Goal: Transaction & Acquisition: Purchase product/service

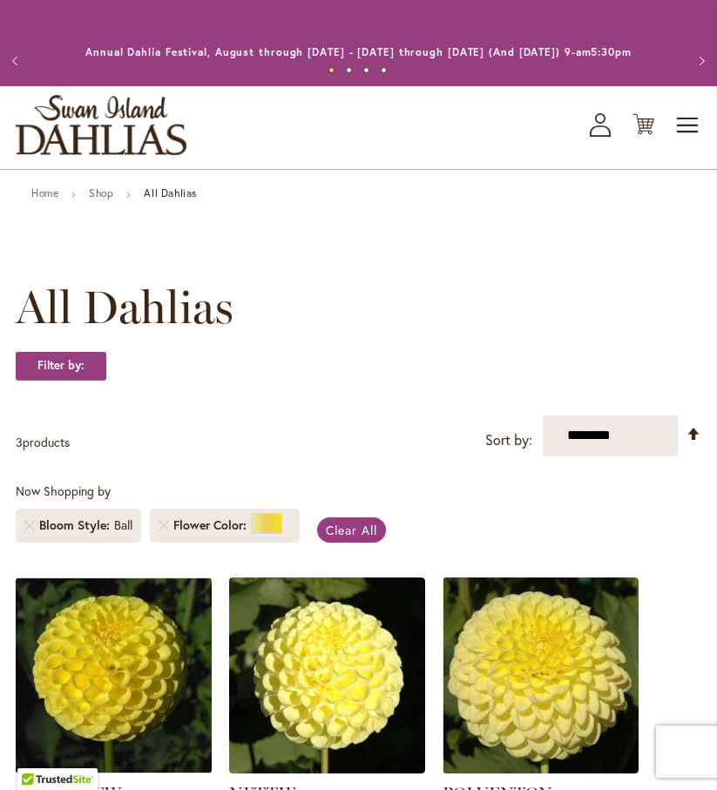
click at [94, 532] on li "Bloom Style Ball" at bounding box center [78, 526] width 125 height 34
click at [68, 375] on strong "Filter by:" at bounding box center [61, 366] width 91 height 30
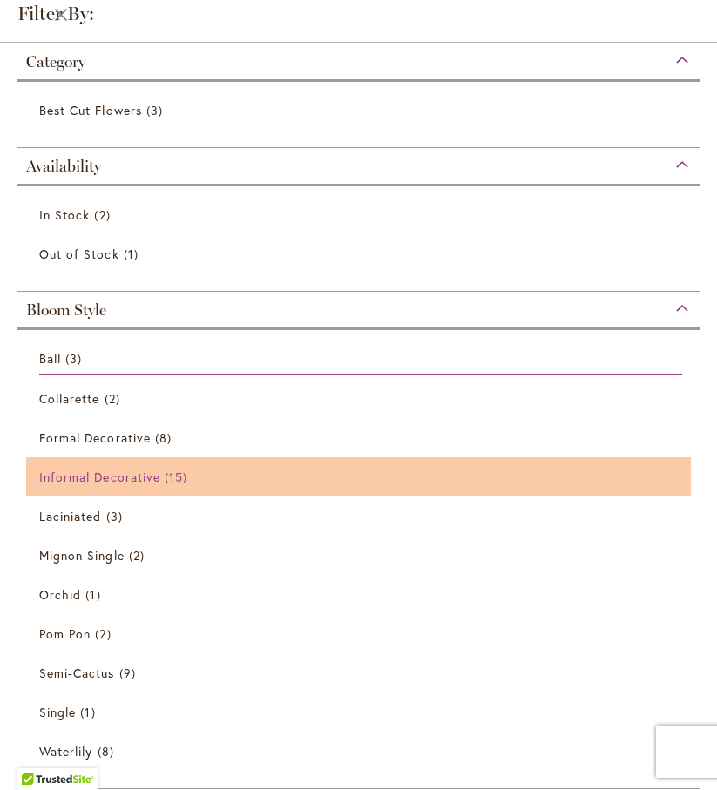
click at [123, 478] on span "Informal Decorative" at bounding box center [99, 477] width 121 height 17
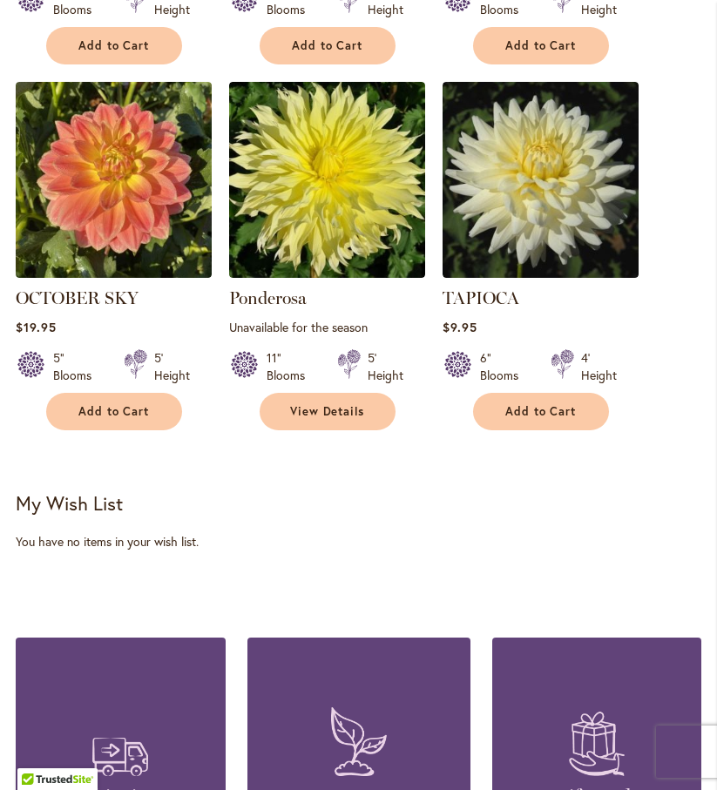
scroll to position [1974, 0]
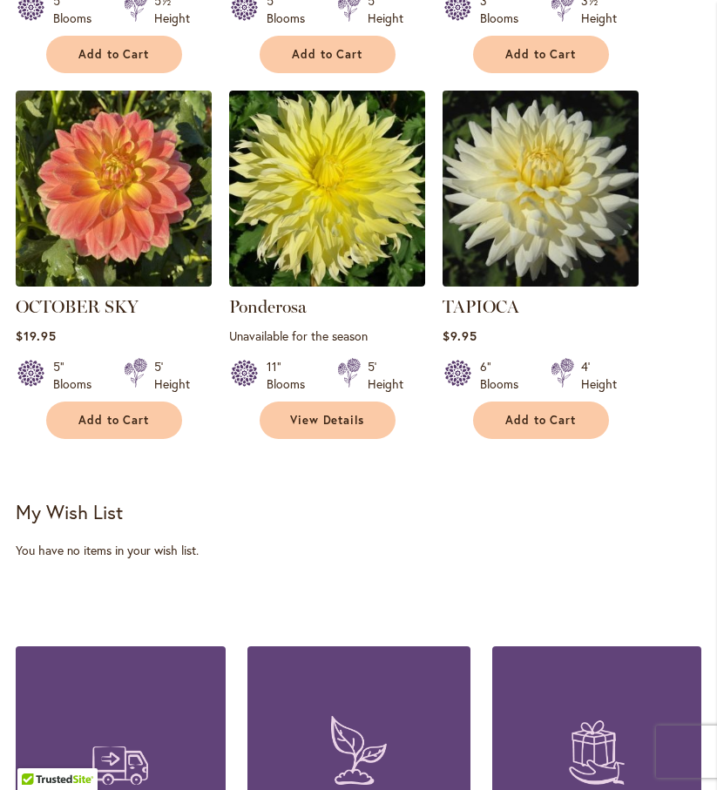
click at [533, 236] on img at bounding box center [540, 188] width 206 height 206
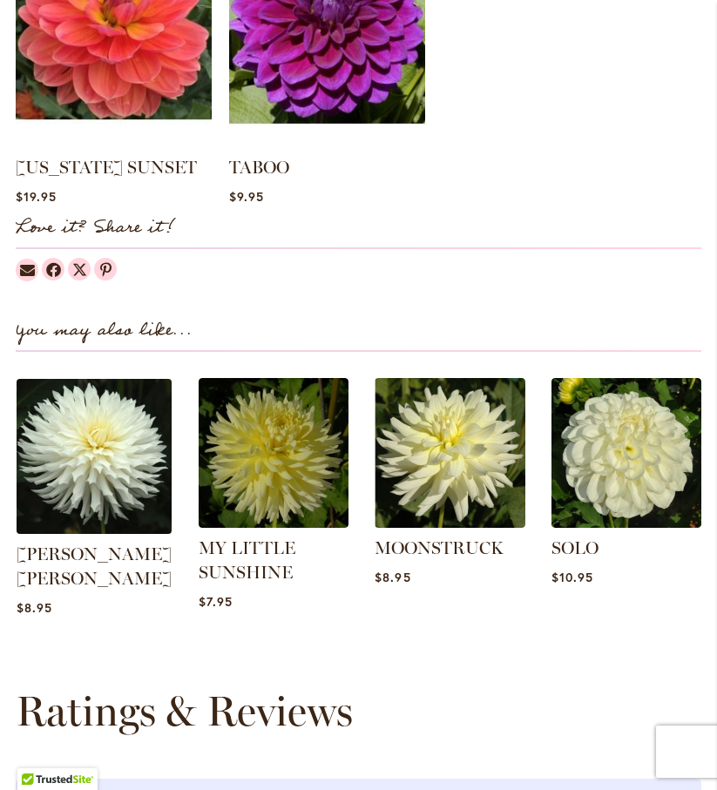
scroll to position [1811, 0]
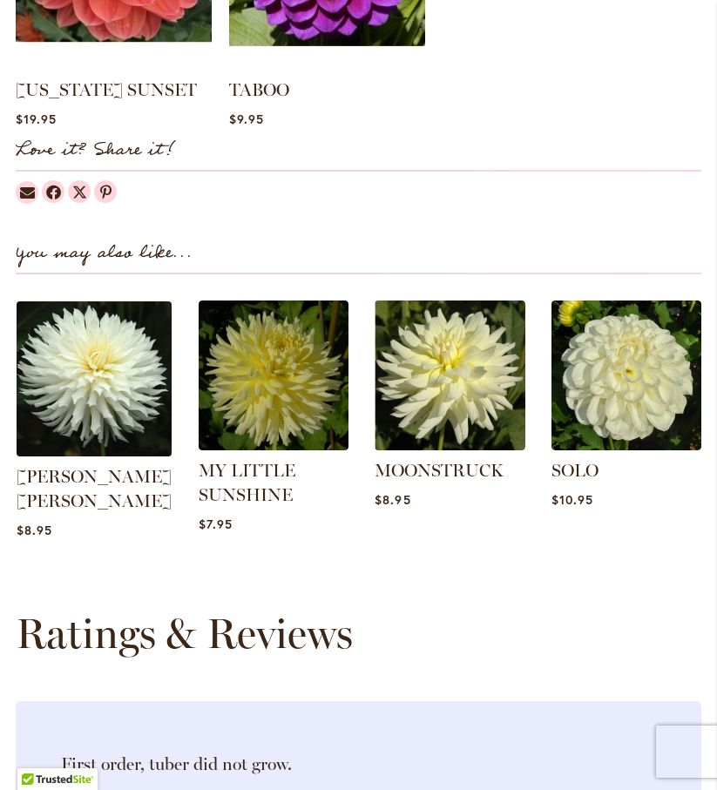
click at [99, 395] on img at bounding box center [94, 379] width 163 height 163
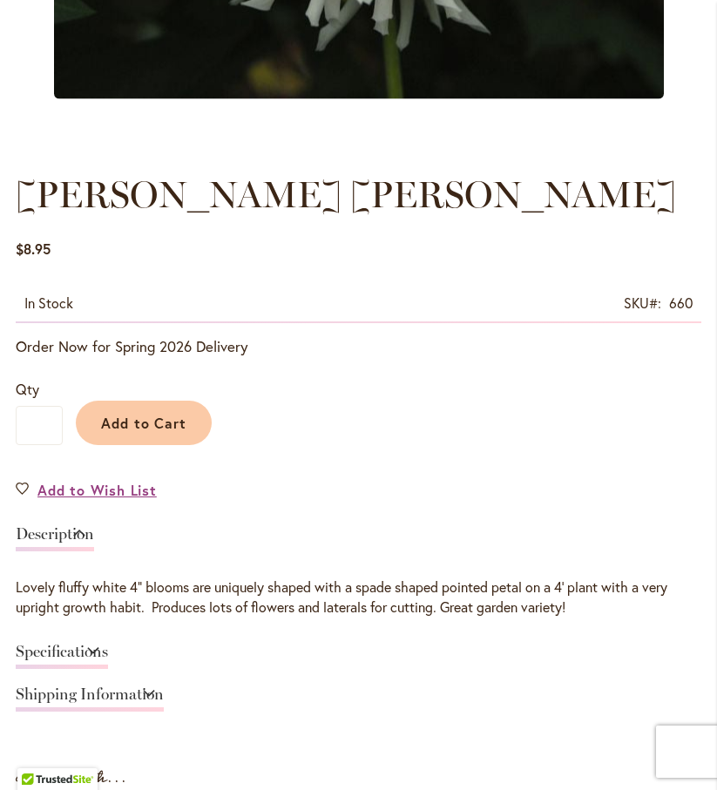
scroll to position [801, 0]
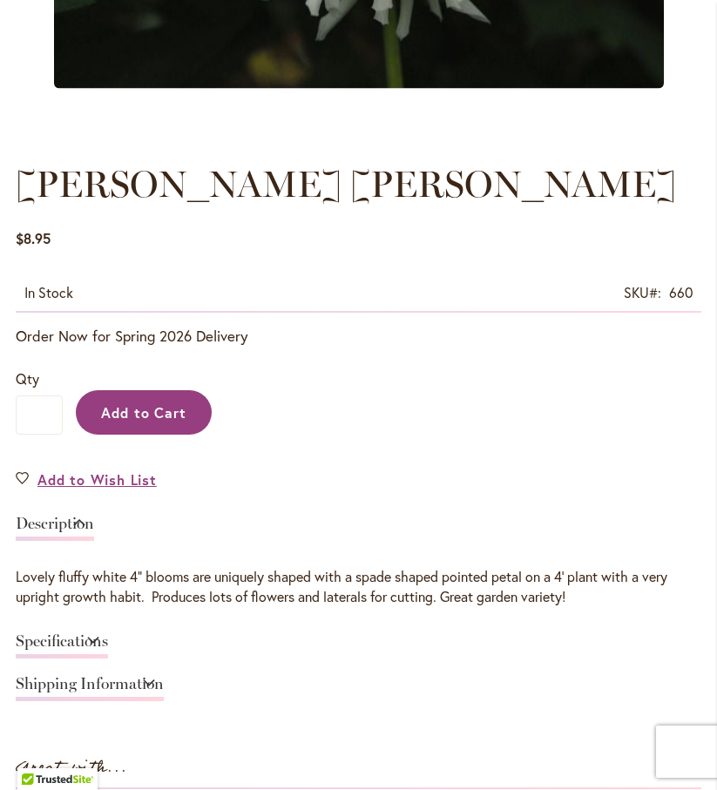
click at [139, 422] on span "Add to Cart" at bounding box center [144, 412] width 86 height 18
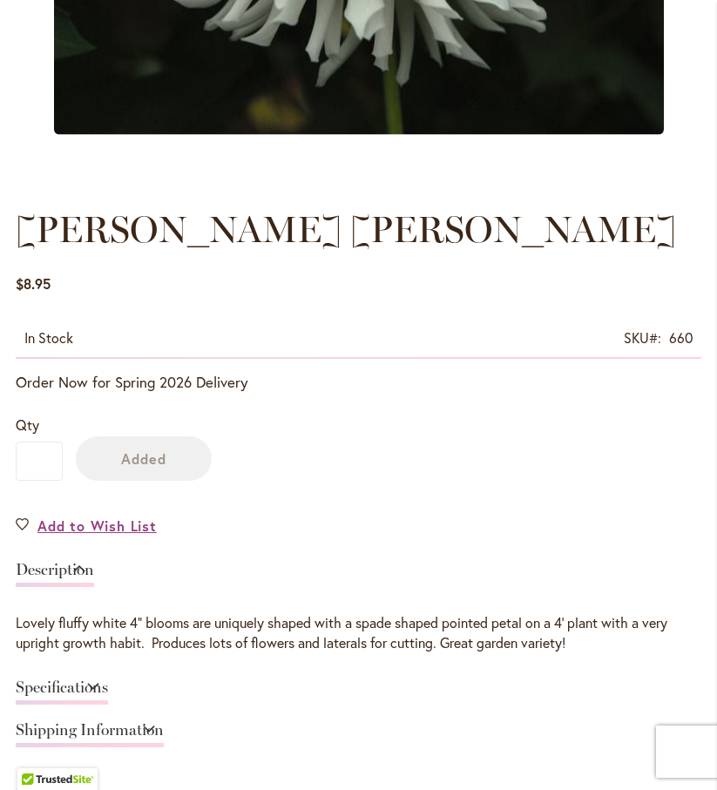
scroll to position [847, 0]
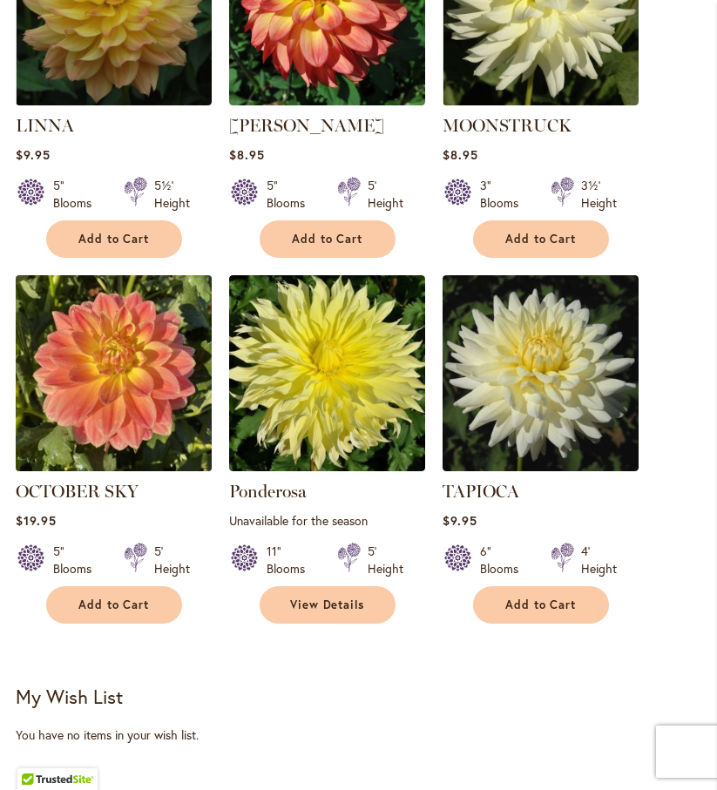
scroll to position [1800, 0]
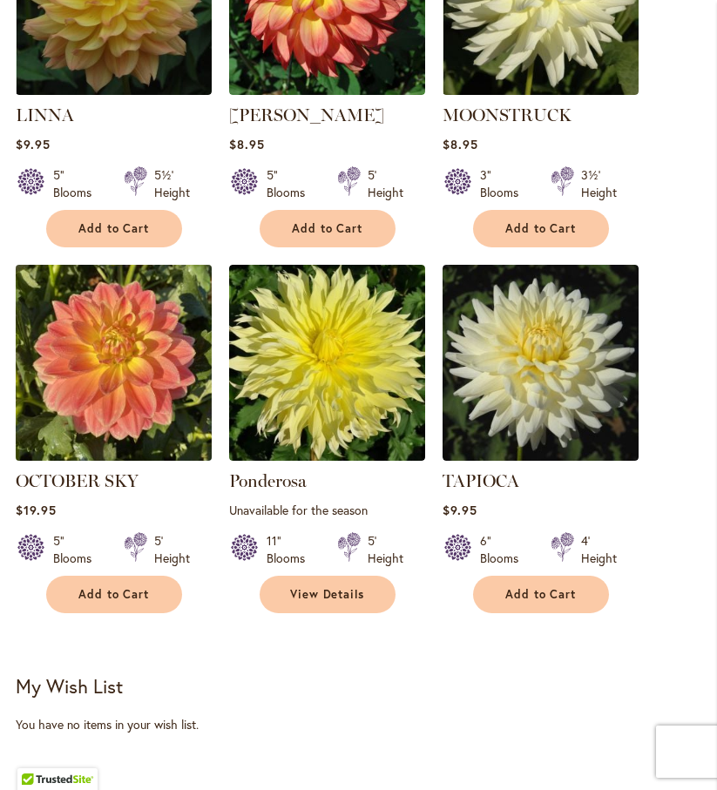
click at [111, 325] on img at bounding box center [113, 363] width 206 height 206
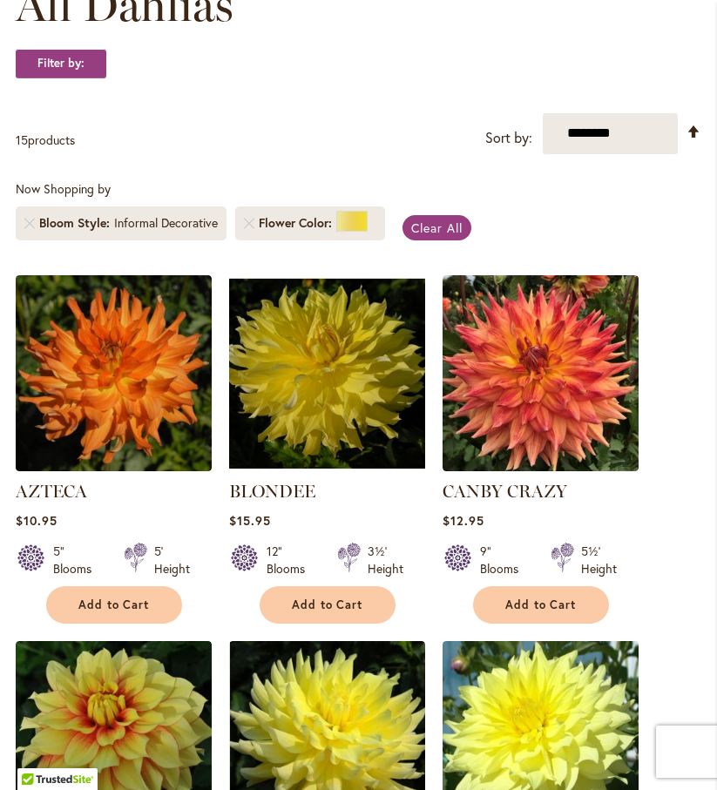
scroll to position [262, 0]
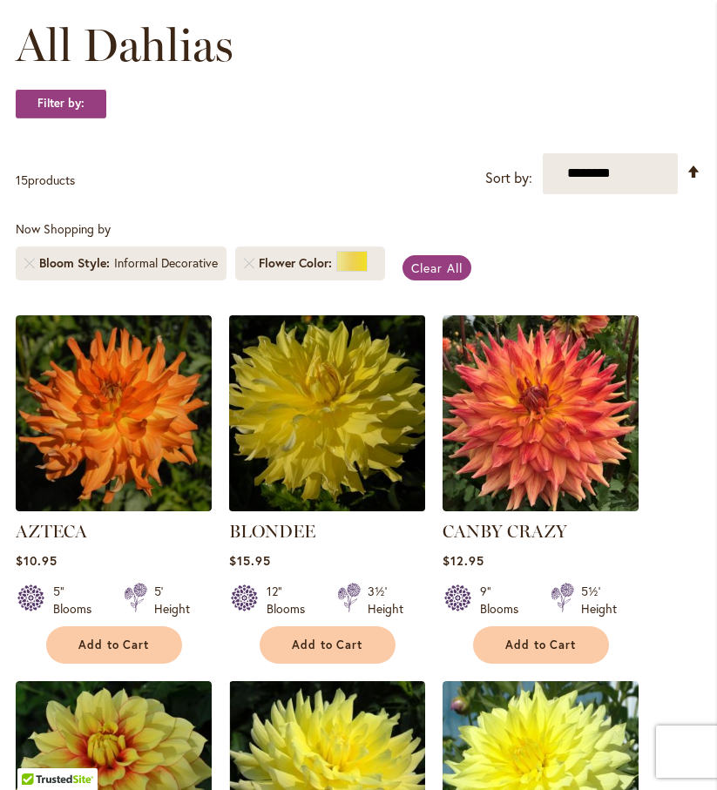
click at [328, 422] on img at bounding box center [327, 413] width 206 height 206
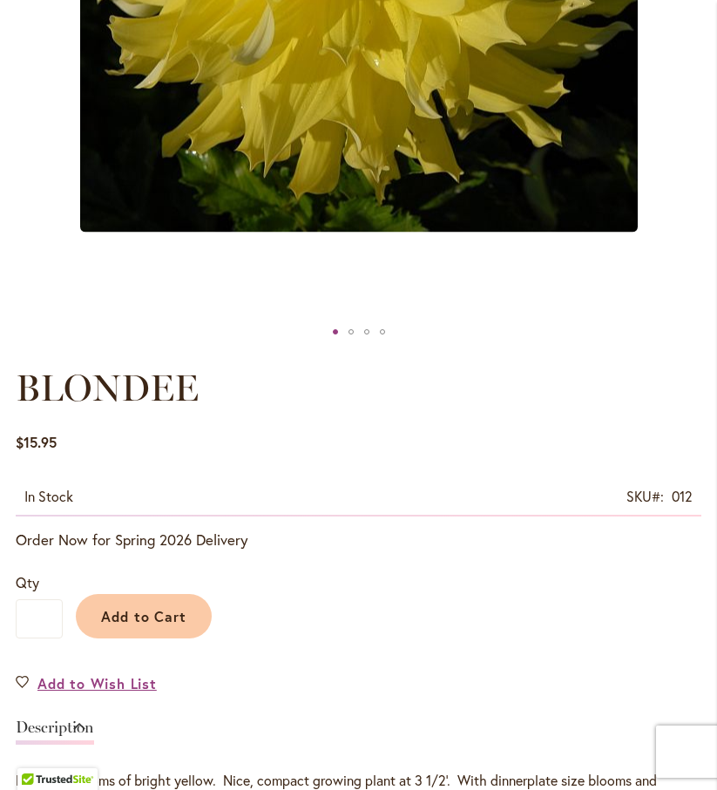
scroll to position [627, 0]
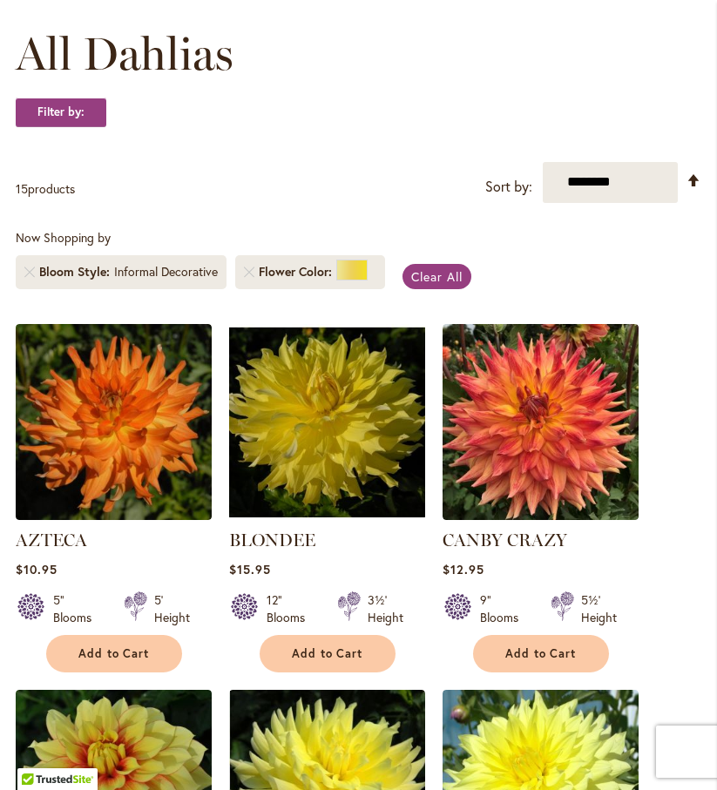
scroll to position [262, 0]
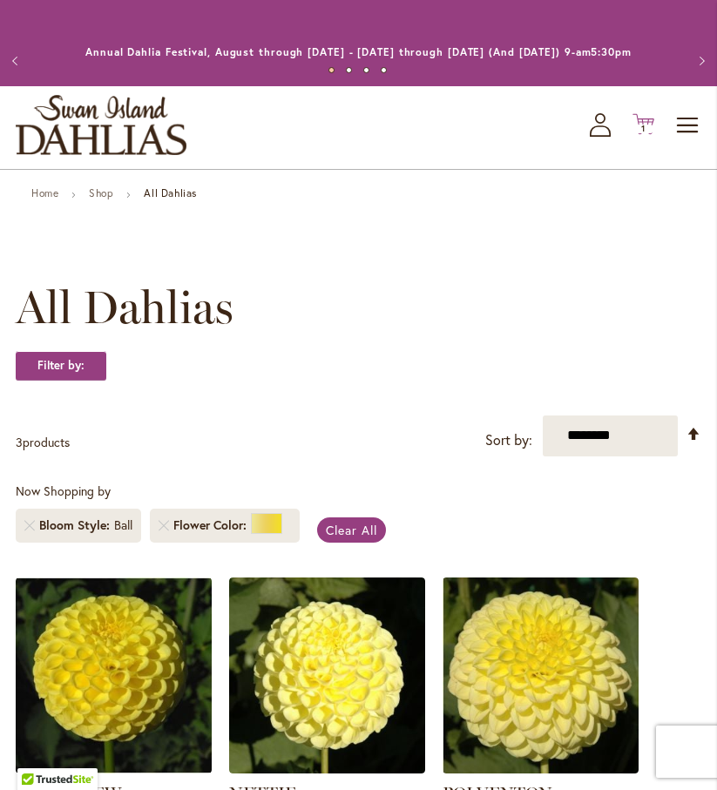
click at [642, 135] on icon "Cart .cls-1 { fill: #231f20; }" at bounding box center [643, 124] width 22 height 22
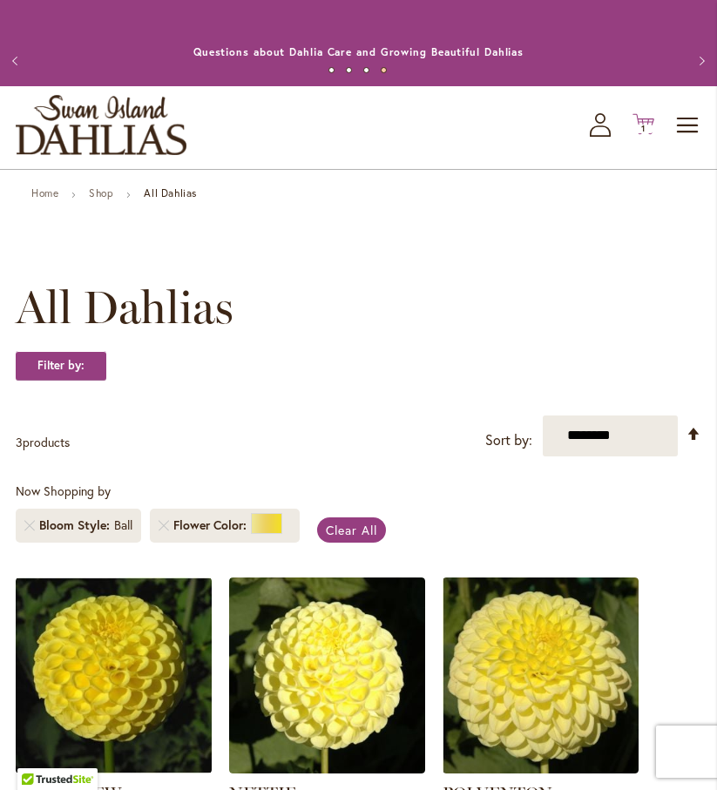
click at [651, 135] on icon "Cart .cls-1 { fill: #231f20; }" at bounding box center [643, 124] width 22 height 22
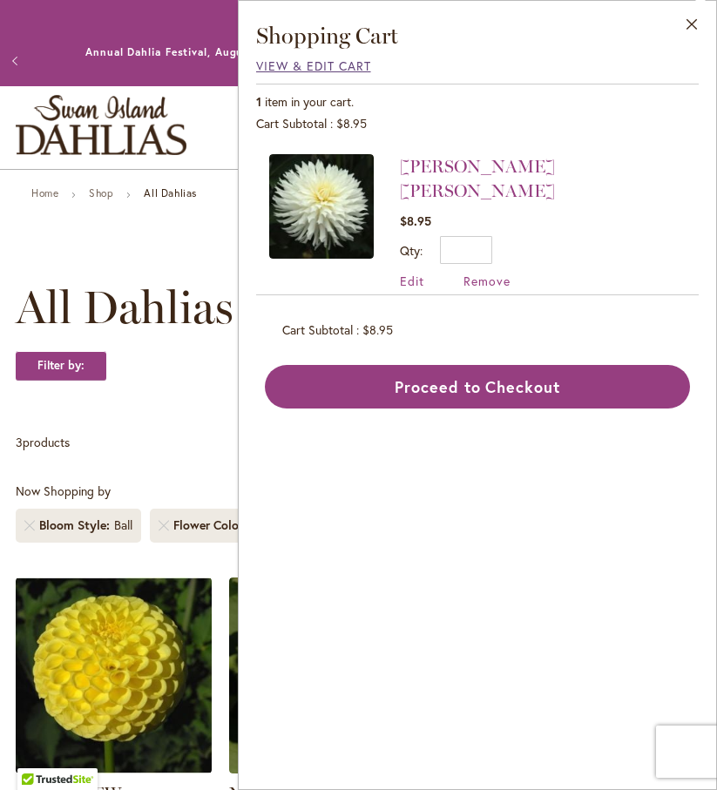
click at [283, 69] on span "View & Edit Cart" at bounding box center [313, 65] width 115 height 17
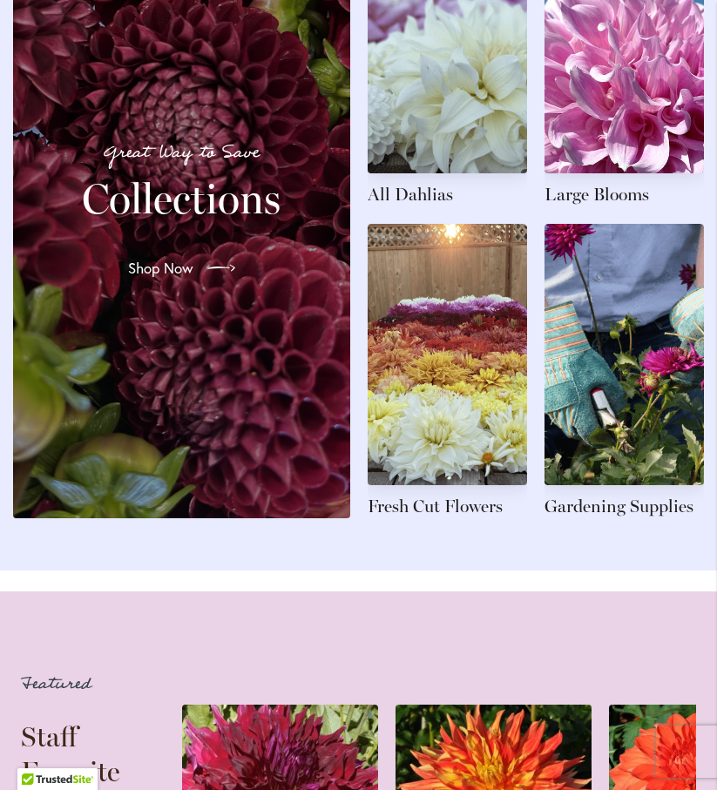
scroll to position [1951, 0]
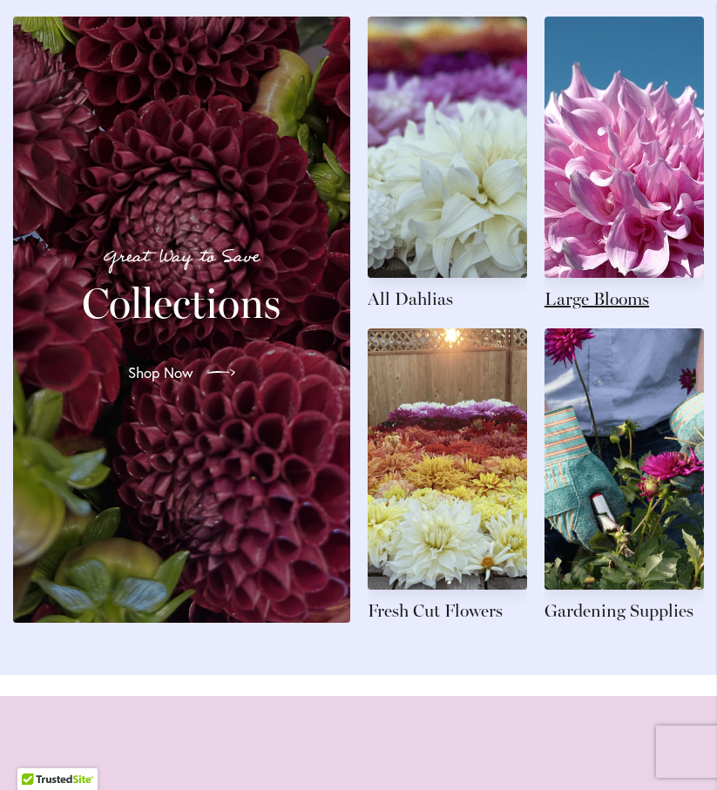
click at [627, 193] on link at bounding box center [623, 164] width 159 height 294
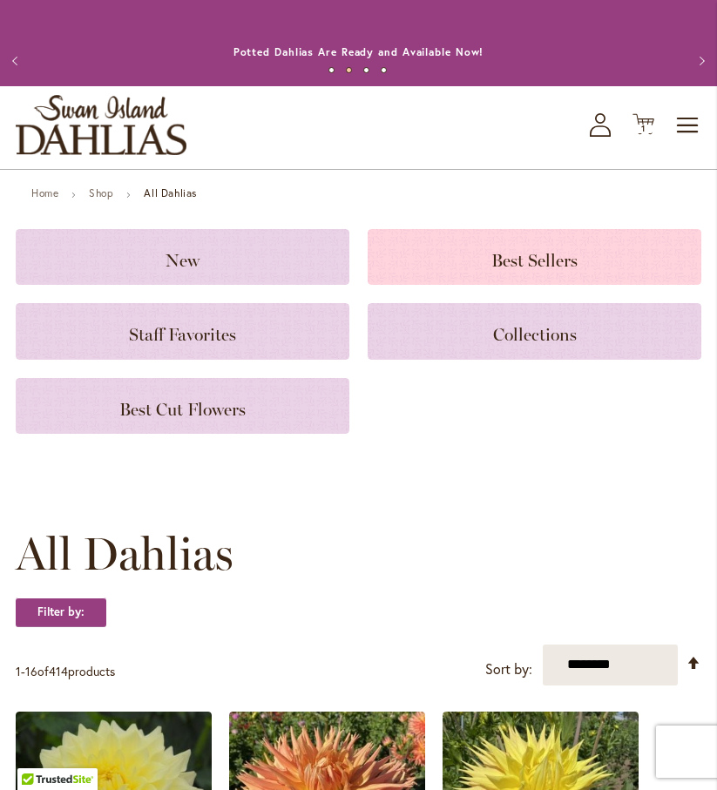
click at [487, 266] on h3 "Best Sellers" at bounding box center [534, 256] width 292 height 19
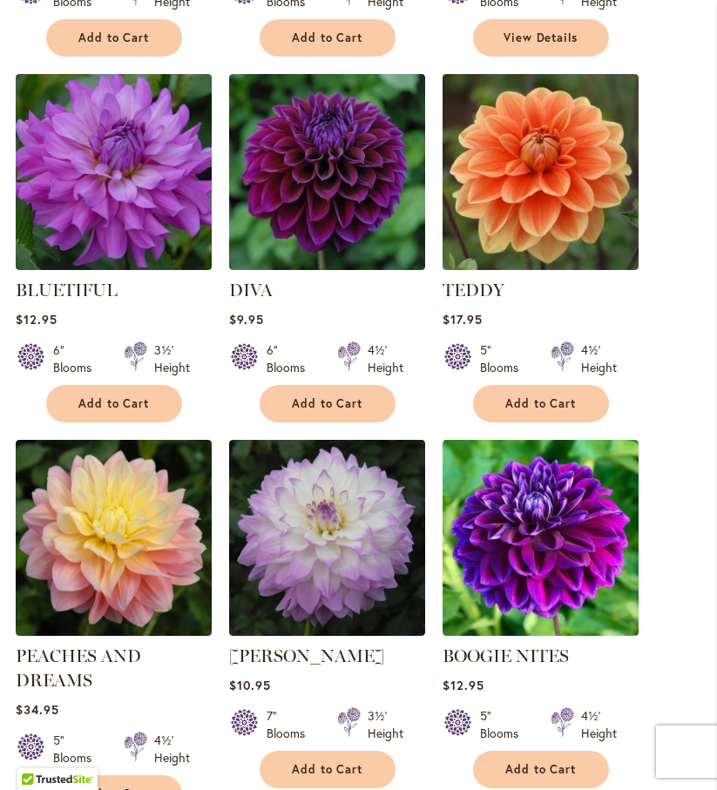
scroll to position [732, 0]
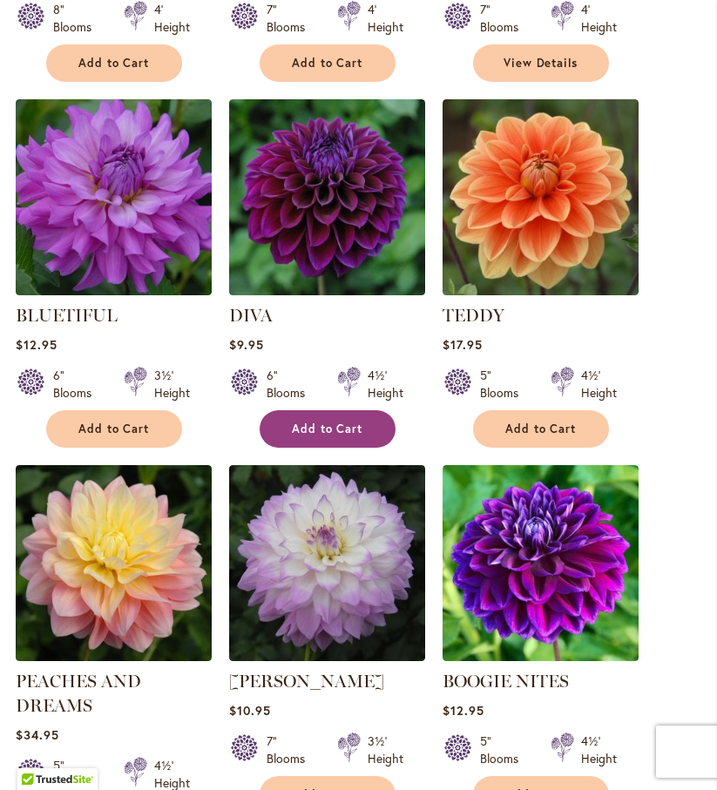
click at [334, 436] on span "Add to Cart" at bounding box center [327, 429] width 71 height 15
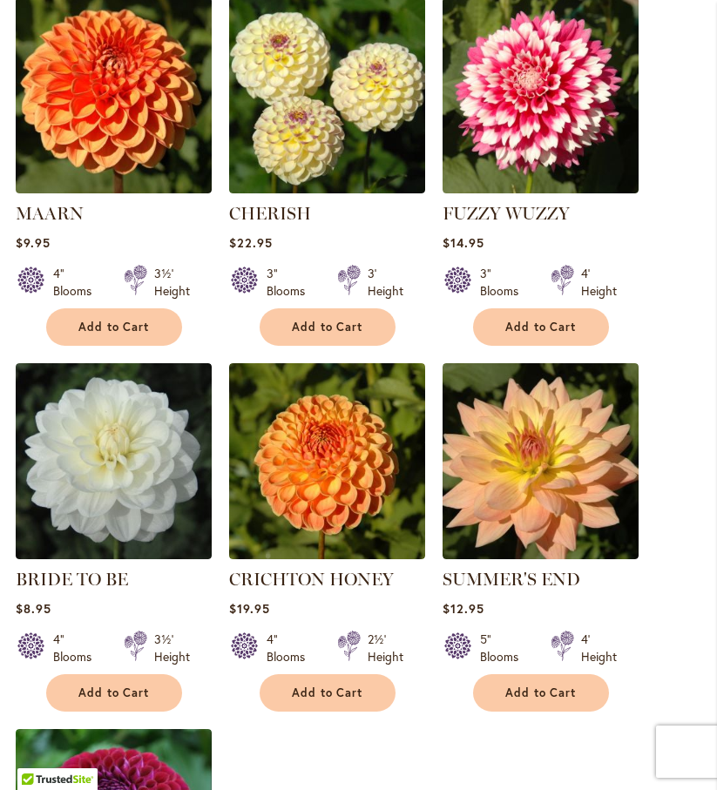
scroll to position [1613, 0]
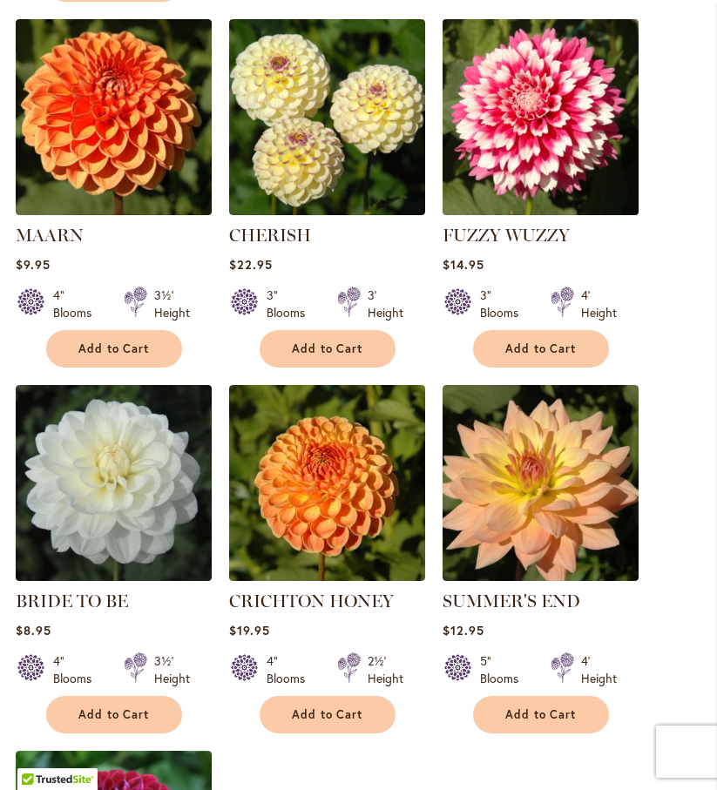
click at [533, 137] on img at bounding box center [540, 118] width 206 height 206
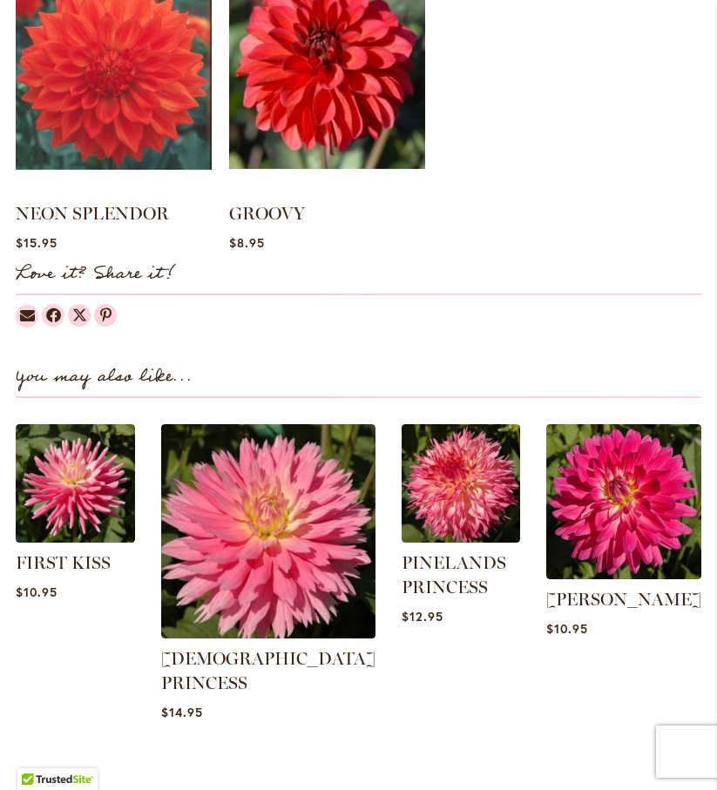
scroll to position [1742, 0]
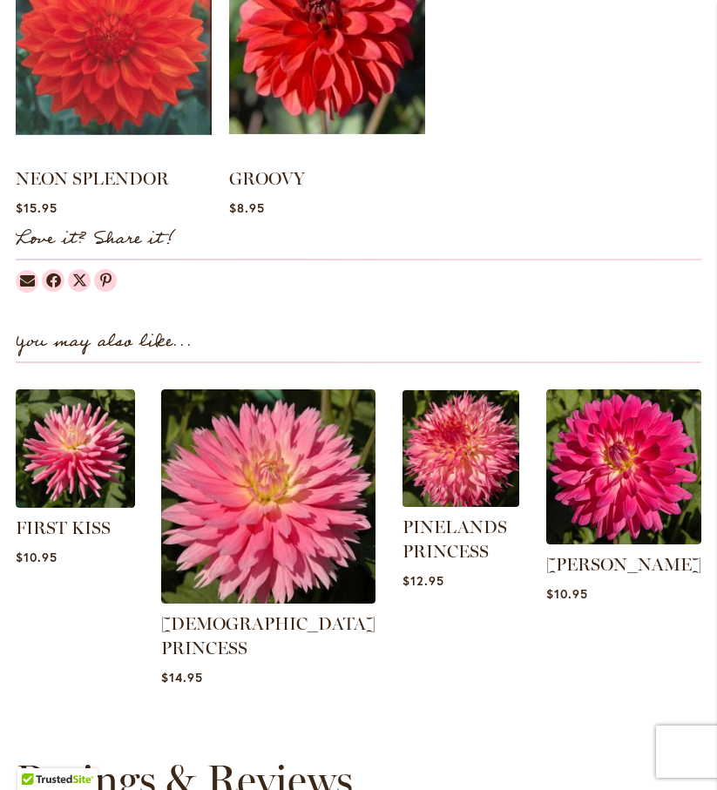
click at [477, 486] on img at bounding box center [460, 449] width 123 height 123
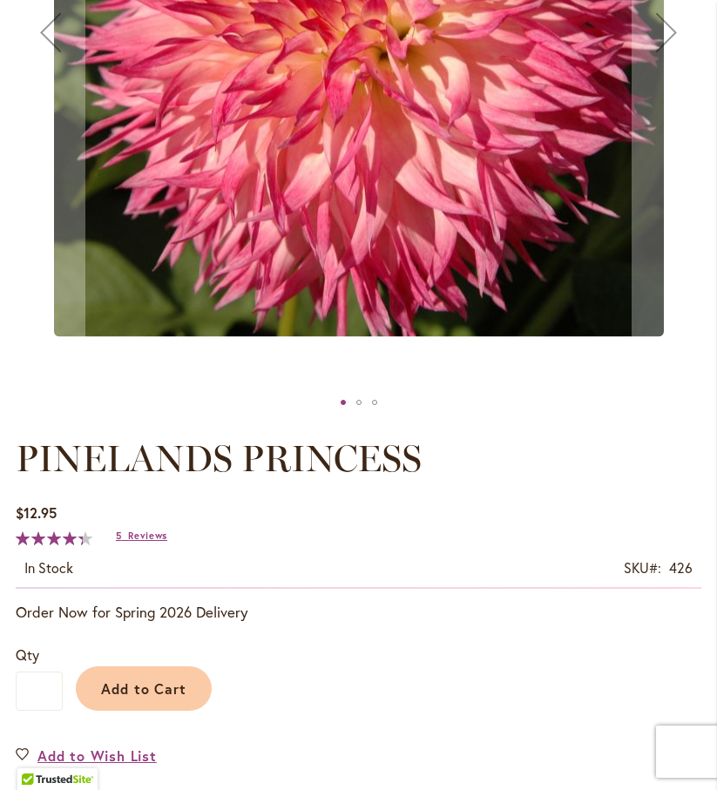
scroll to position [557, 0]
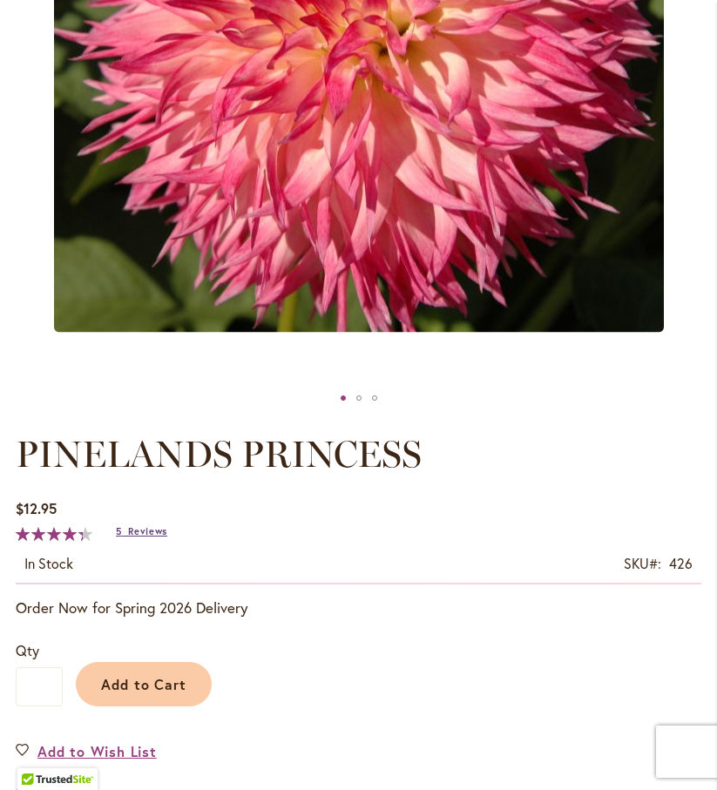
click at [160, 537] on span "Reviews" at bounding box center [147, 531] width 39 height 12
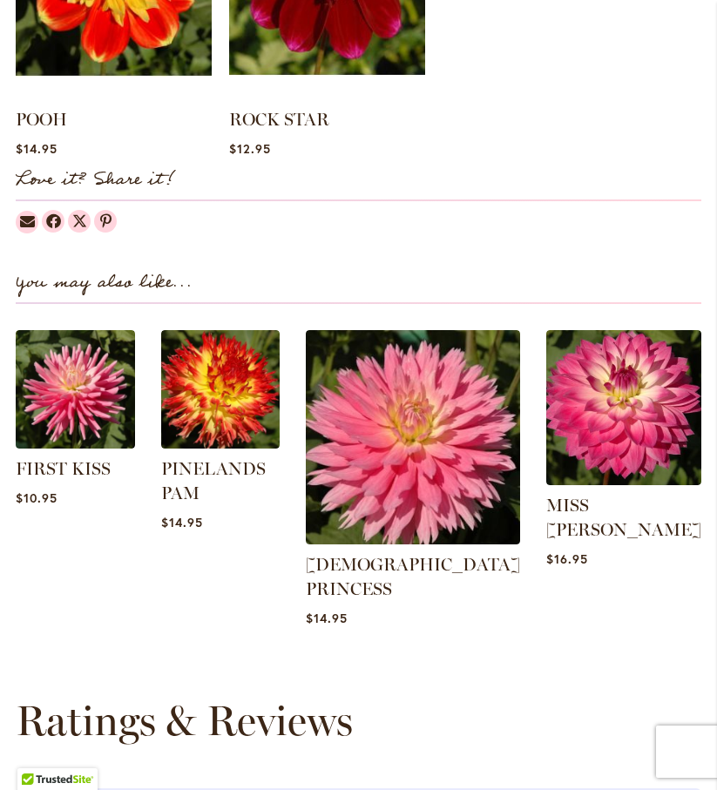
scroll to position [1804, 0]
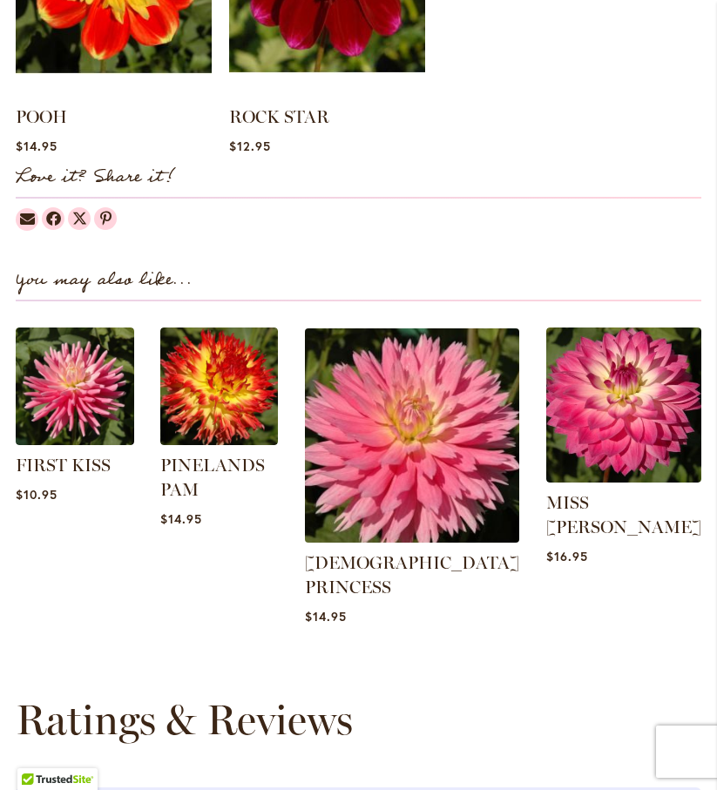
click at [474, 446] on img at bounding box center [412, 435] width 225 height 225
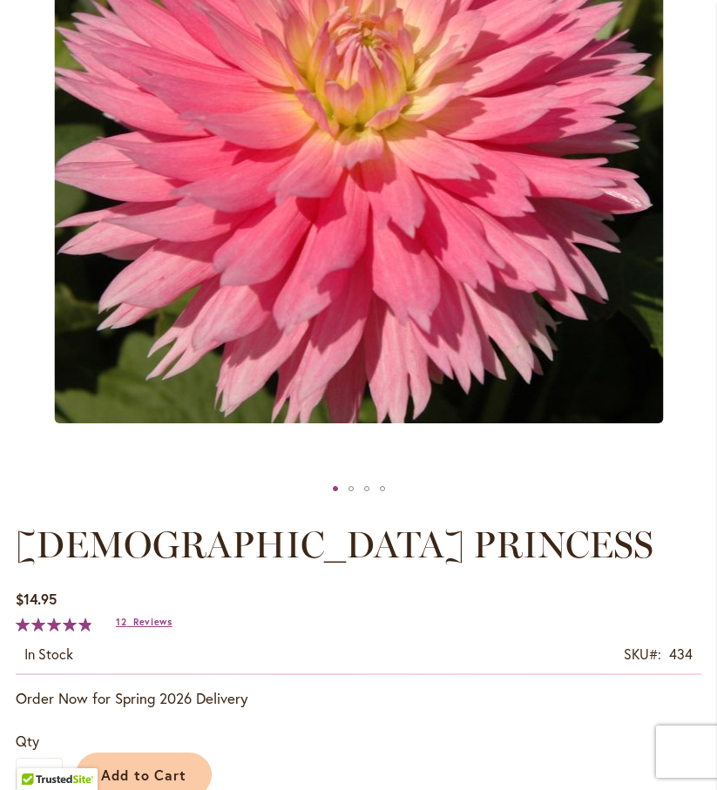
scroll to position [662, 0]
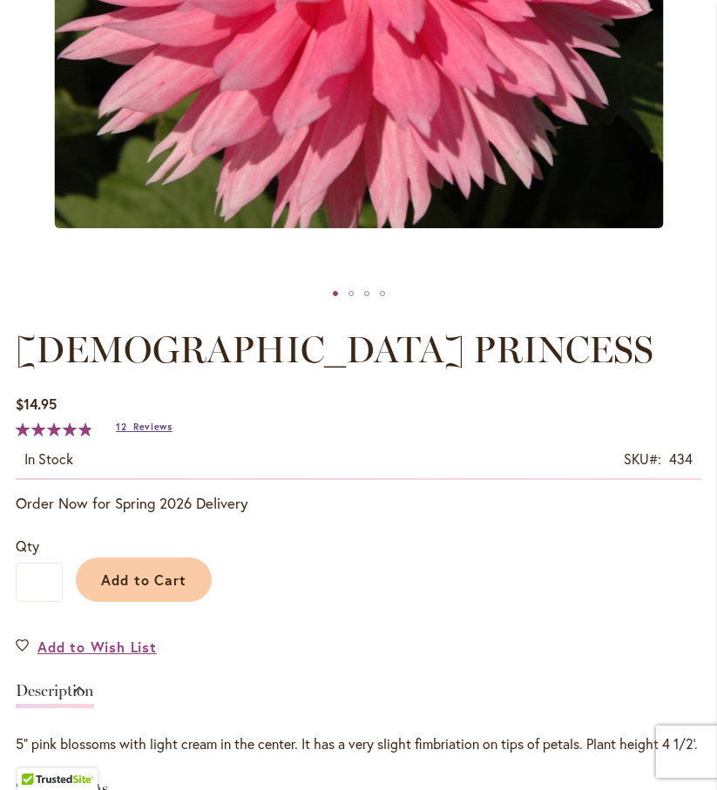
click at [157, 433] on span "Reviews" at bounding box center [152, 427] width 39 height 12
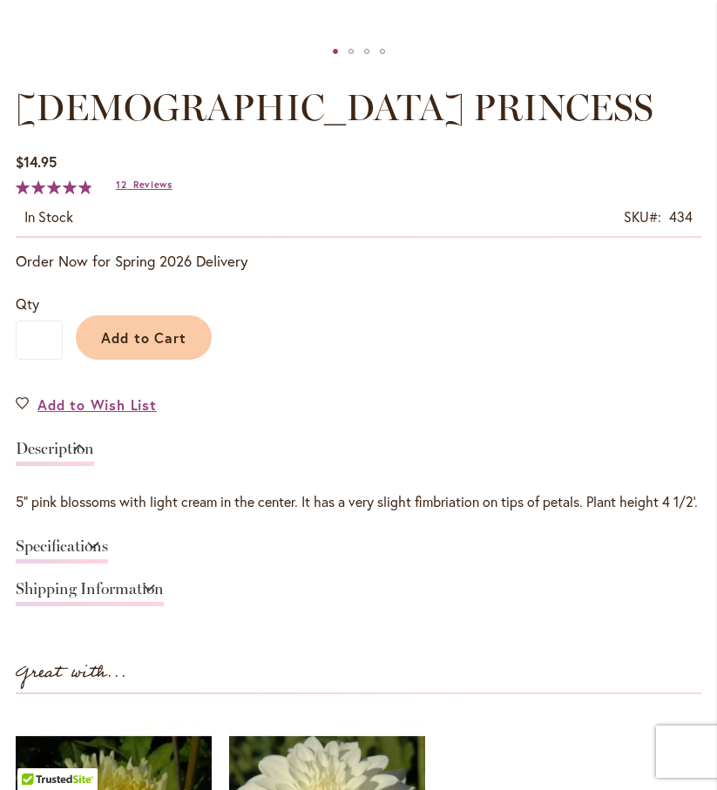
scroll to position [922, 0]
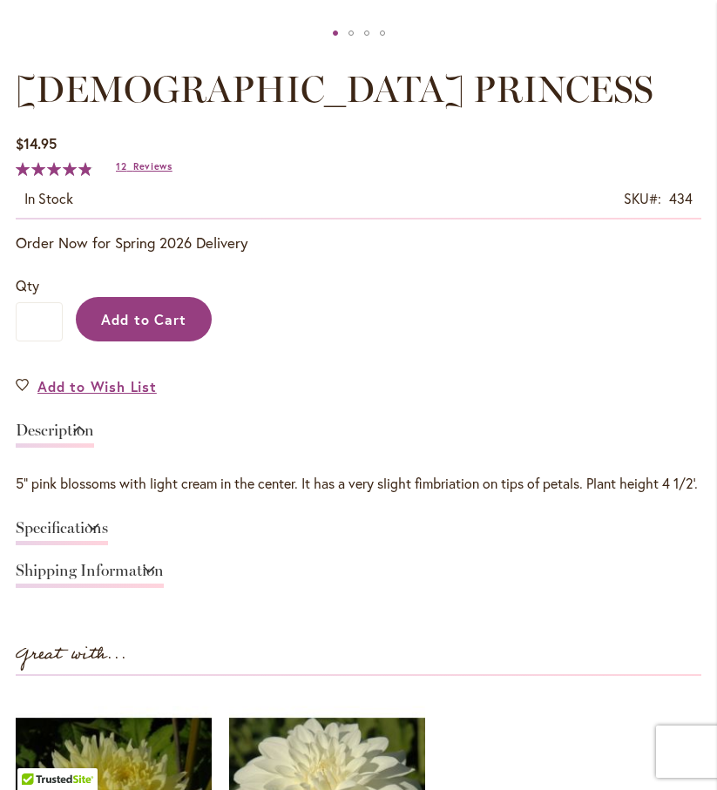
click at [161, 328] on span "Add to Cart" at bounding box center [144, 319] width 86 height 18
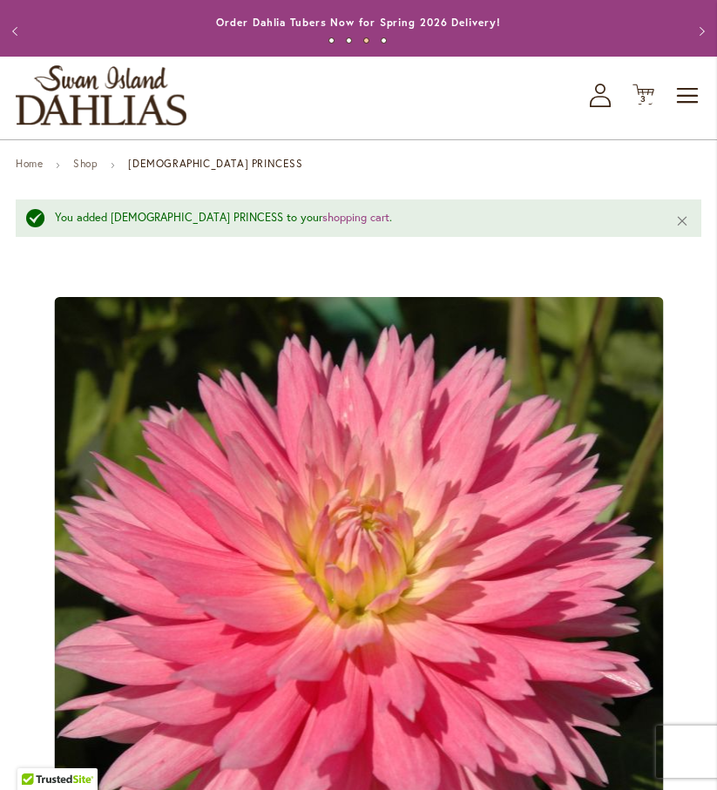
scroll to position [0, 0]
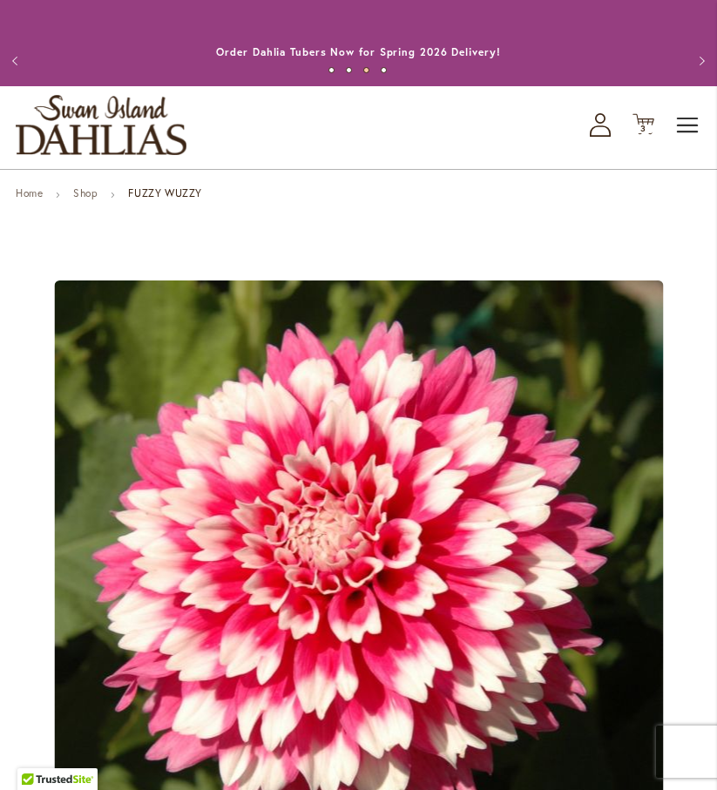
click at [693, 137] on span "Toggle Nav" at bounding box center [688, 125] width 26 height 35
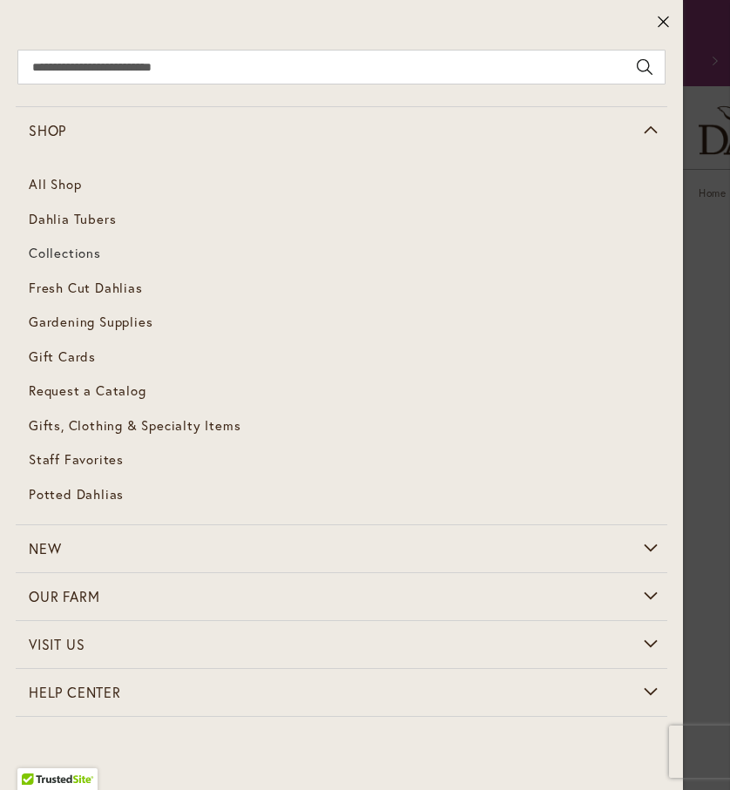
click at [64, 256] on span "Collections" at bounding box center [65, 252] width 72 height 17
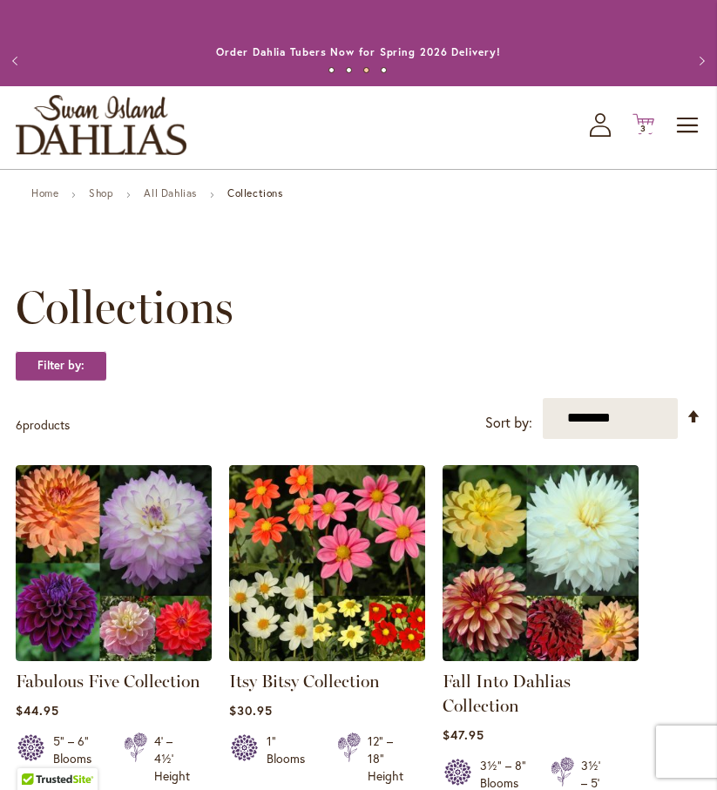
click at [644, 134] on span "3" at bounding box center [643, 128] width 6 height 11
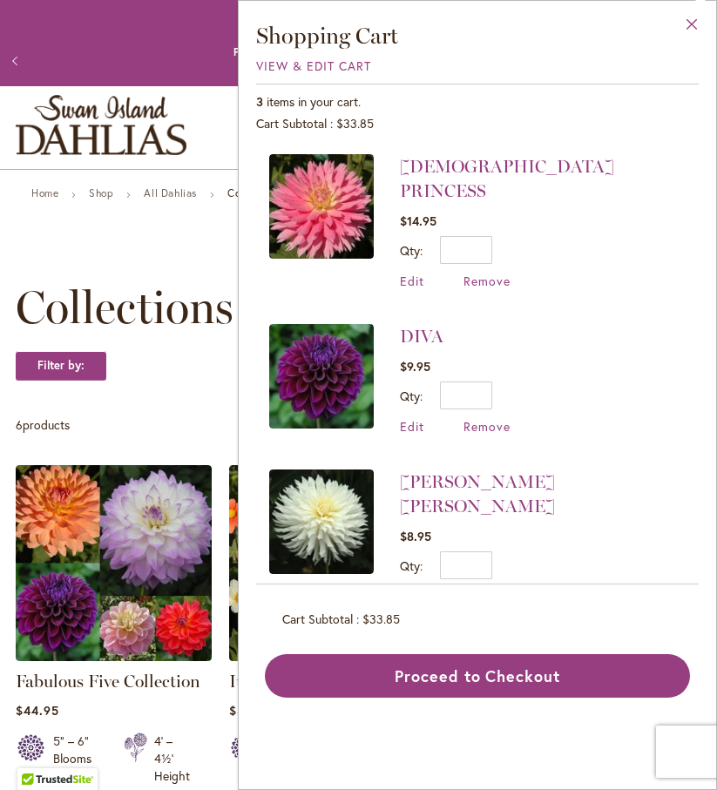
click at [685, 29] on button "Close" at bounding box center [692, 28] width 48 height 55
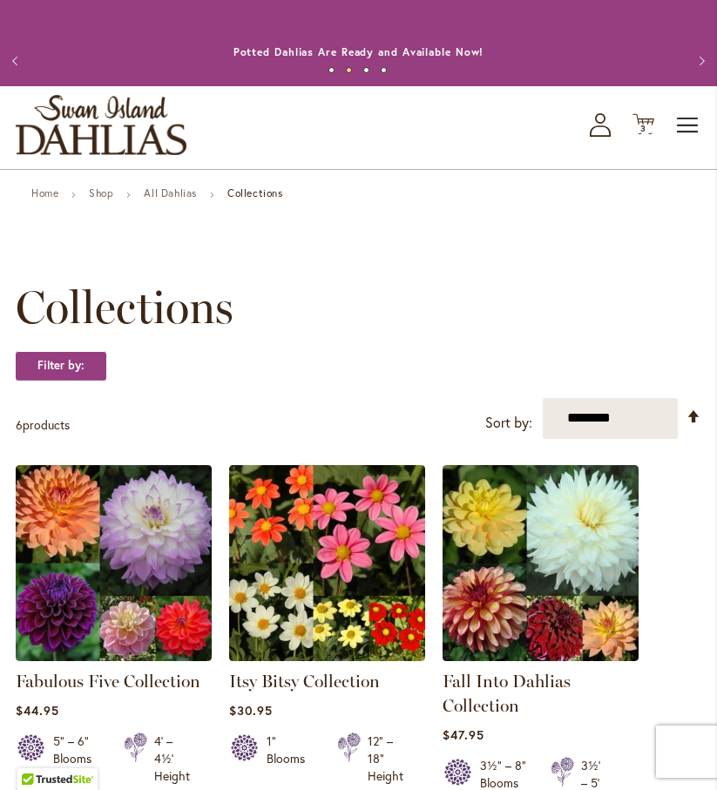
click at [696, 143] on span "Toggle Nav" at bounding box center [688, 125] width 26 height 35
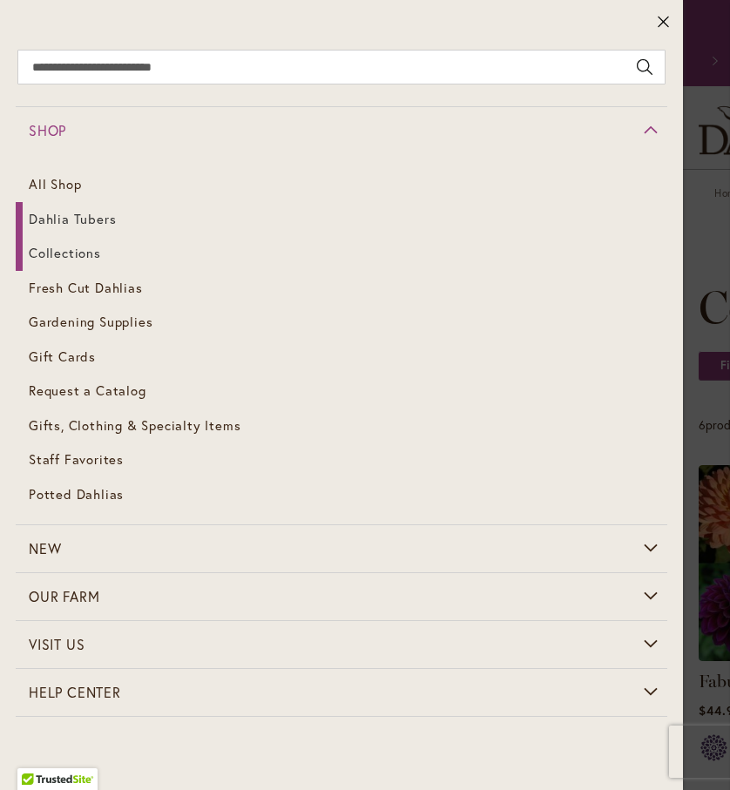
click at [55, 132] on span "Shop" at bounding box center [47, 130] width 37 height 18
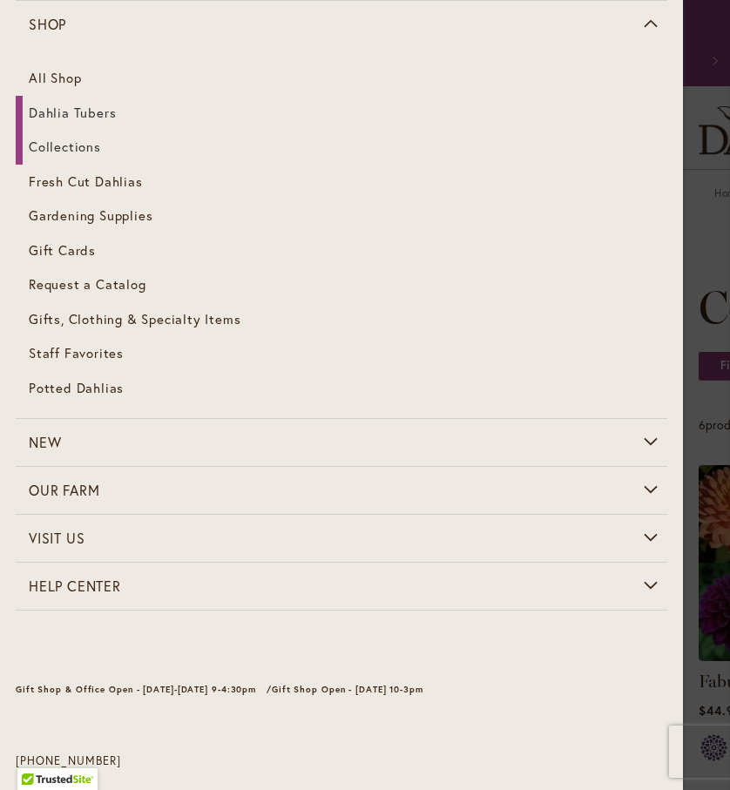
click at [77, 114] on span "Dahlia Tubers" at bounding box center [72, 112] width 87 height 17
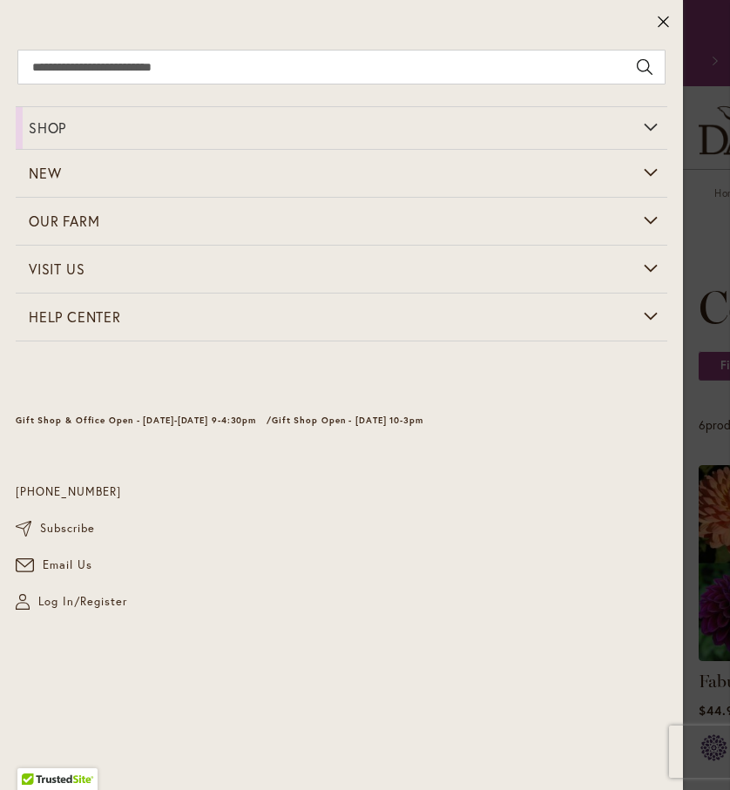
scroll to position [0, 0]
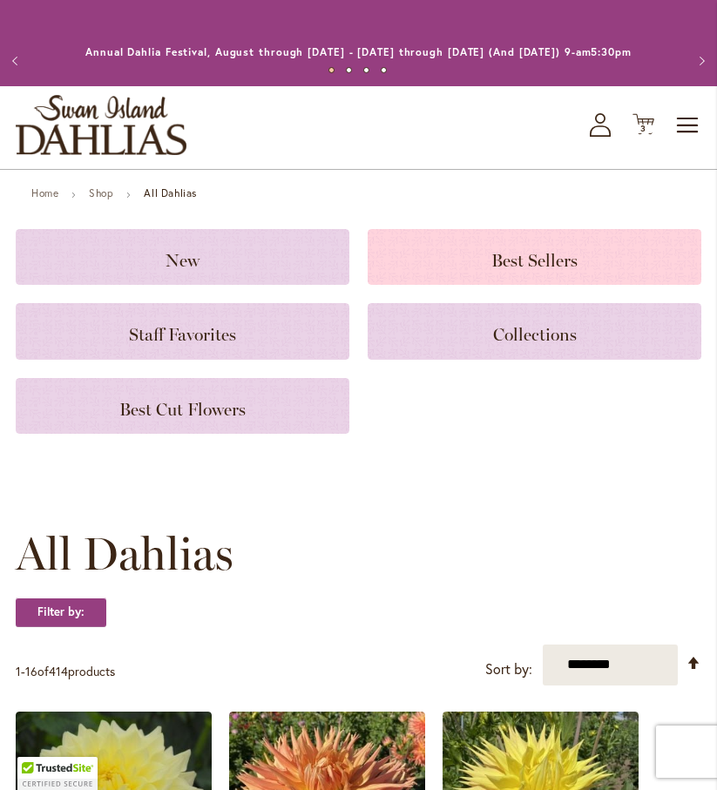
click at [529, 271] on span "Best Sellers" at bounding box center [534, 260] width 86 height 21
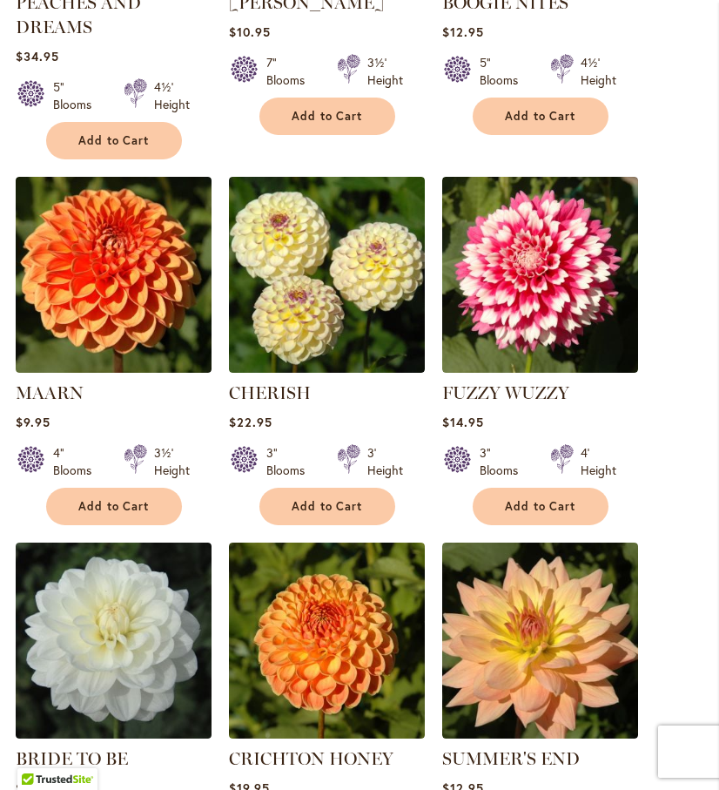
scroll to position [1415, 0]
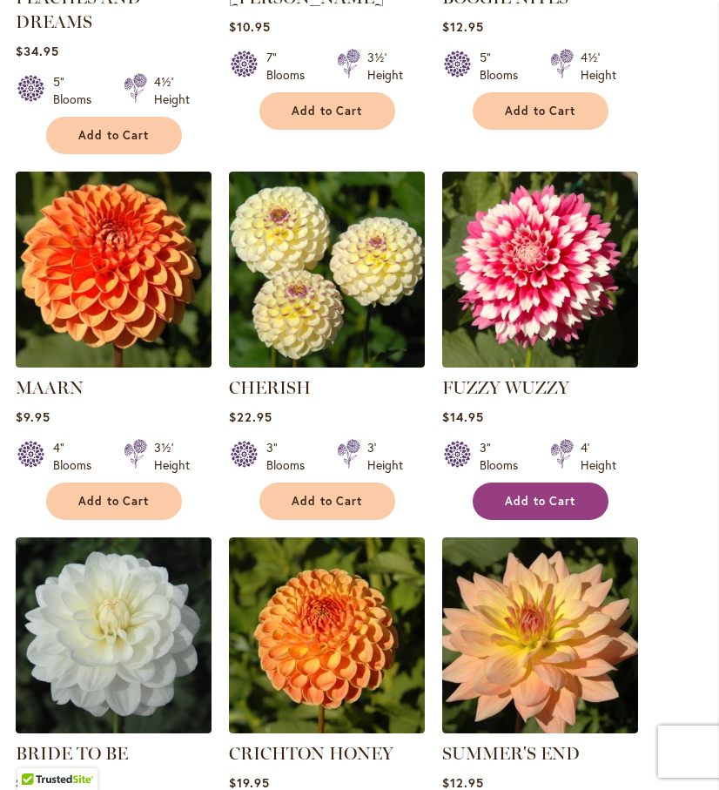
click at [552, 509] on span "Add to Cart" at bounding box center [540, 501] width 71 height 15
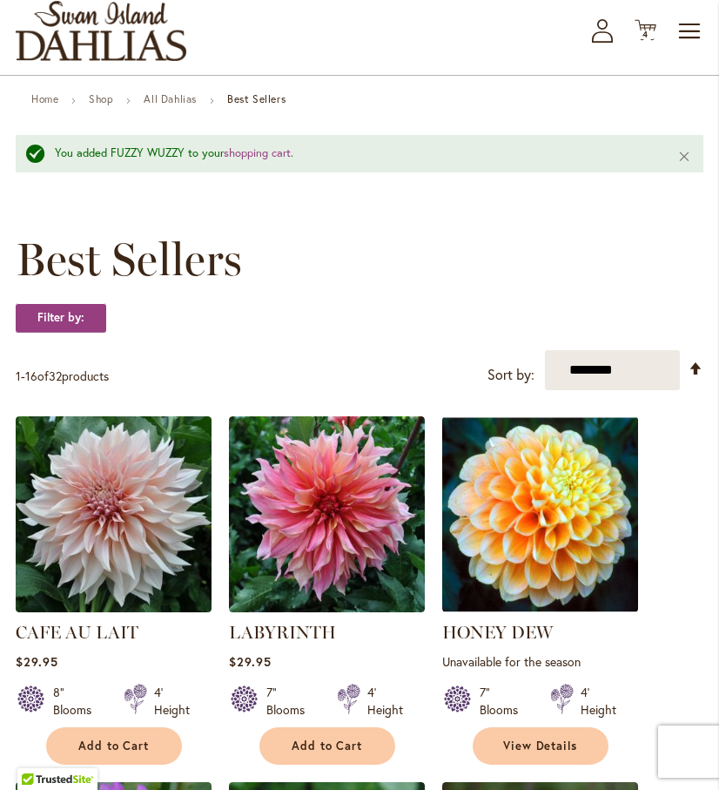
scroll to position [0, 0]
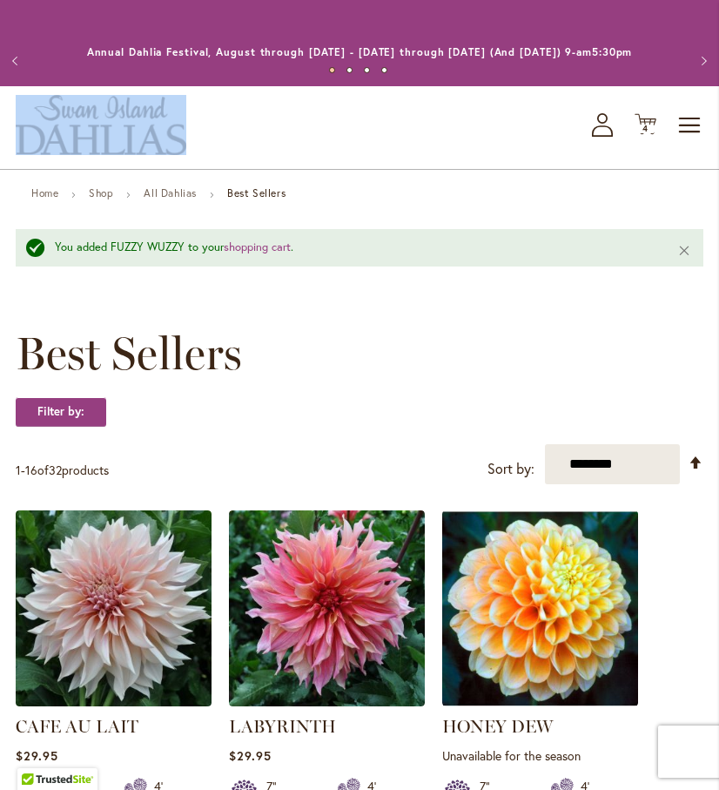
drag, startPoint x: 453, startPoint y: 135, endPoint x: 261, endPoint y: 159, distance: 193.1
click at [261, 159] on div "Toggle Nav Shop All Shop Dahlia Tubers Collections Fresh Cut Dahlias Gardening …" at bounding box center [359, 127] width 719 height 83
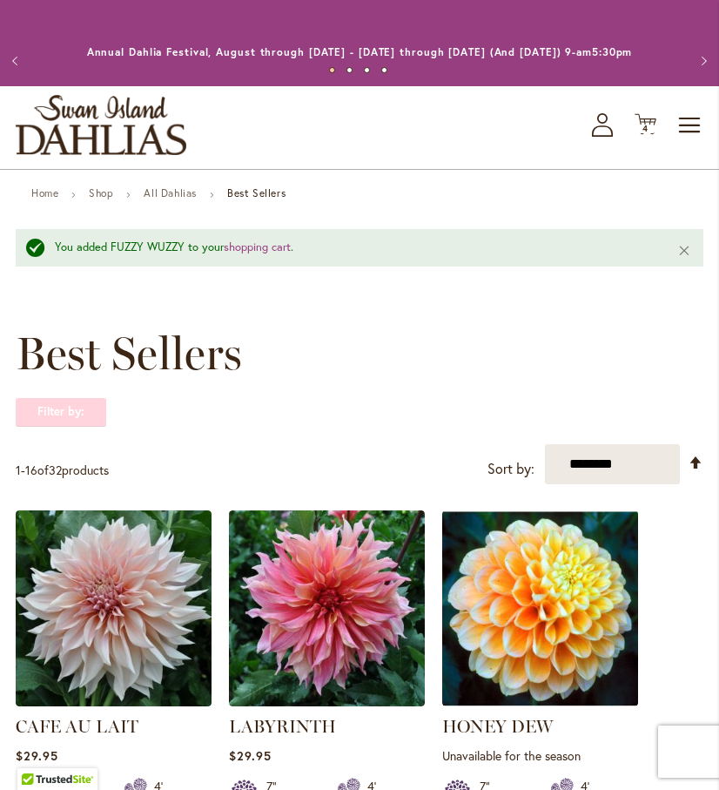
click at [53, 422] on strong "Filter by:" at bounding box center [61, 412] width 91 height 30
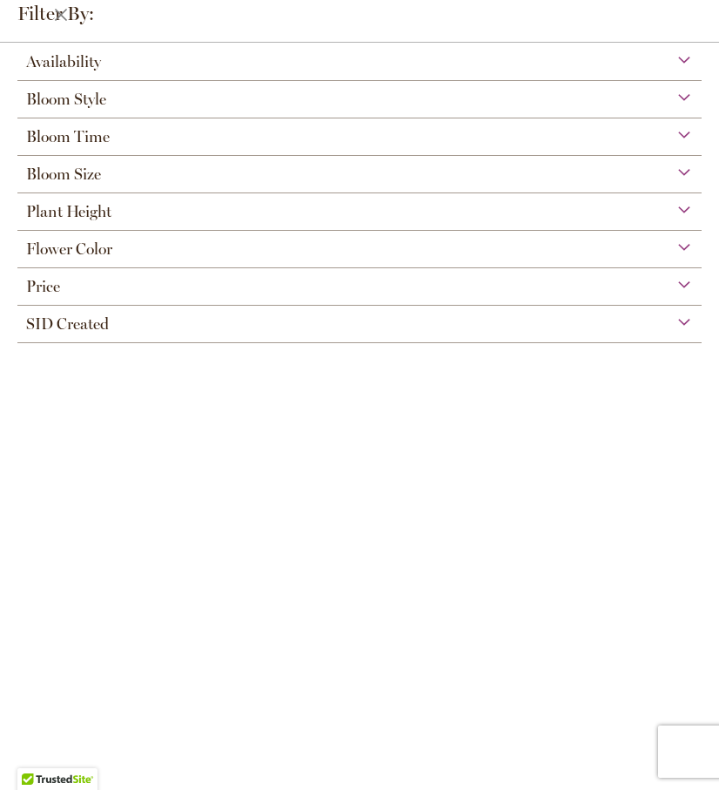
click at [89, 172] on span "Bloom Size" at bounding box center [63, 174] width 75 height 19
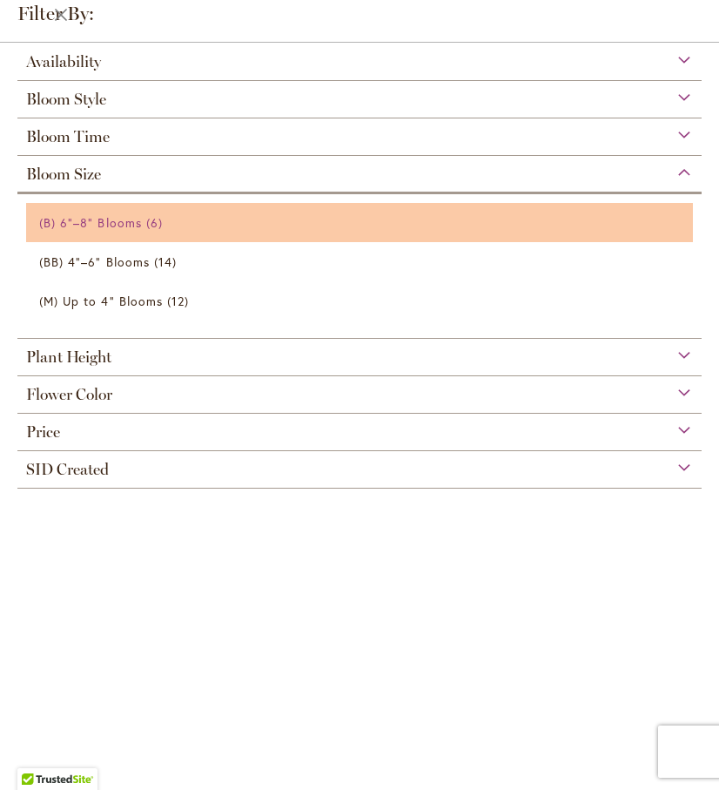
click at [108, 227] on span "(B) 6"–8" Blooms" at bounding box center [90, 222] width 103 height 17
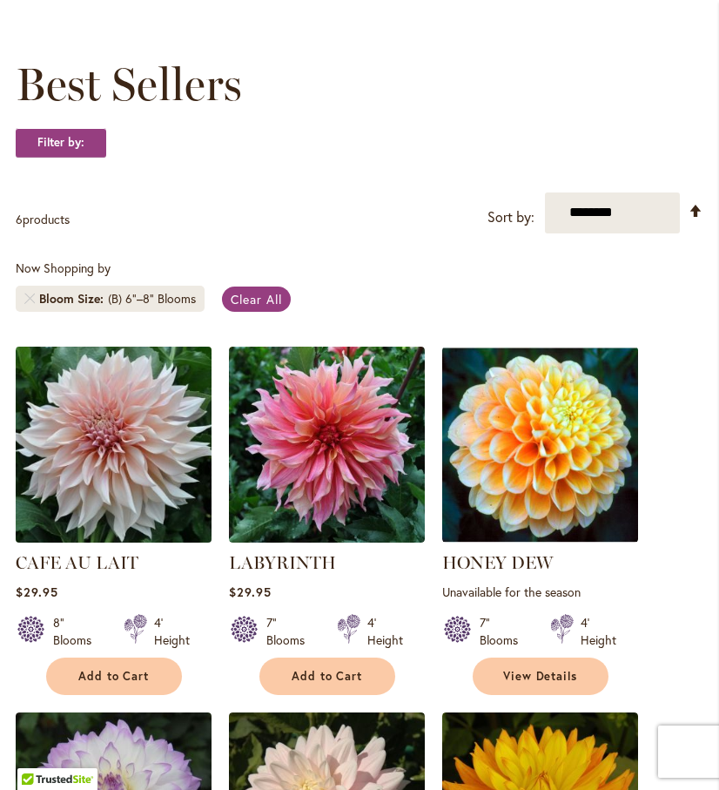
scroll to position [139, 0]
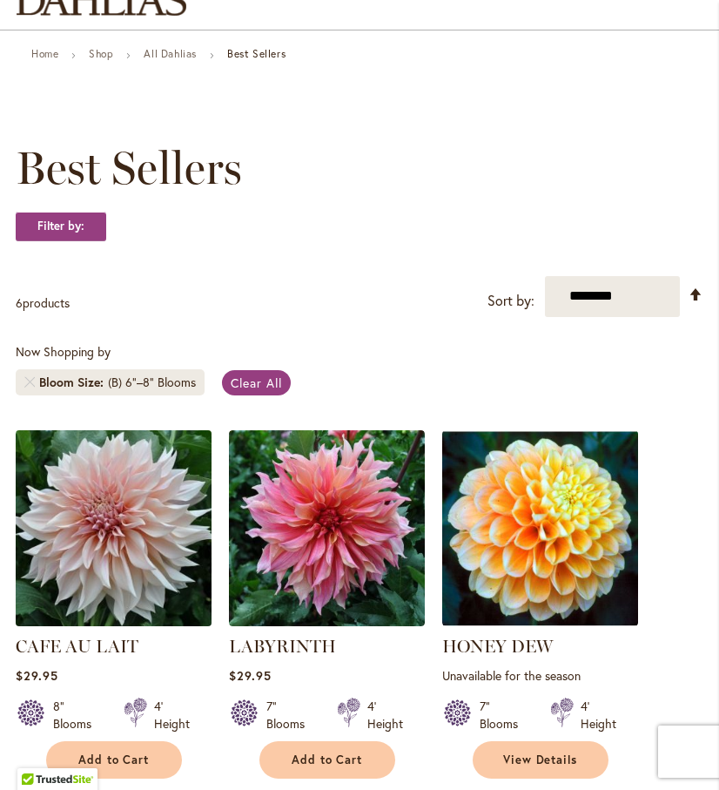
click at [145, 547] on img at bounding box center [113, 528] width 206 height 206
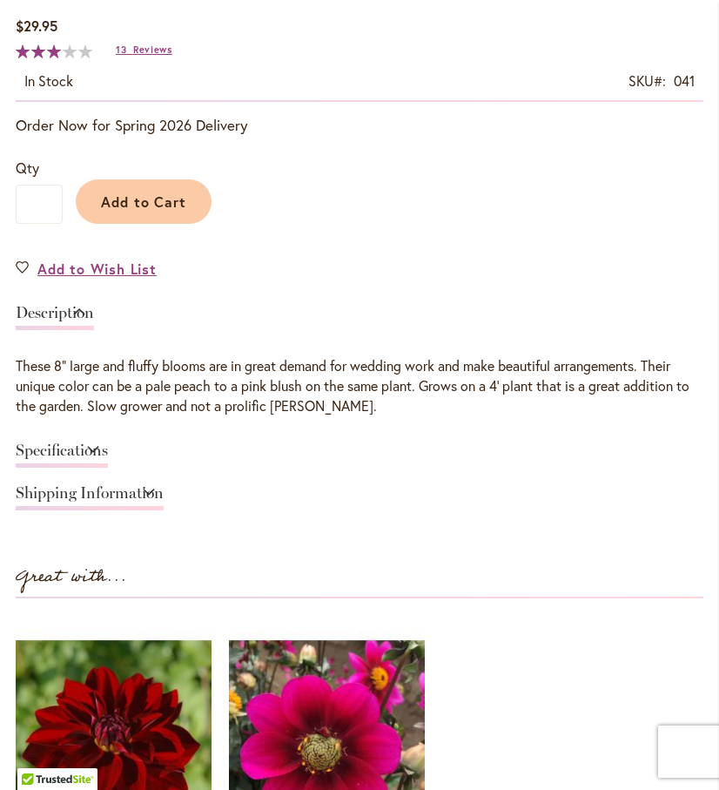
scroll to position [1010, 0]
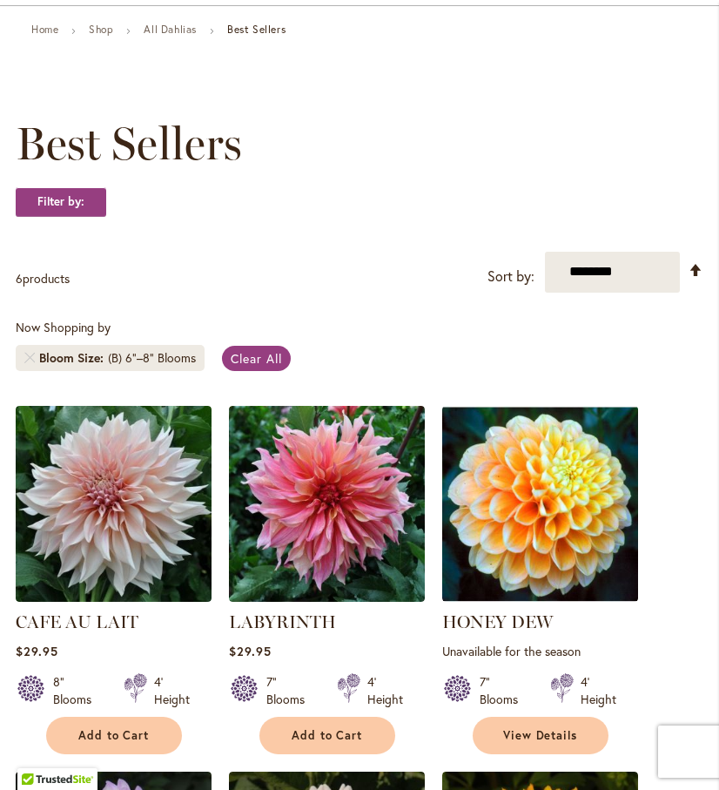
scroll to position [139, 0]
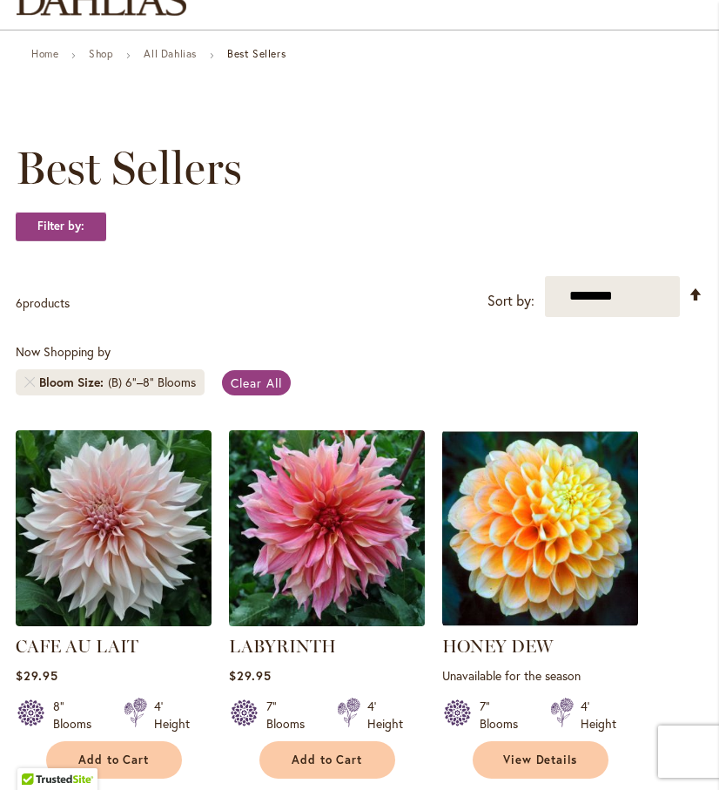
click at [351, 523] on img at bounding box center [327, 528] width 206 height 206
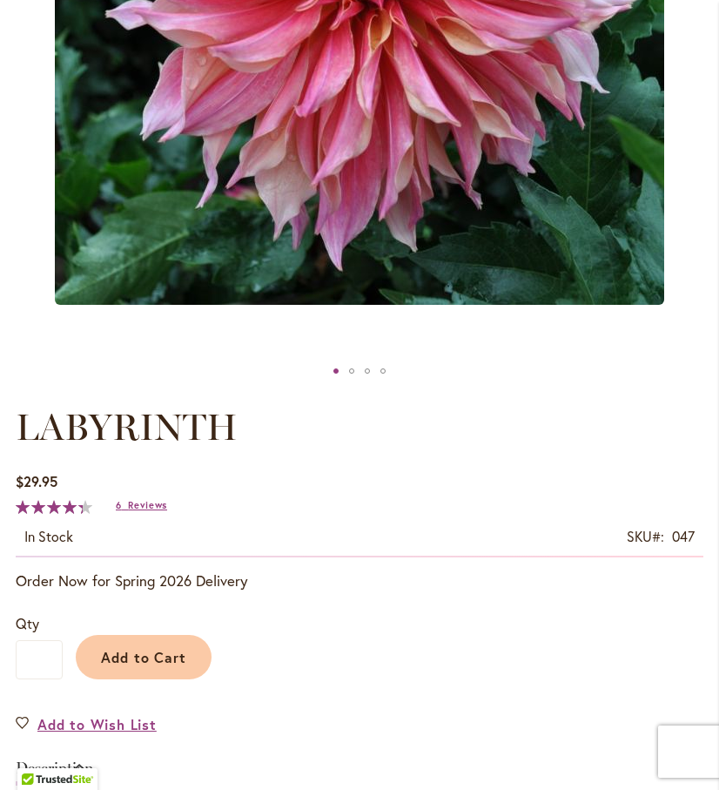
scroll to position [627, 0]
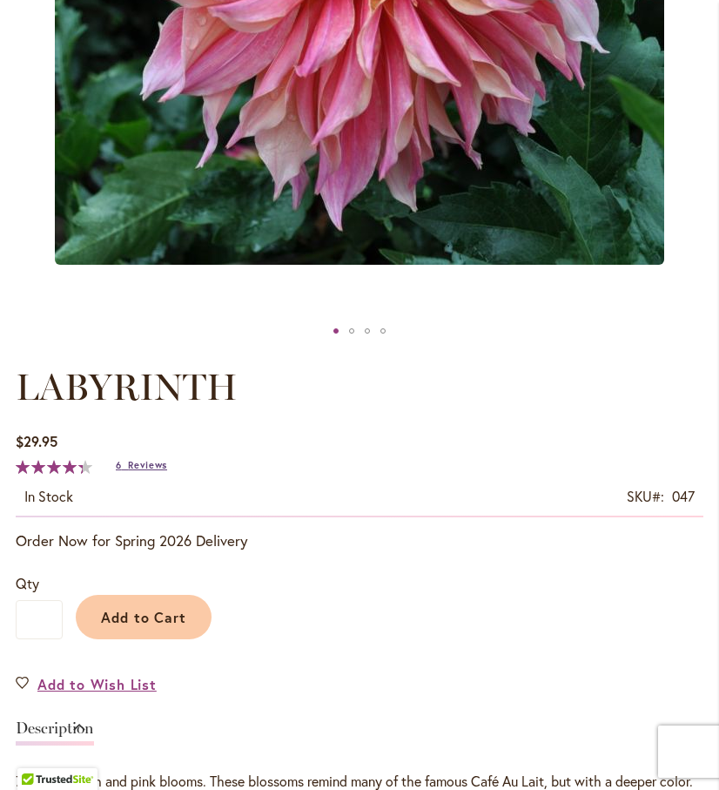
click at [156, 471] on span "Reviews" at bounding box center [147, 465] width 39 height 12
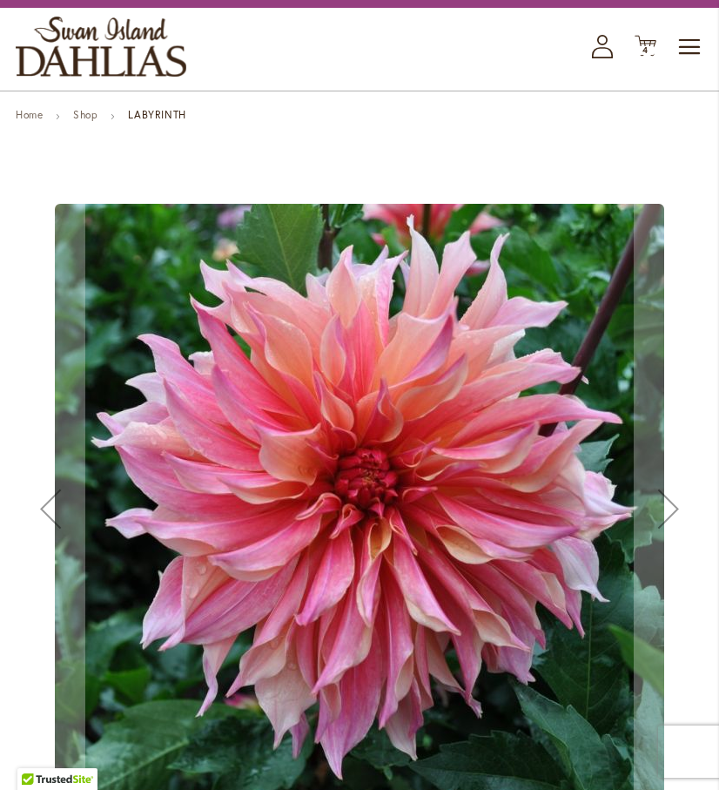
scroll to position [30, 0]
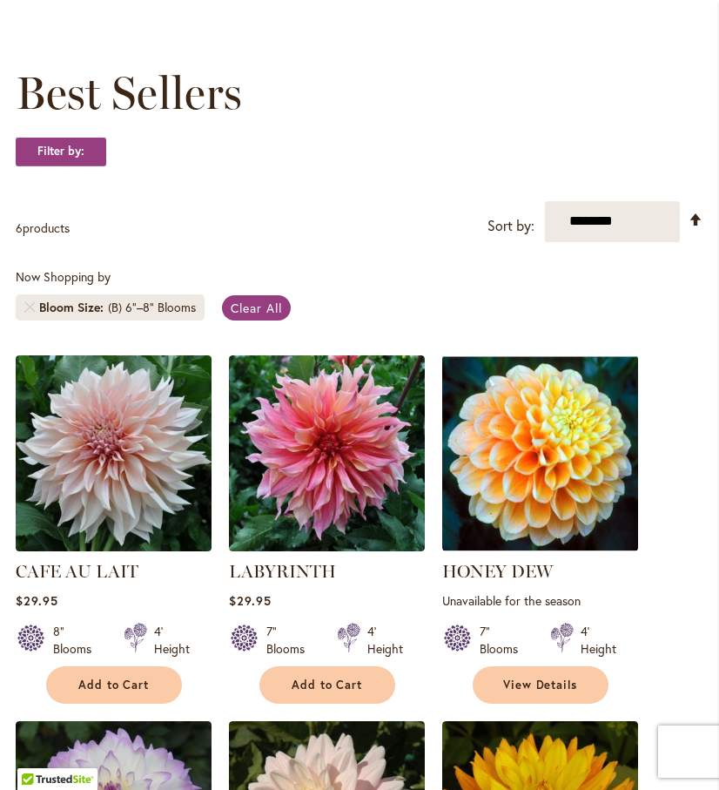
scroll to position [209, 0]
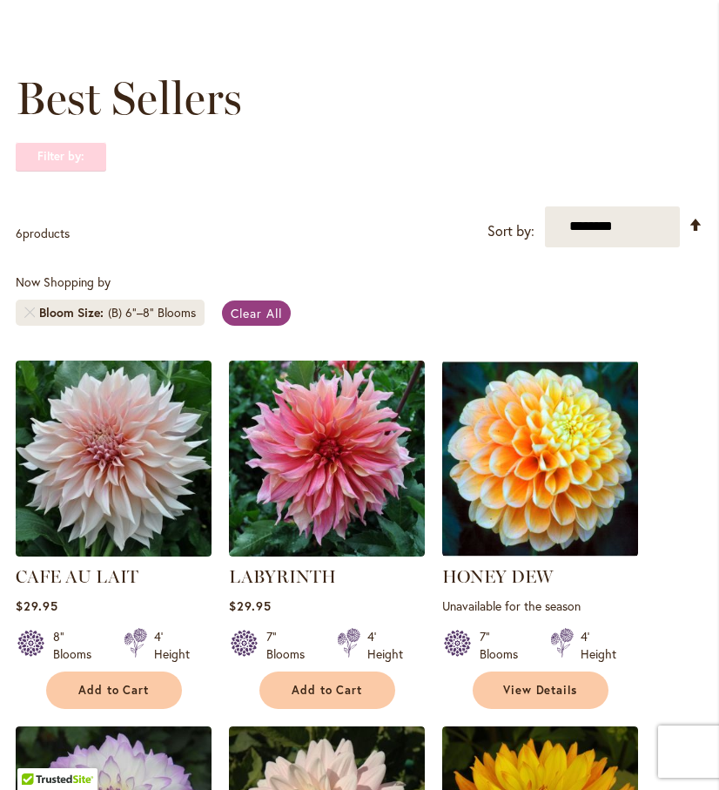
click at [83, 172] on strong "Filter by:" at bounding box center [61, 157] width 91 height 30
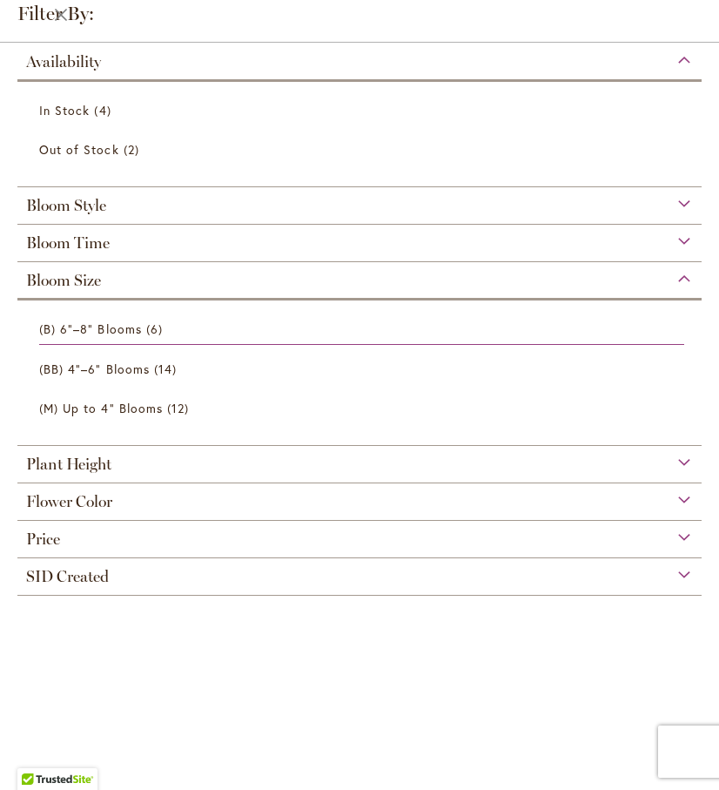
click at [91, 244] on span "Bloom Time" at bounding box center [68, 242] width 84 height 19
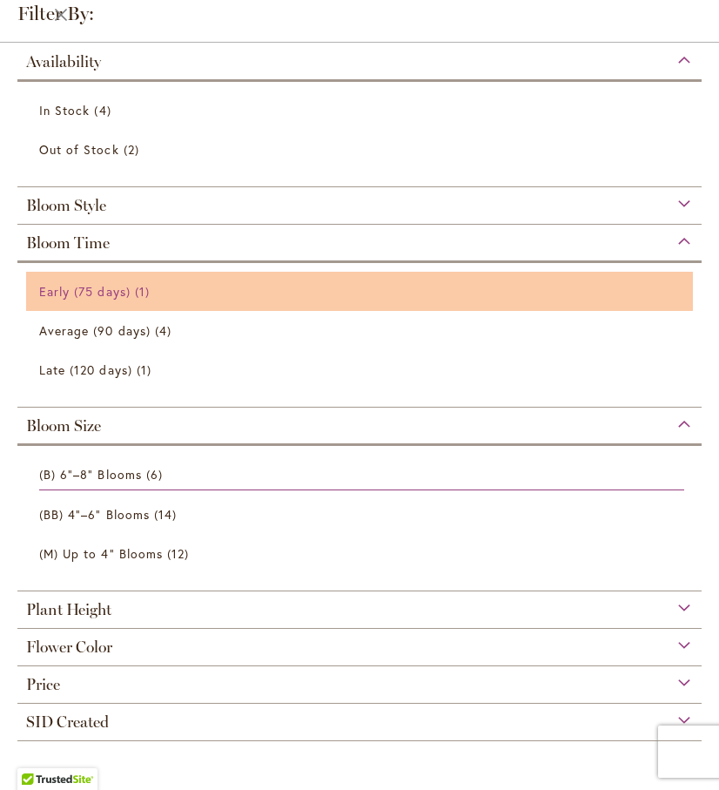
click at [86, 291] on span "Early (75 days)" at bounding box center [84, 291] width 91 height 17
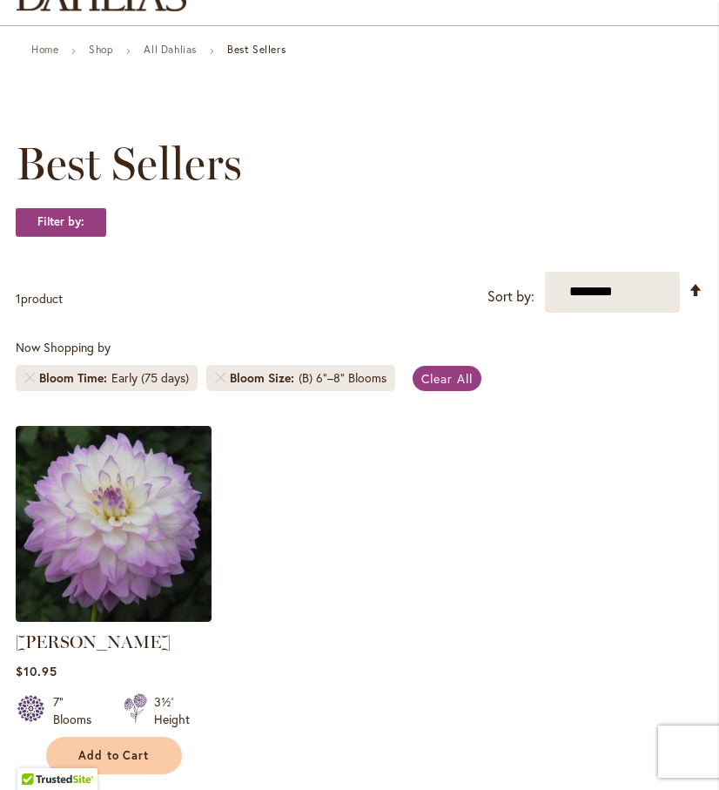
scroll to position [139, 0]
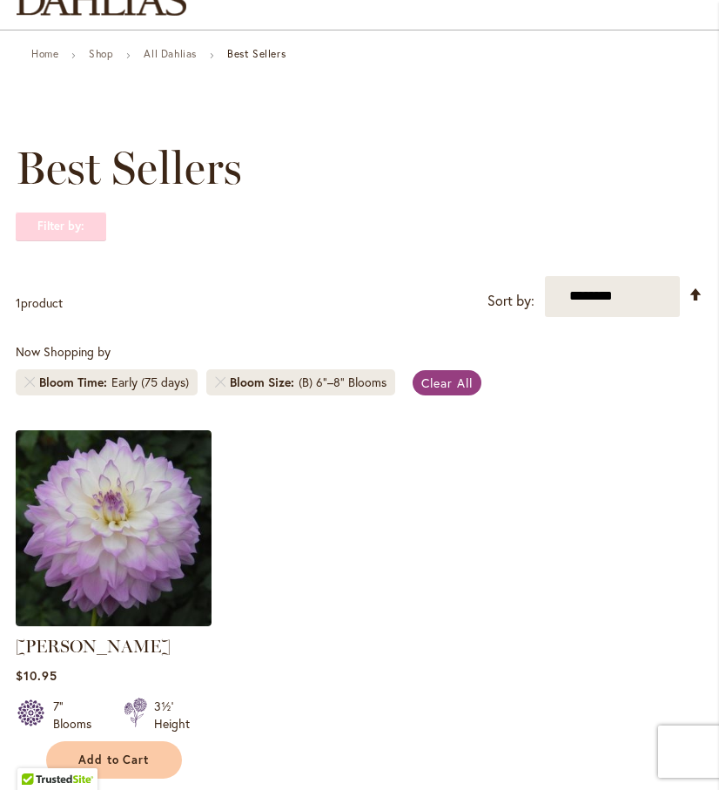
click at [81, 241] on strong "Filter by:" at bounding box center [61, 227] width 91 height 30
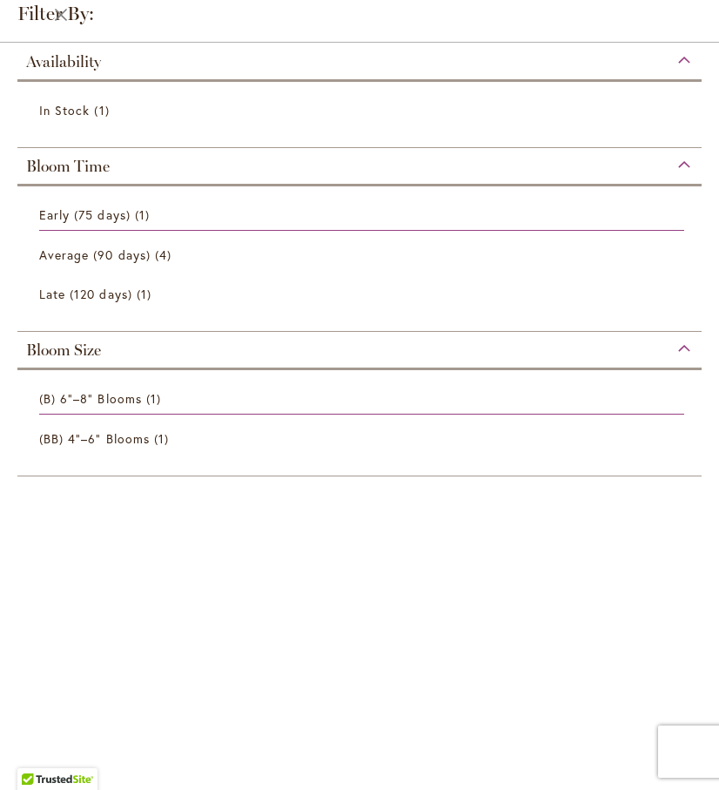
scroll to position [103, 0]
click at [49, 355] on span "Bloom Size" at bounding box center [63, 350] width 75 height 19
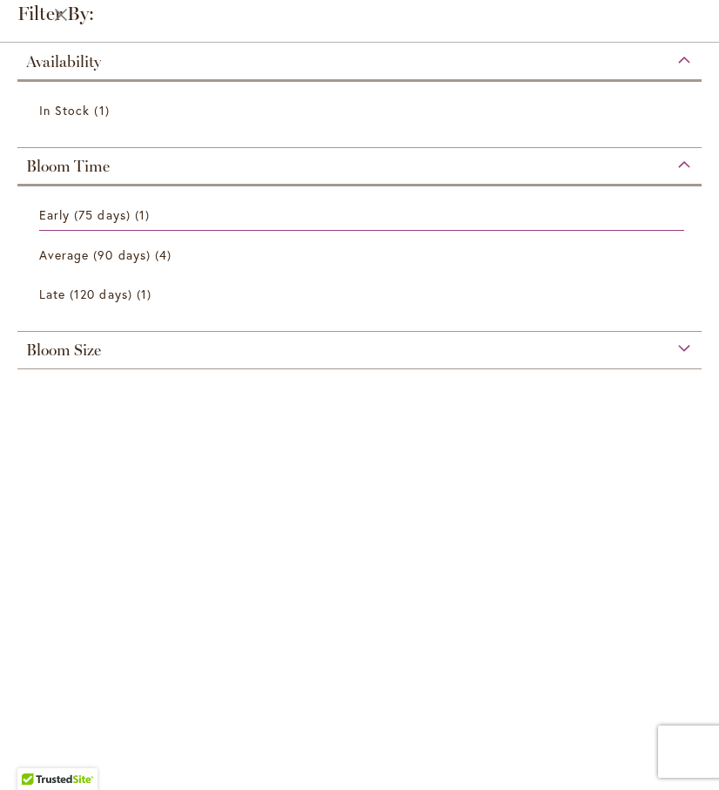
click at [79, 354] on span "Bloom Size" at bounding box center [63, 350] width 75 height 19
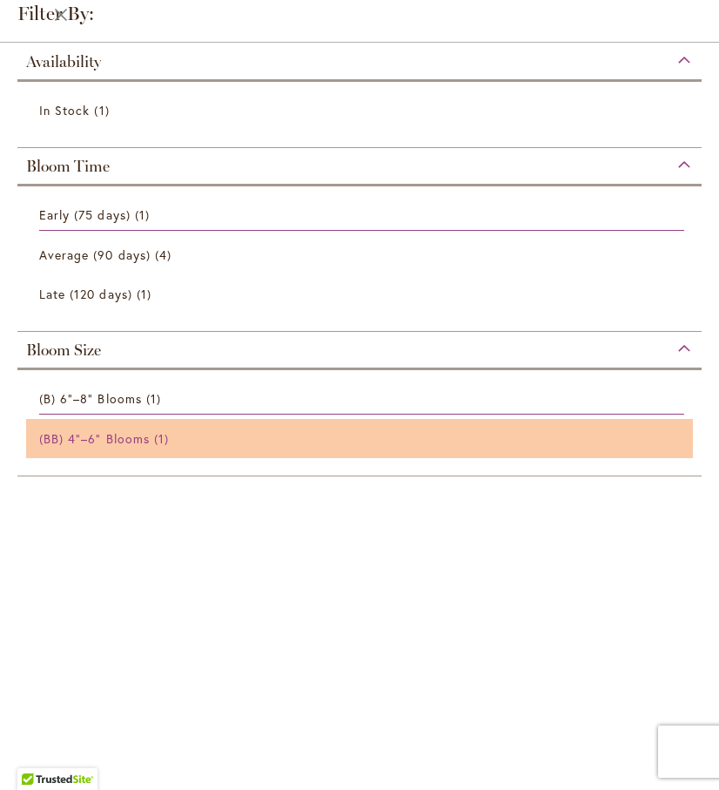
click at [84, 438] on span "(BB) 4"–6" Blooms" at bounding box center [94, 438] width 111 height 17
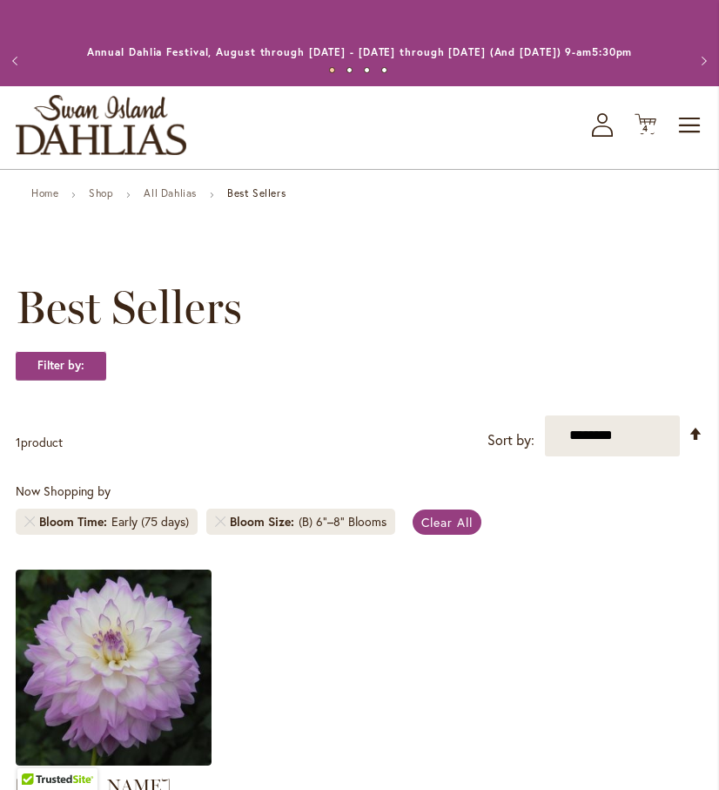
scroll to position [103, 0]
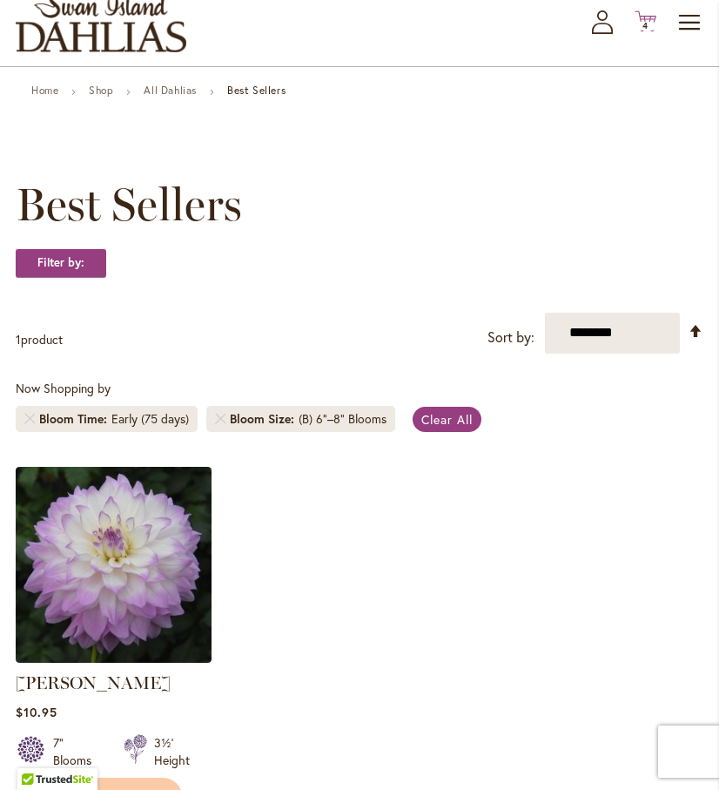
click at [651, 32] on icon "Cart .cls-1 { fill: #231f20; }" at bounding box center [646, 21] width 22 height 22
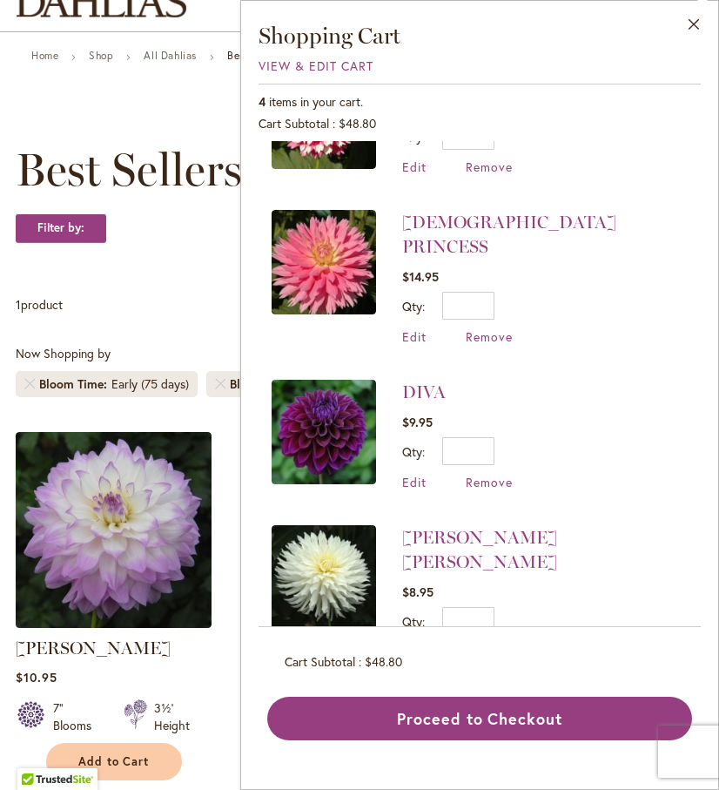
scroll to position [102, 0]
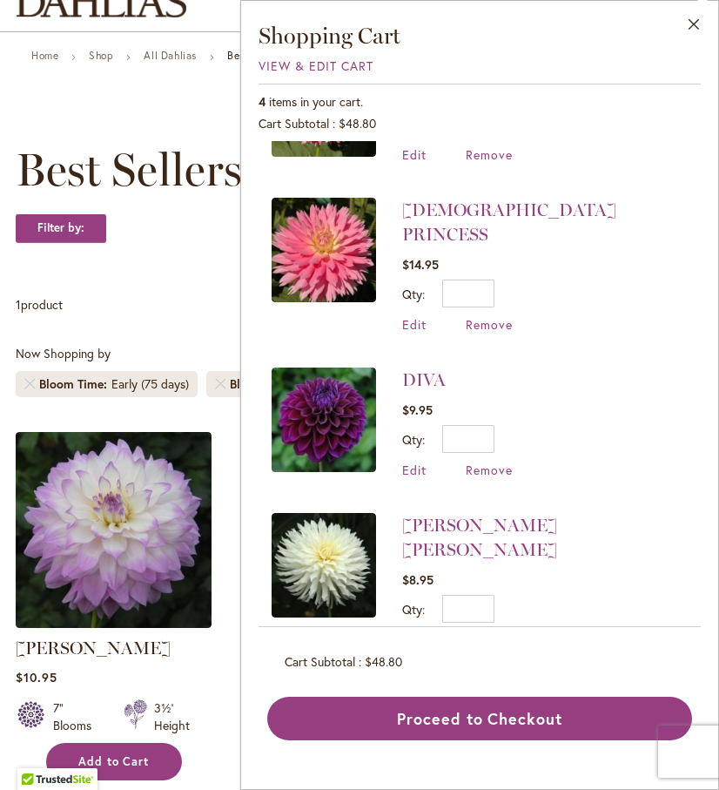
click at [141, 769] on span "Add to Cart" at bounding box center [113, 761] width 71 height 15
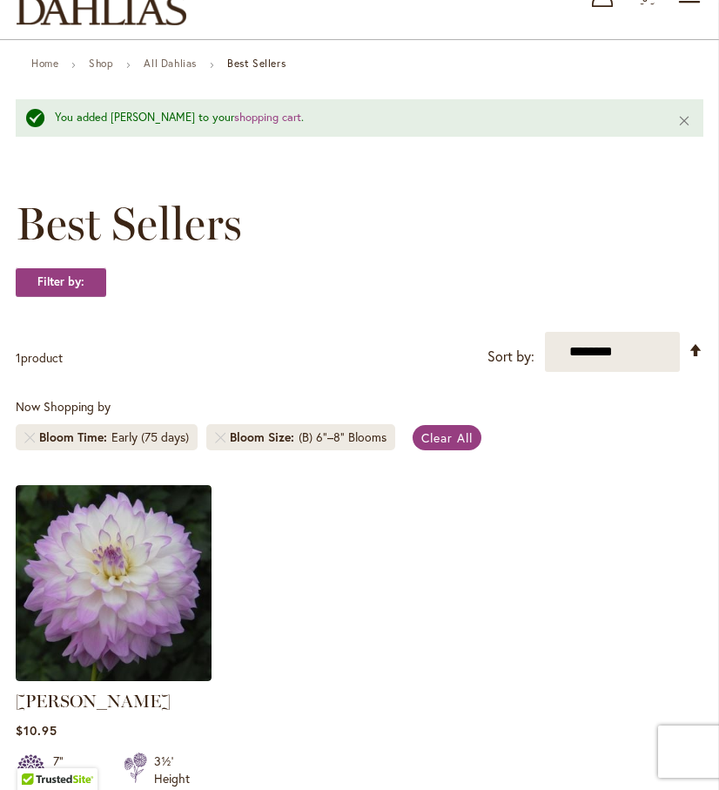
scroll to position [0, 0]
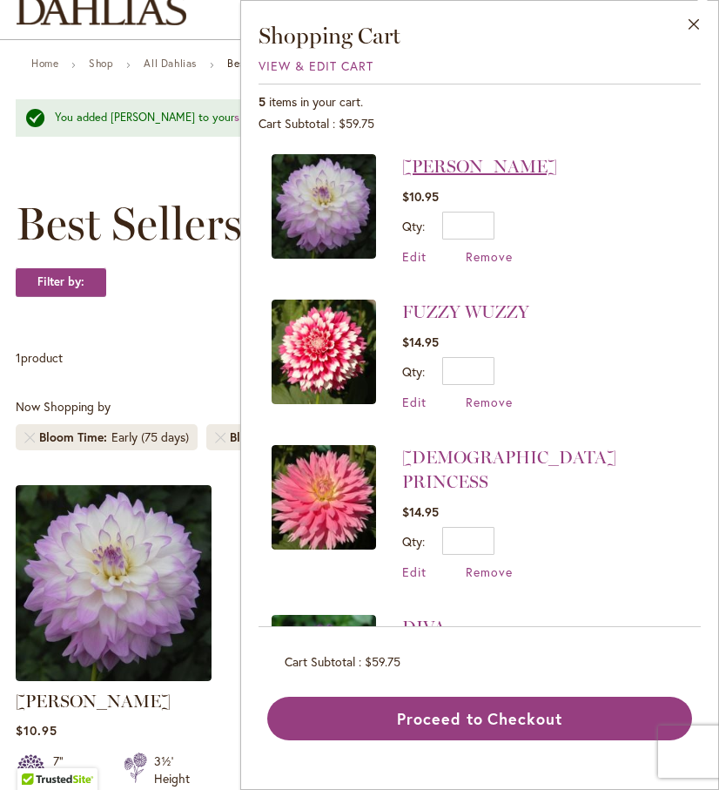
click at [484, 158] on link "MIKAYLA MIRANDA" at bounding box center [479, 166] width 155 height 21
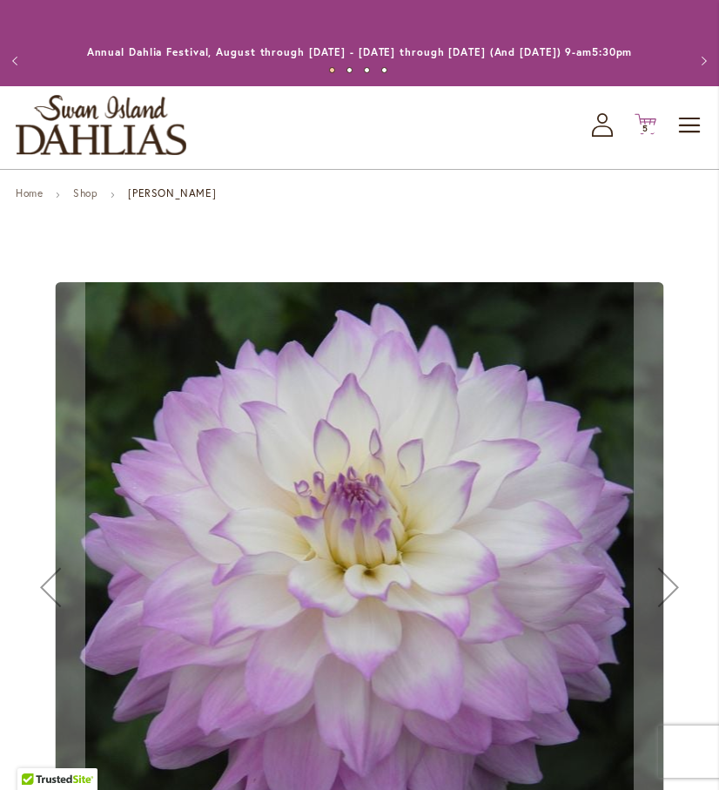
click at [651, 135] on icon "Cart .cls-1 { fill: #231f20; }" at bounding box center [646, 124] width 22 height 22
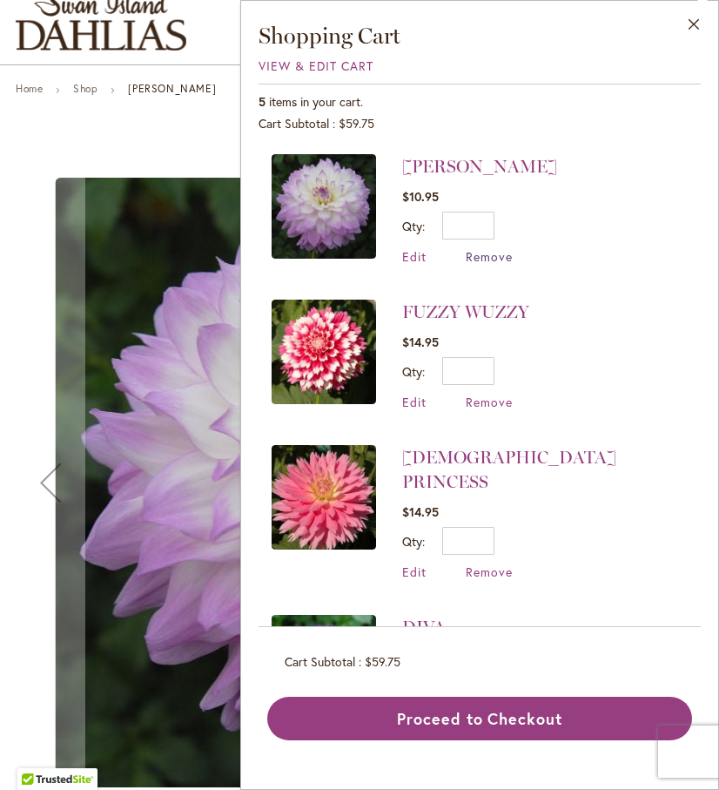
click at [490, 258] on span "Remove" at bounding box center [489, 256] width 47 height 17
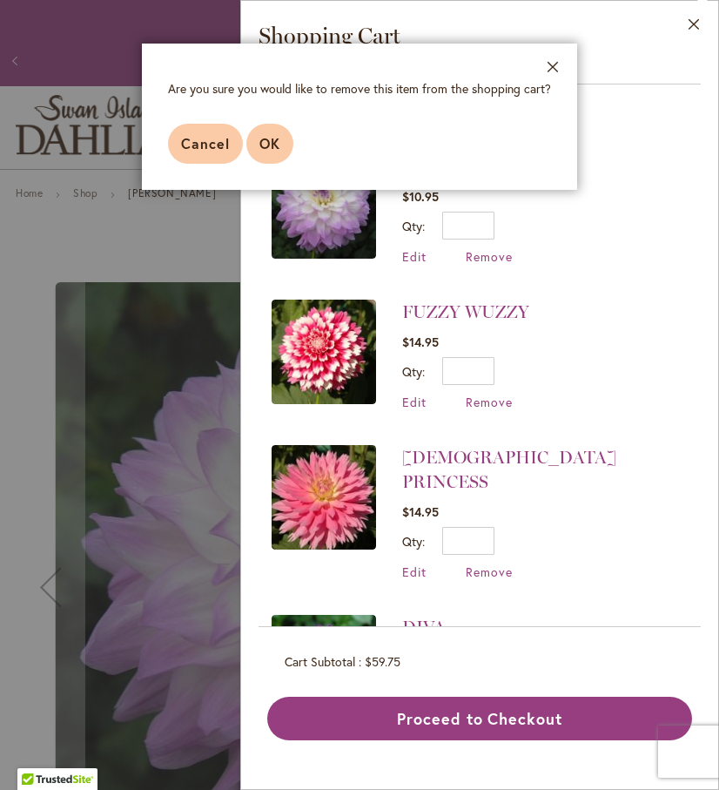
click at [266, 152] on button "OK" at bounding box center [269, 144] width 47 height 40
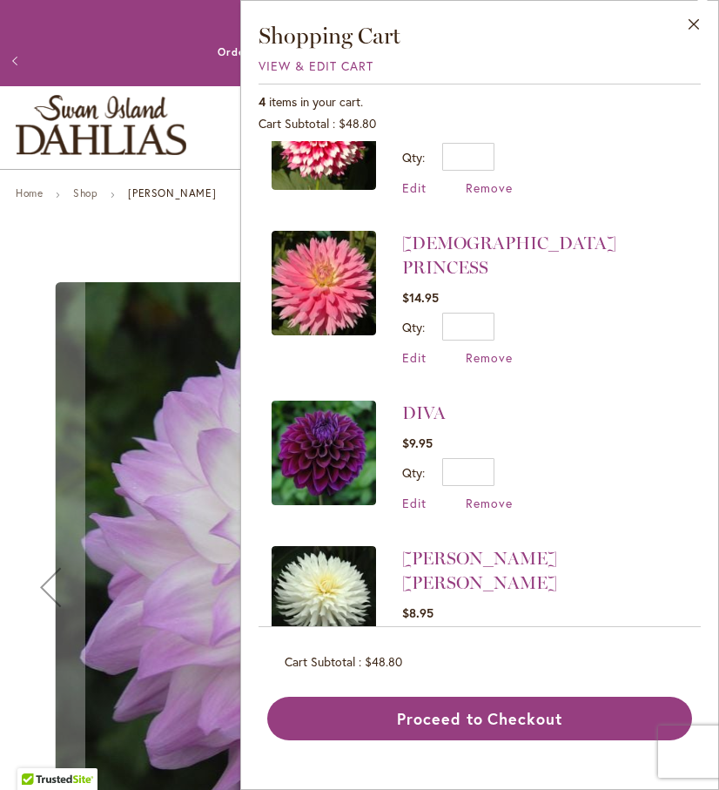
scroll to position [102, 0]
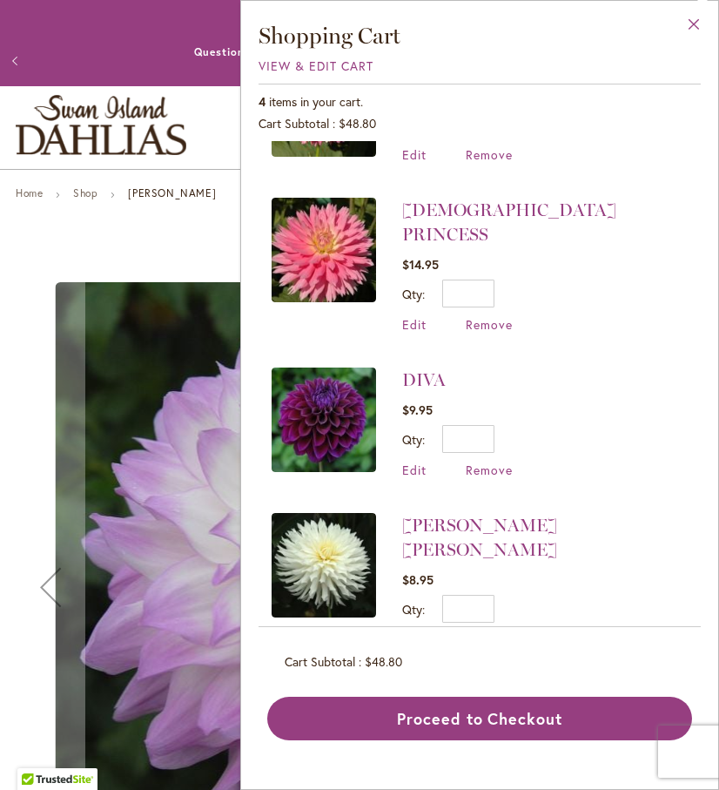
click at [698, 25] on button "Close" at bounding box center [695, 28] width 48 height 55
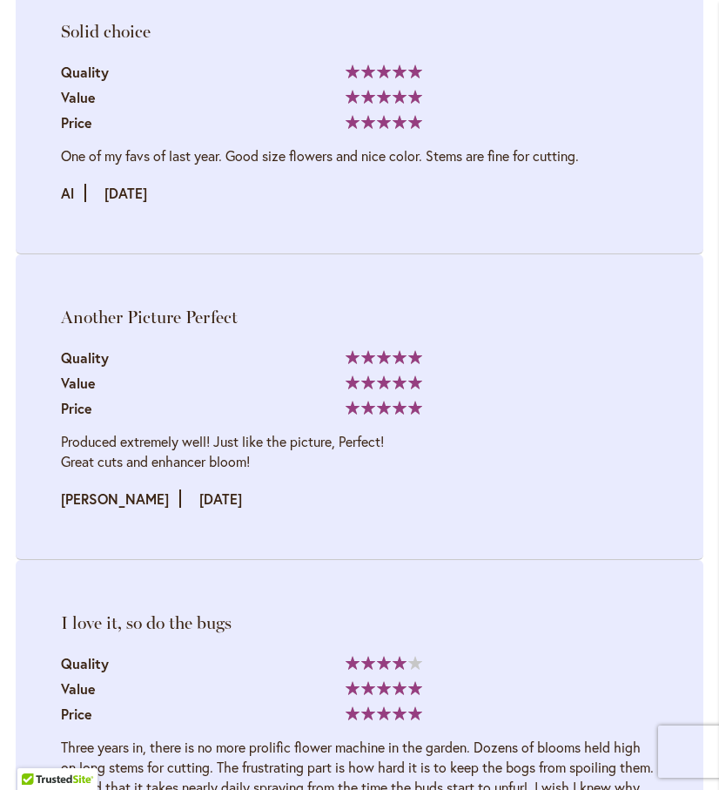
scroll to position [0, 0]
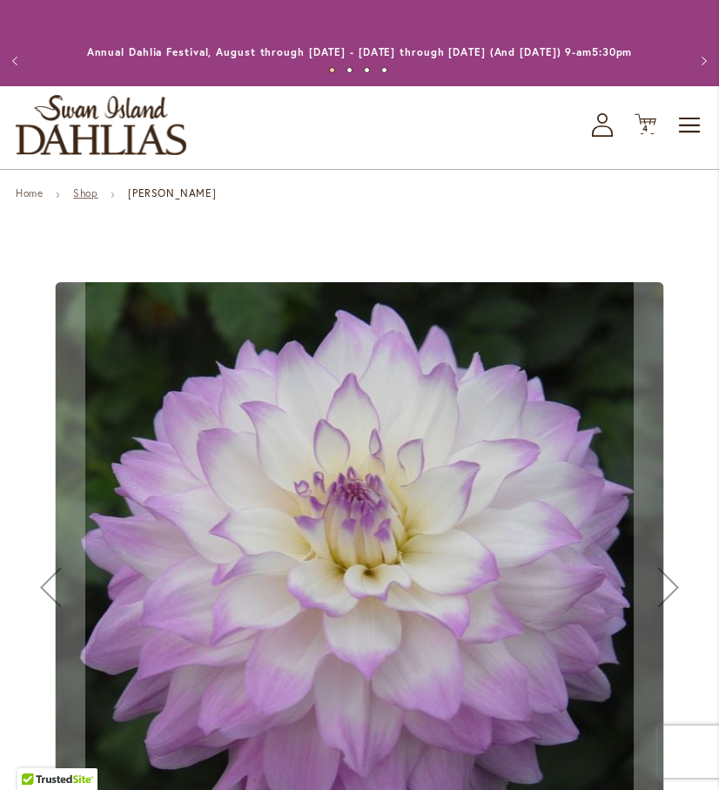
click at [87, 199] on link "Shop" at bounding box center [85, 192] width 24 height 13
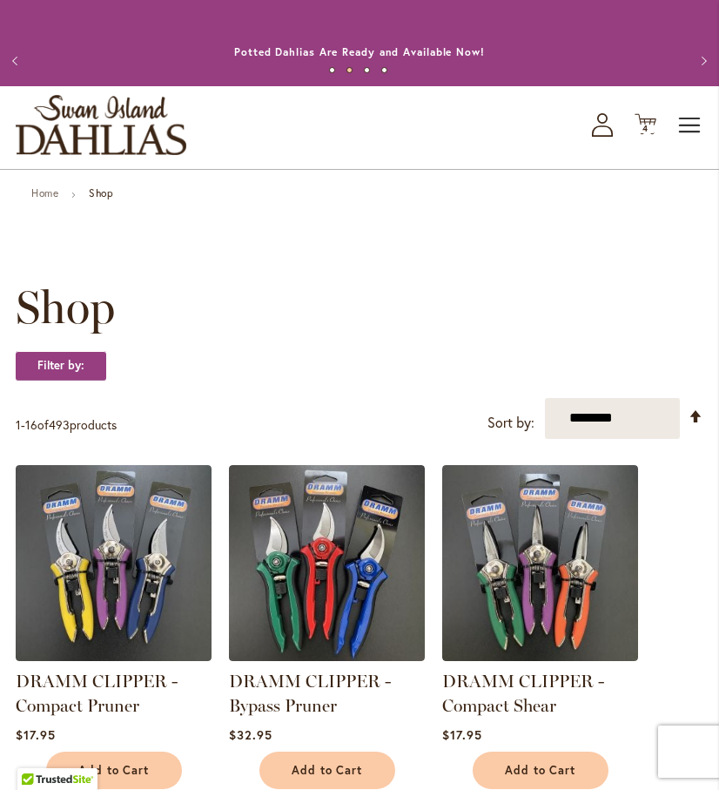
click at [691, 142] on span "Toggle Nav" at bounding box center [691, 125] width 26 height 35
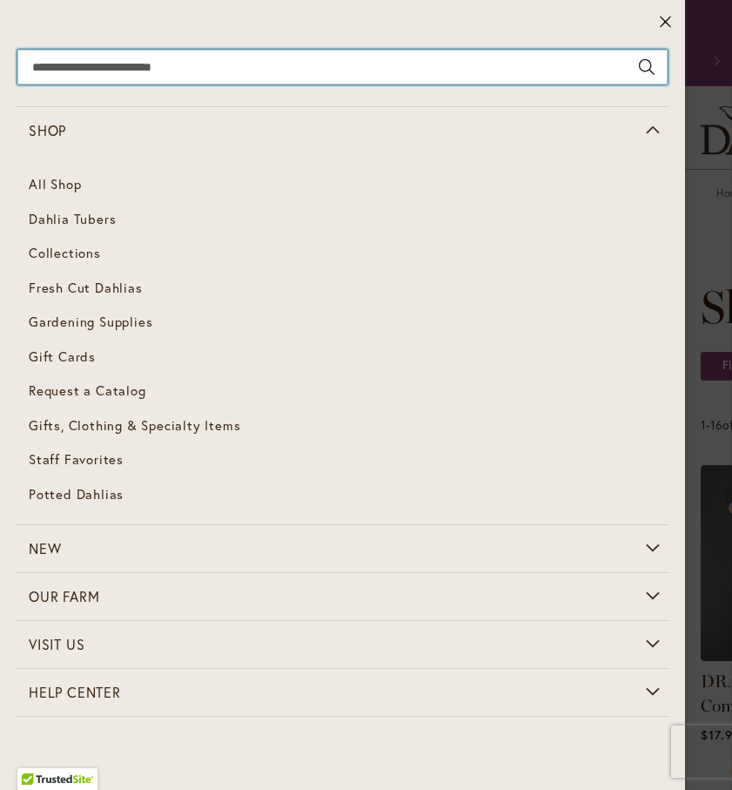
click at [232, 74] on input "Search" at bounding box center [342, 67] width 651 height 35
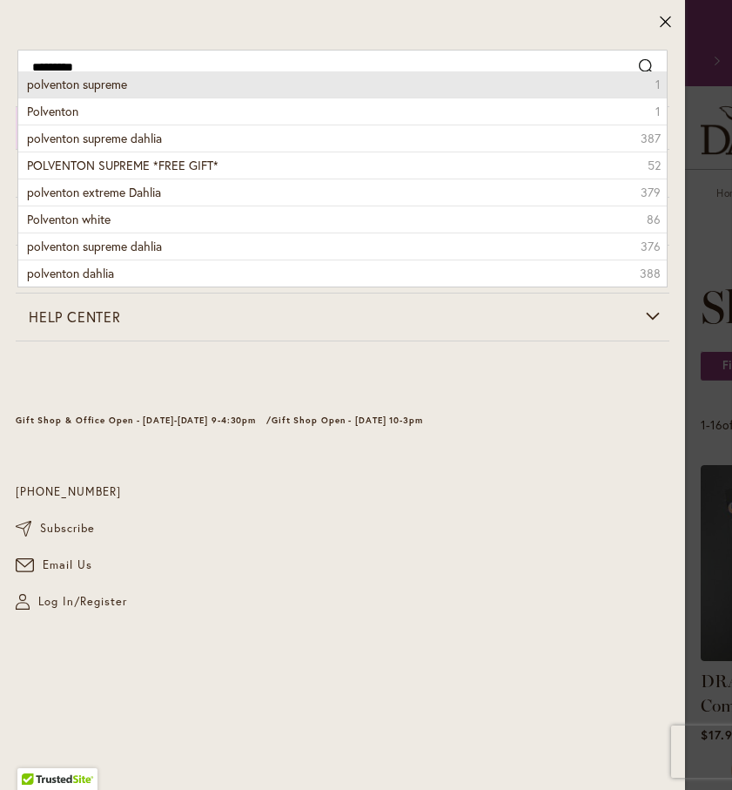
click at [140, 89] on li "polventon supreme 1" at bounding box center [342, 84] width 649 height 26
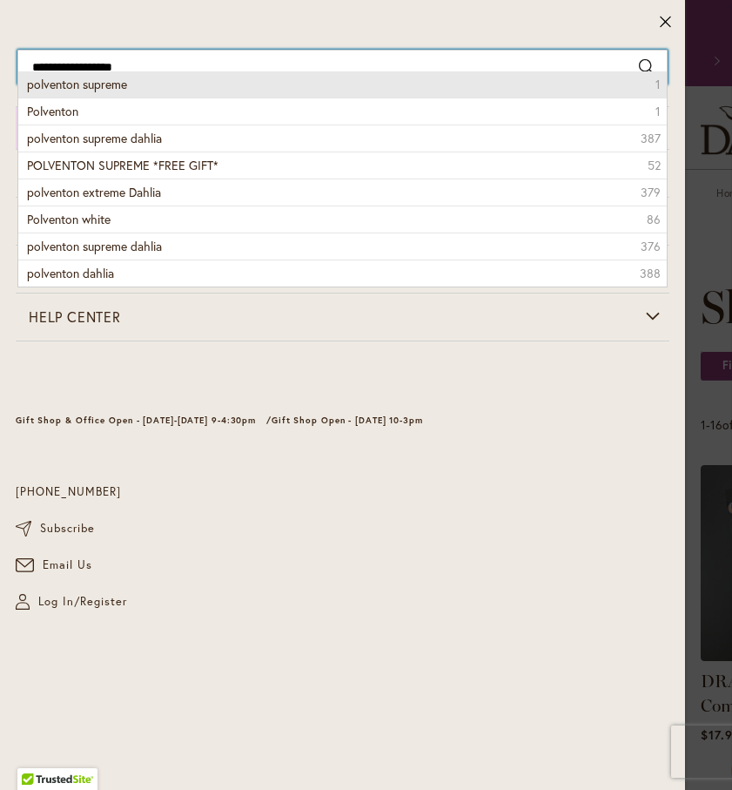
type input "**********"
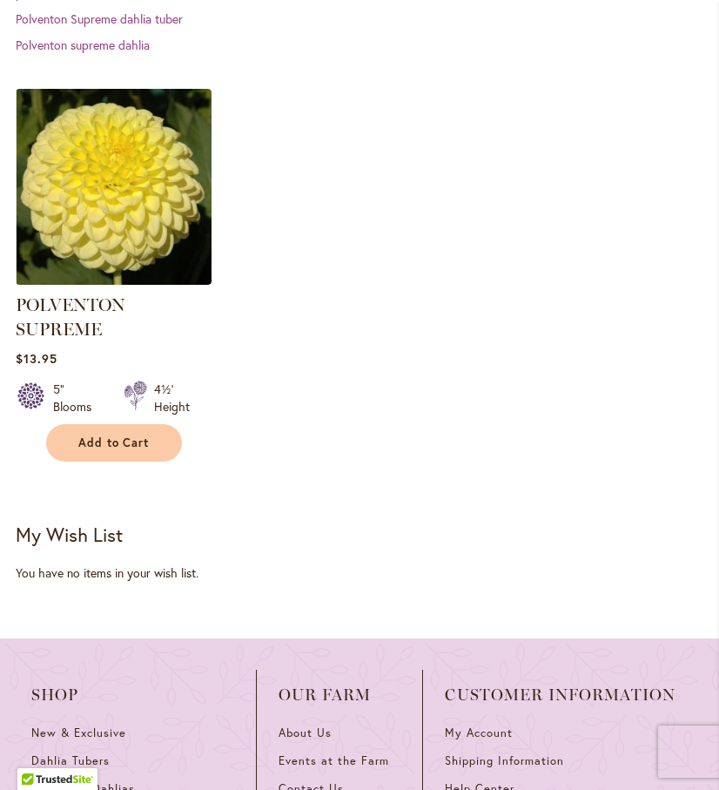
scroll to position [557, 0]
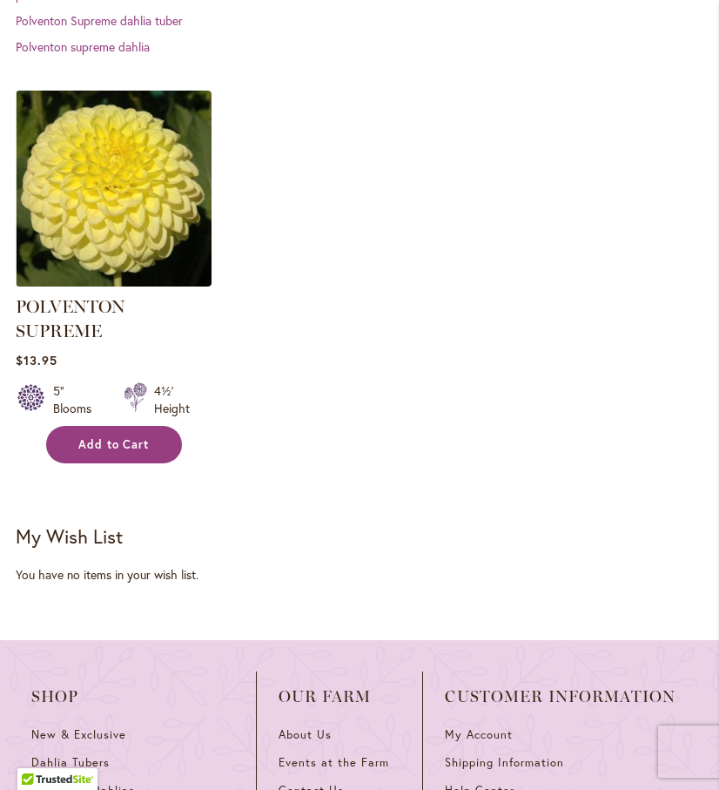
click at [150, 457] on button "Add to Cart" at bounding box center [114, 444] width 136 height 37
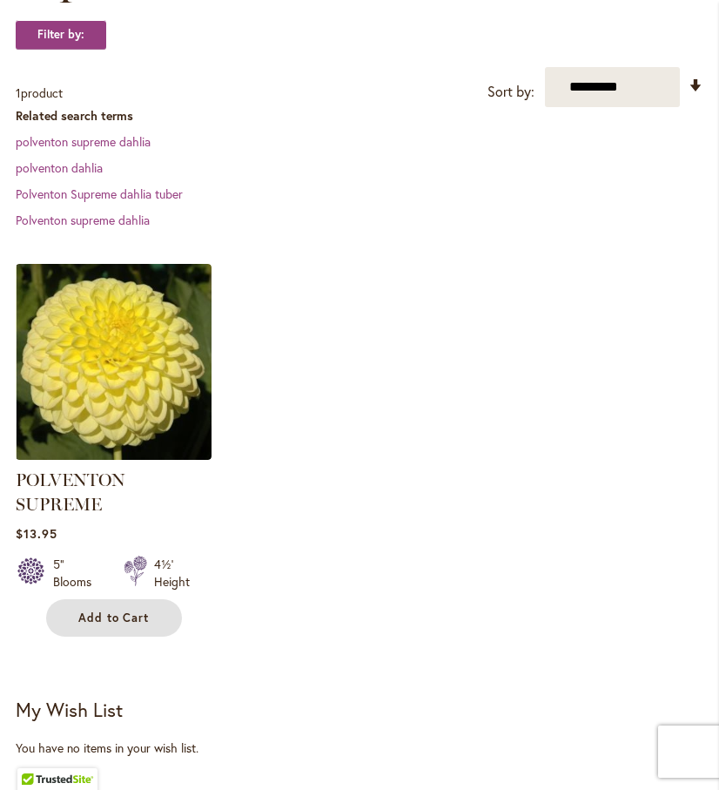
scroll to position [394, 0]
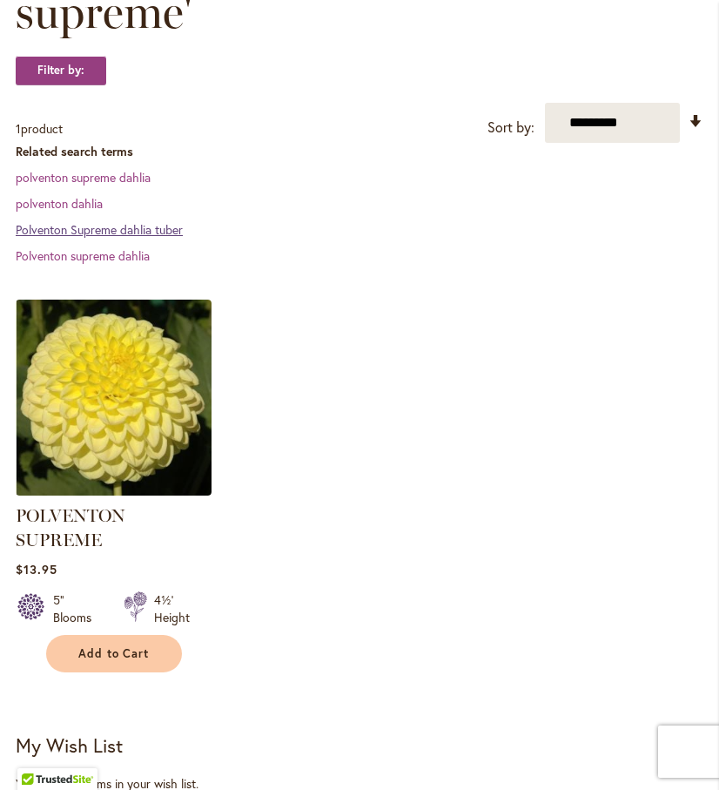
click at [125, 238] on link "Polventon Supreme dahlia tuber" at bounding box center [99, 229] width 167 height 17
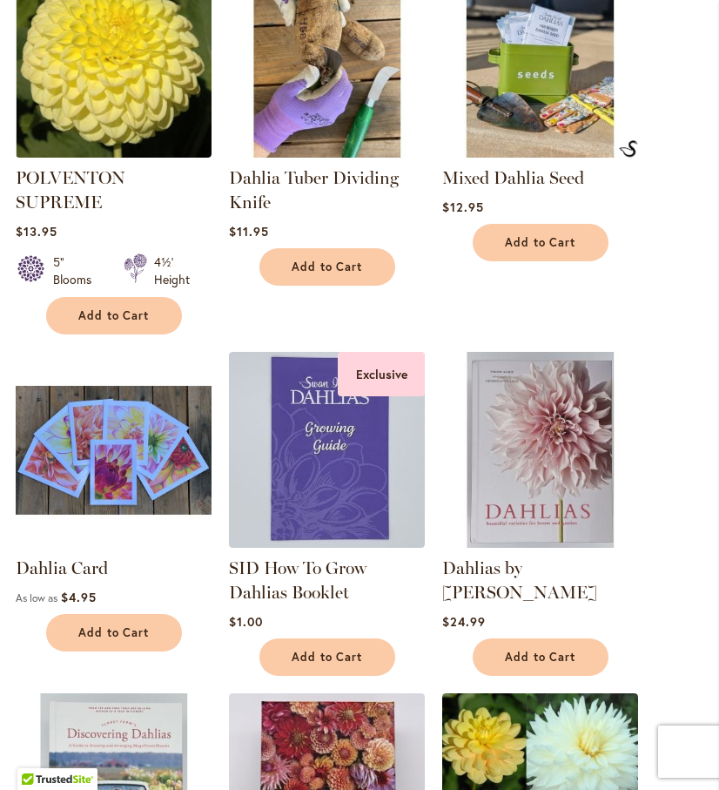
scroll to position [697, 0]
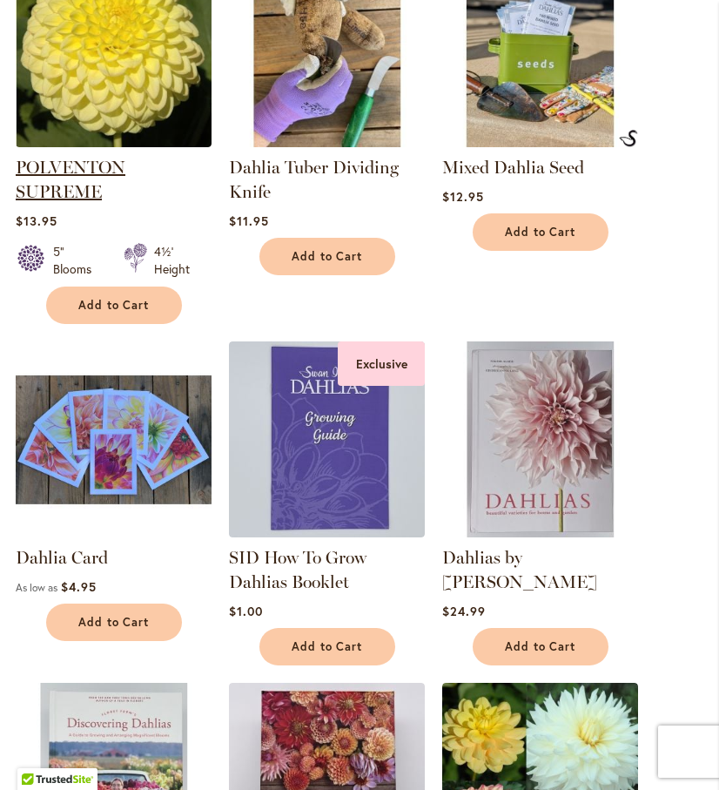
click at [79, 198] on link "POLVENTON SUPREME" at bounding box center [71, 179] width 110 height 45
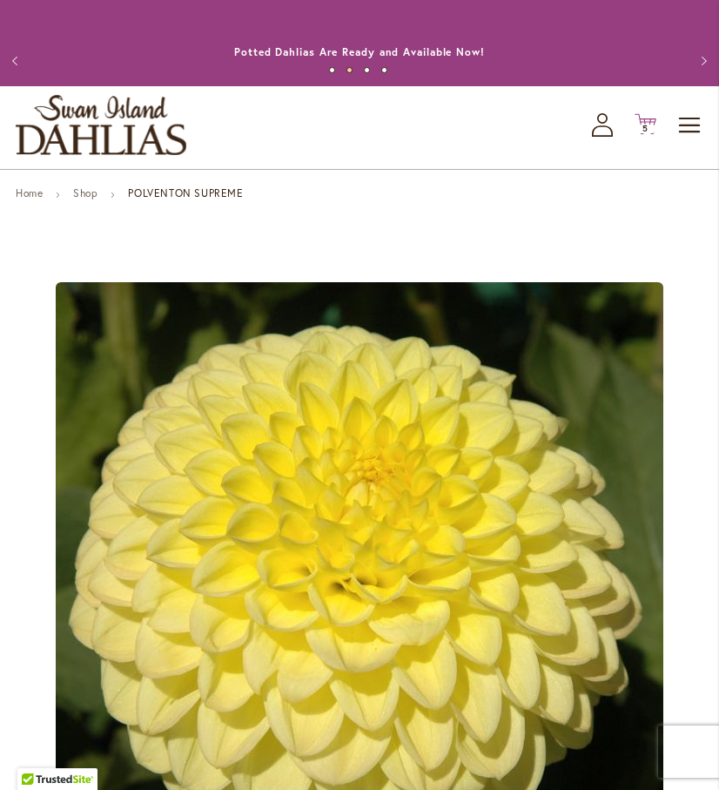
click at [644, 135] on icon "Cart .cls-1 { fill: #231f20; }" at bounding box center [646, 124] width 22 height 22
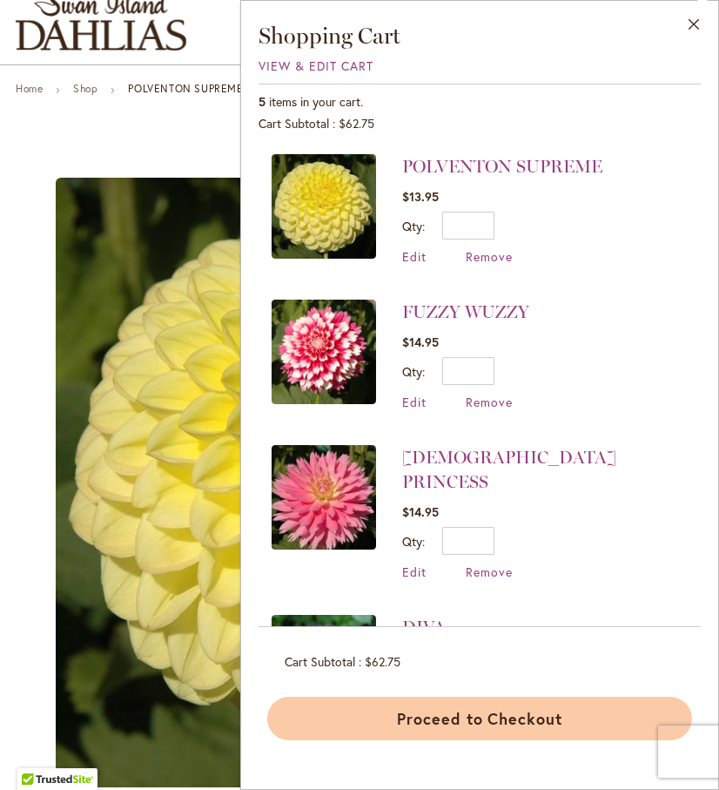
click at [466, 724] on button "Proceed to Checkout" at bounding box center [479, 719] width 425 height 44
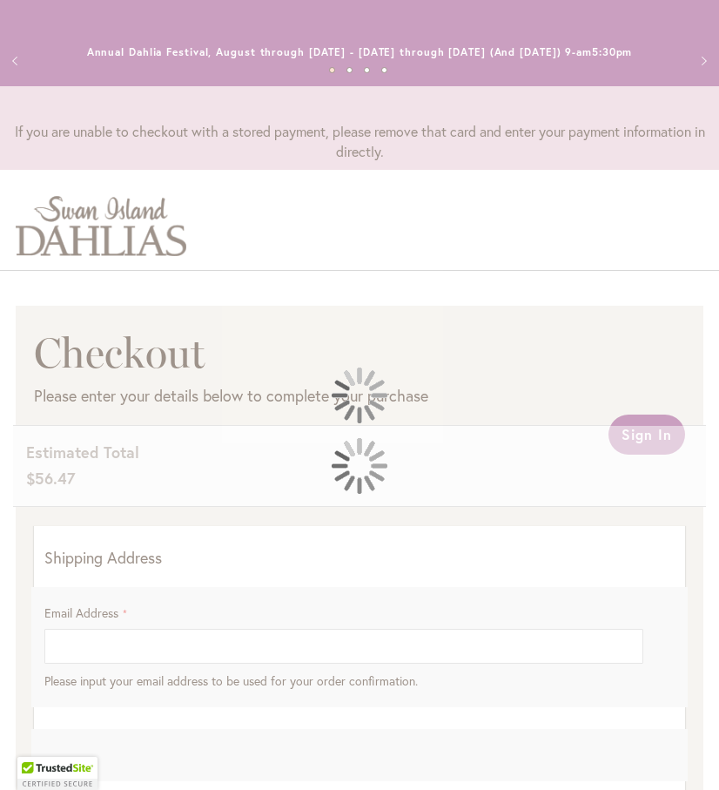
select select "**"
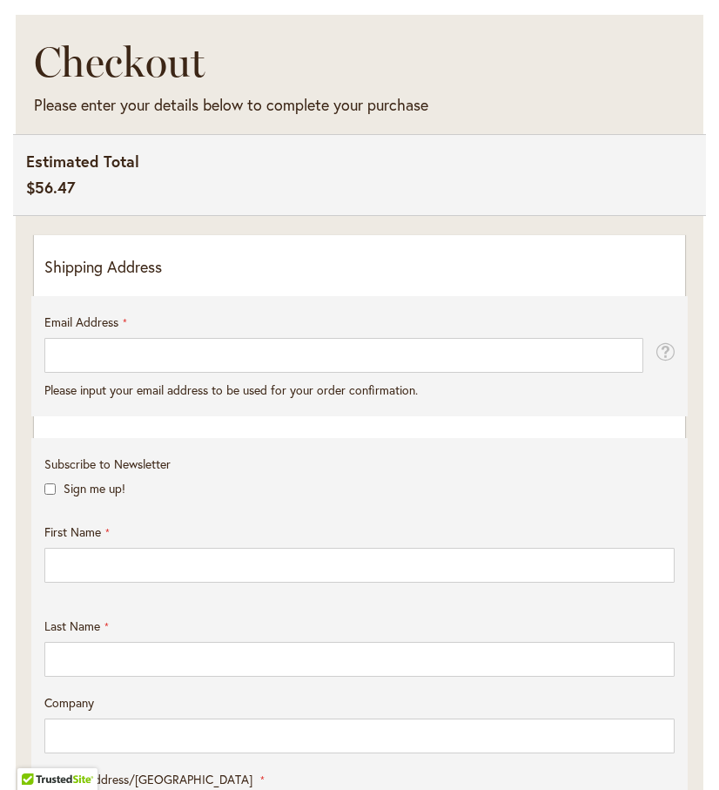
scroll to position [307, 0]
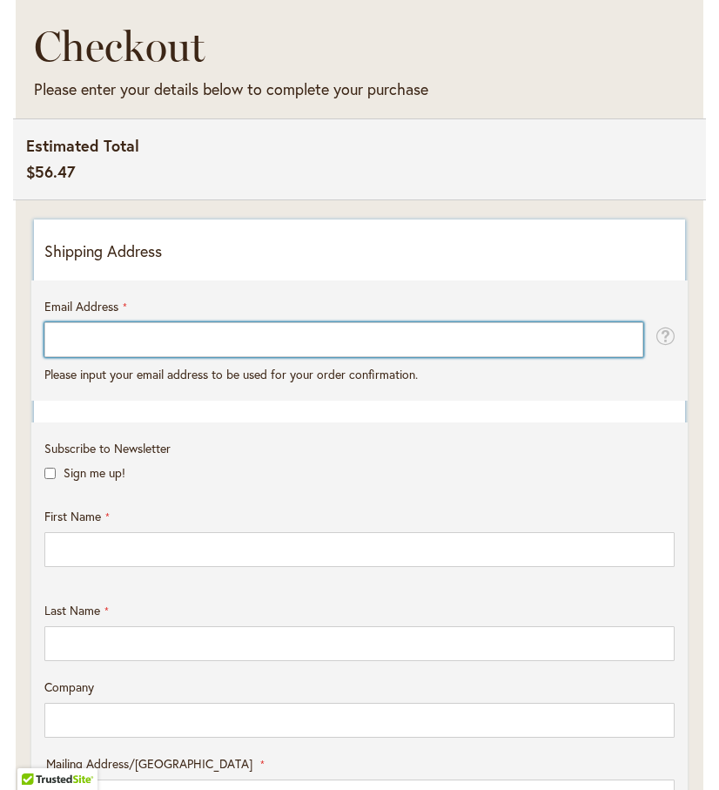
click at [324, 357] on input "Email Address" at bounding box center [343, 339] width 599 height 35
type input "**********"
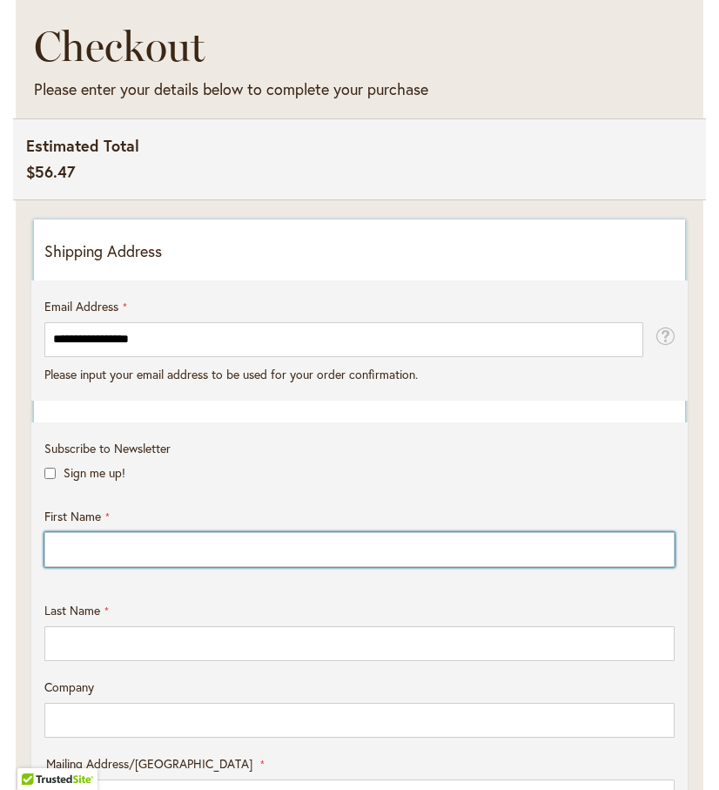
click at [79, 567] on input "First Name" at bounding box center [359, 549] width 631 height 35
type input "***"
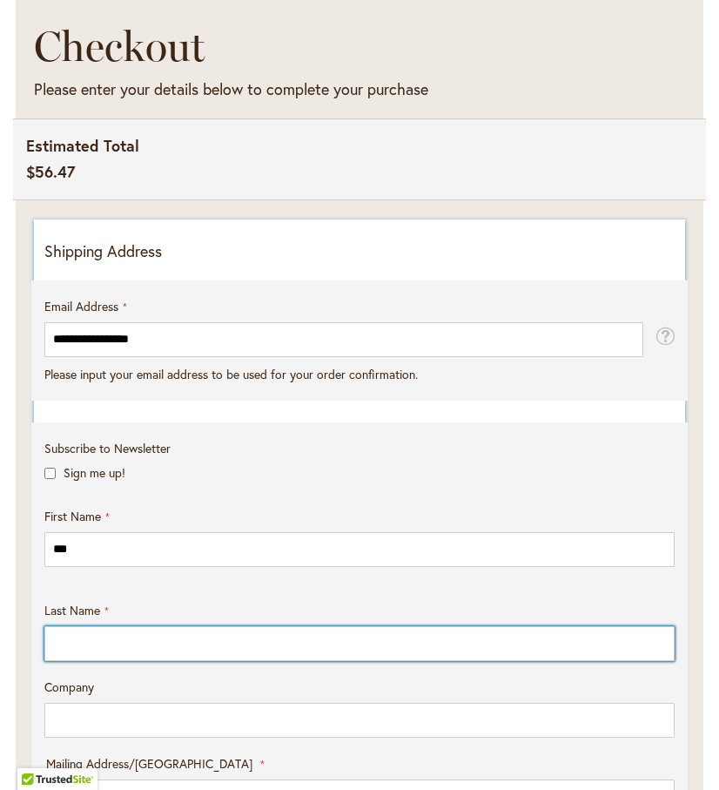
click at [84, 659] on input "Last Name" at bounding box center [359, 643] width 631 height 35
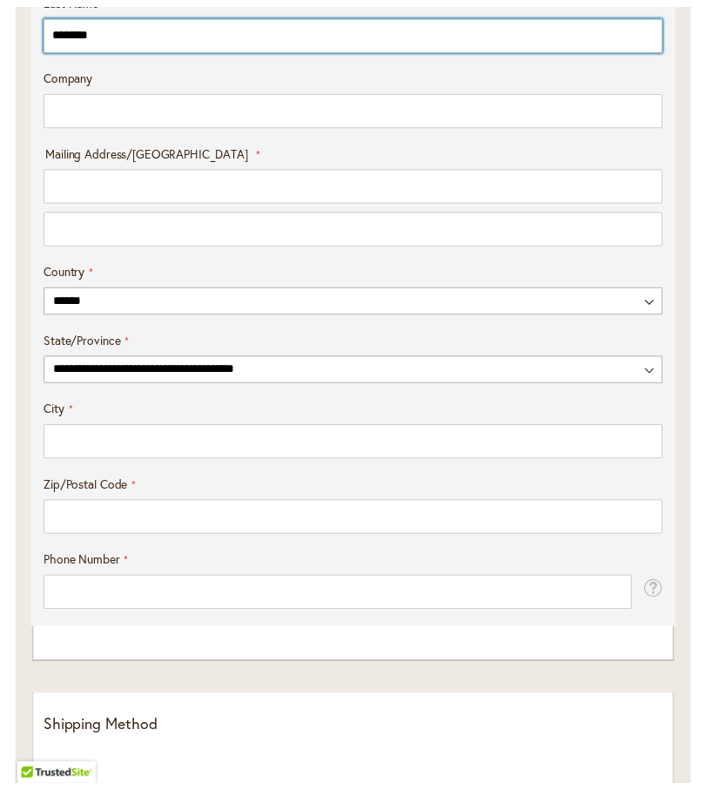
scroll to position [1054, 0]
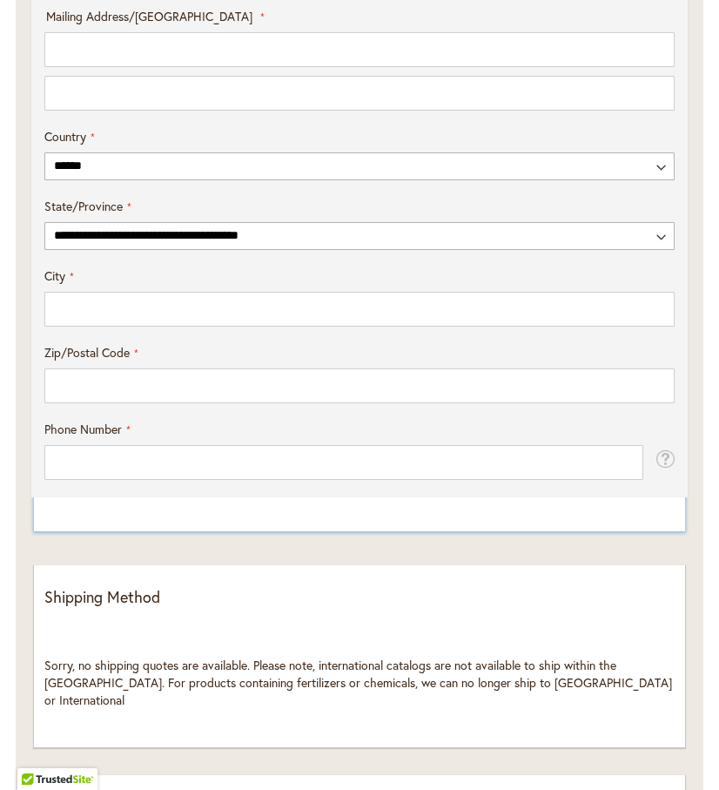
type input "********"
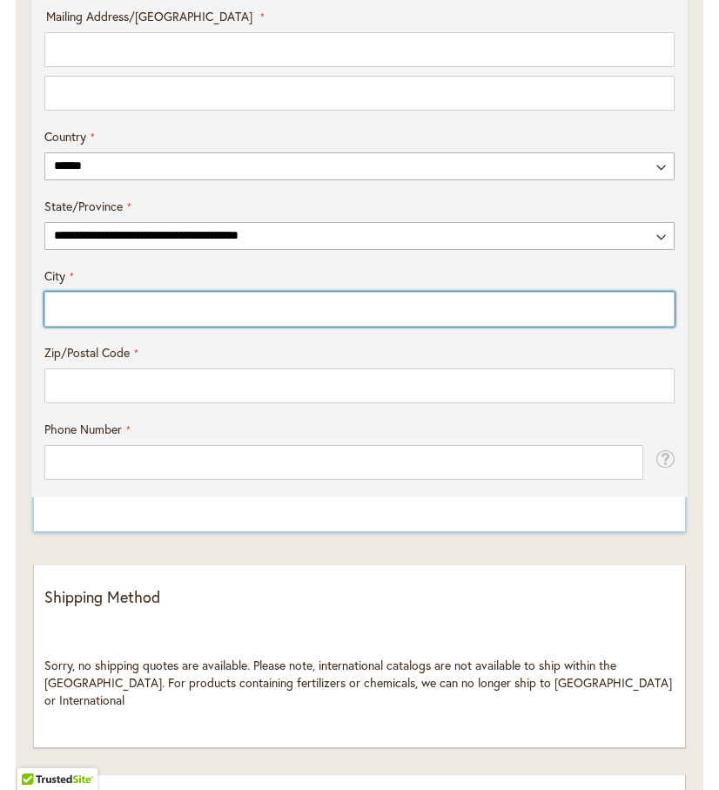
click at [335, 321] on input "City" at bounding box center [359, 309] width 631 height 35
type input "*********"
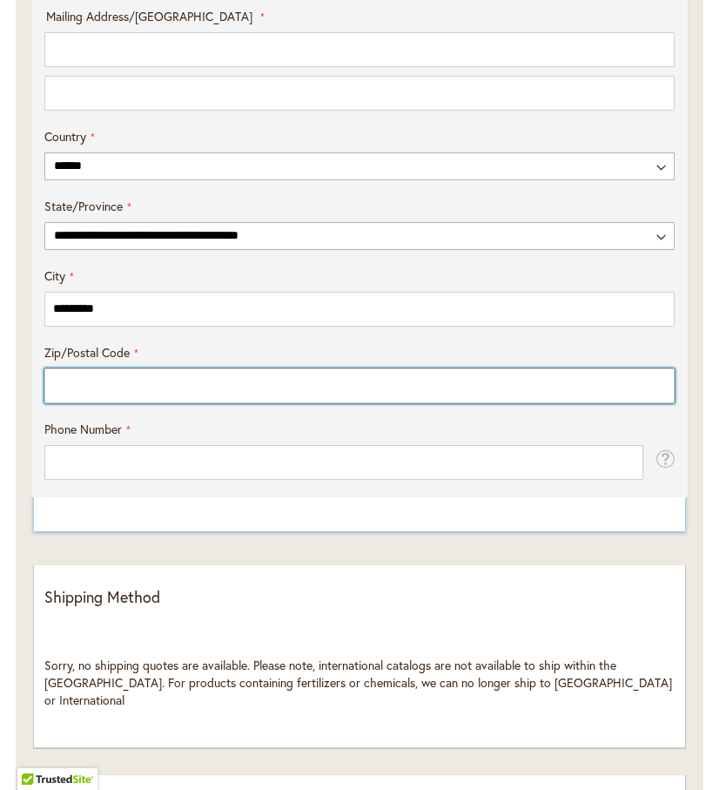
click at [184, 396] on input "Zip/Postal Code" at bounding box center [359, 385] width 631 height 35
type input "*****"
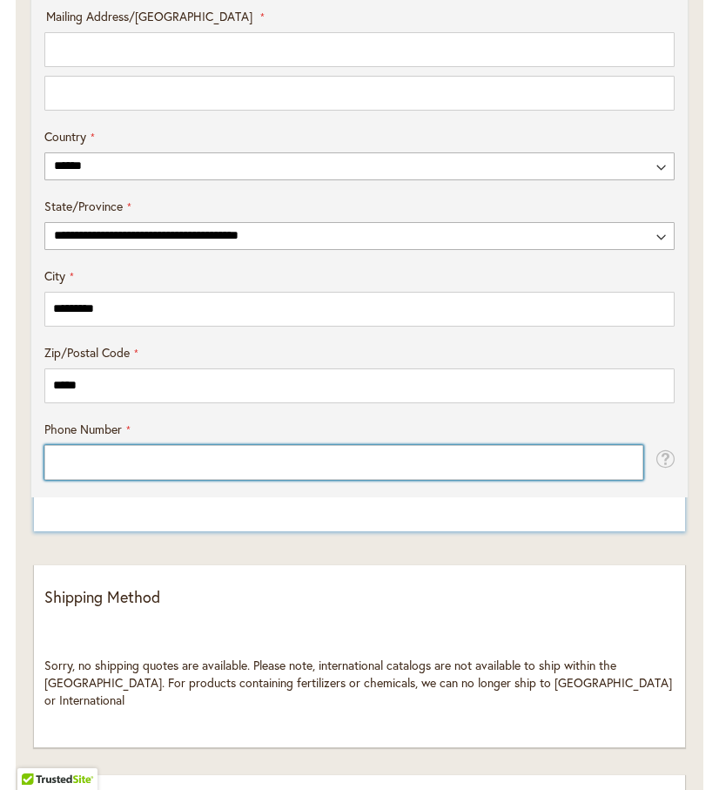
click at [92, 474] on input "Phone Number" at bounding box center [343, 462] width 599 height 35
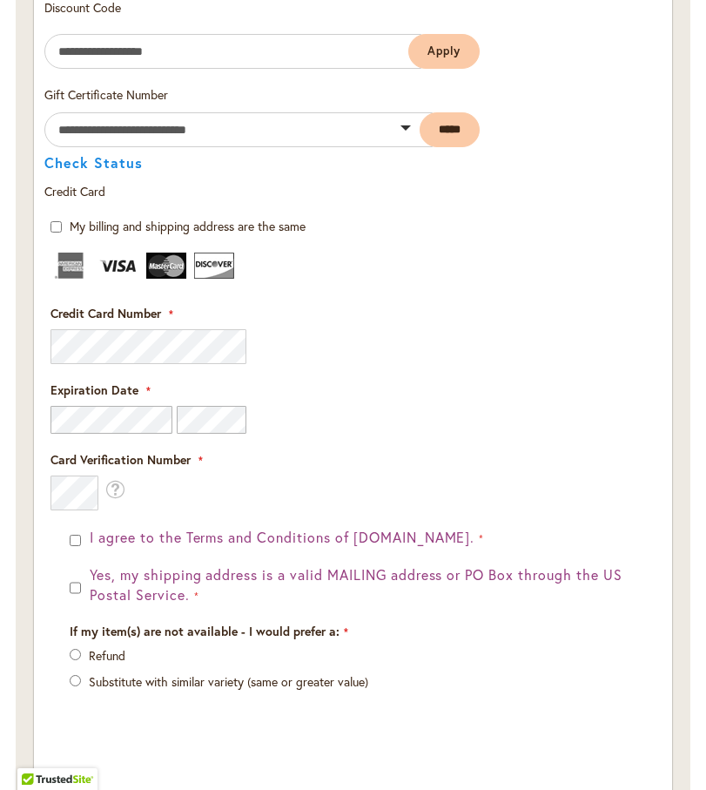
scroll to position [1911, 0]
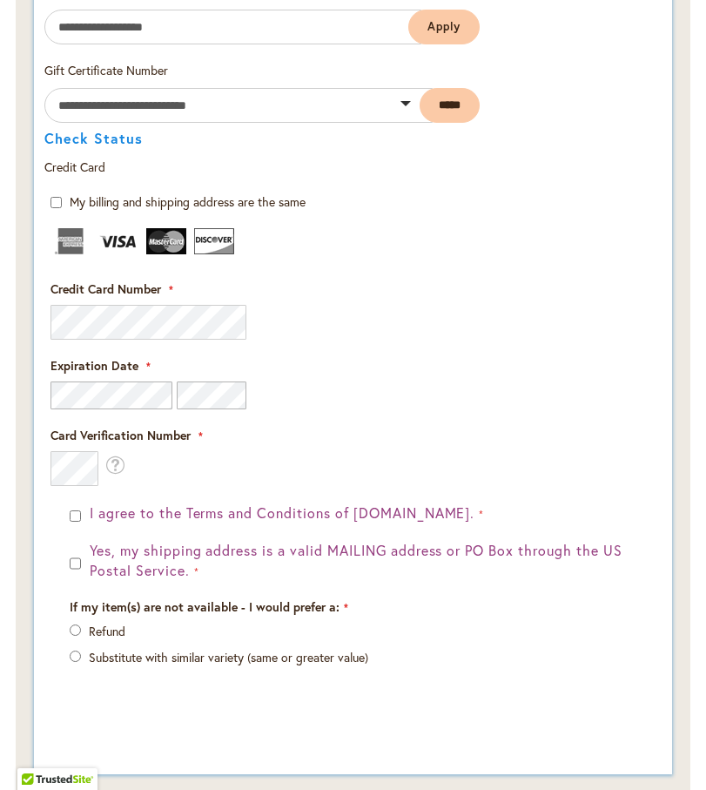
type input "**********"
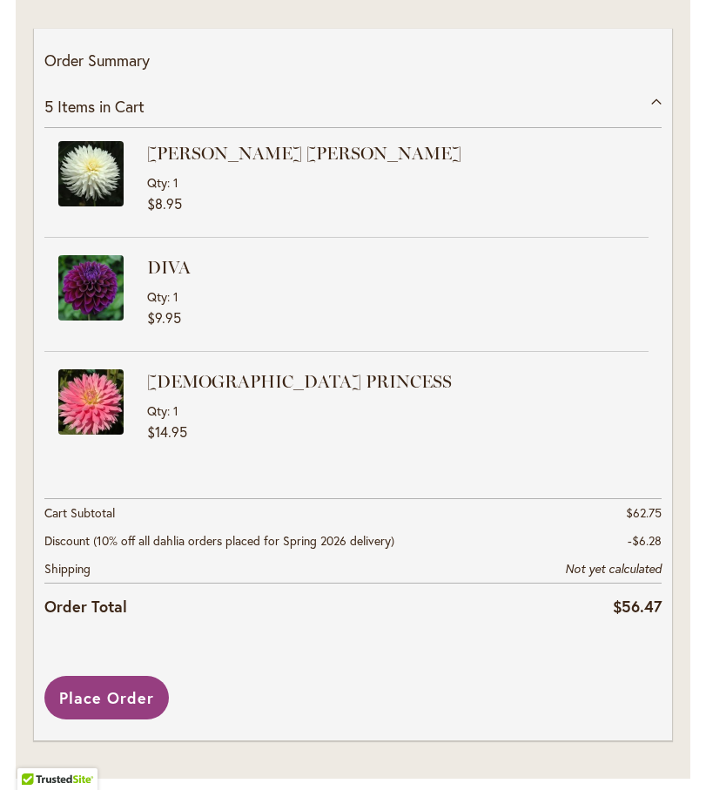
scroll to position [2730, 0]
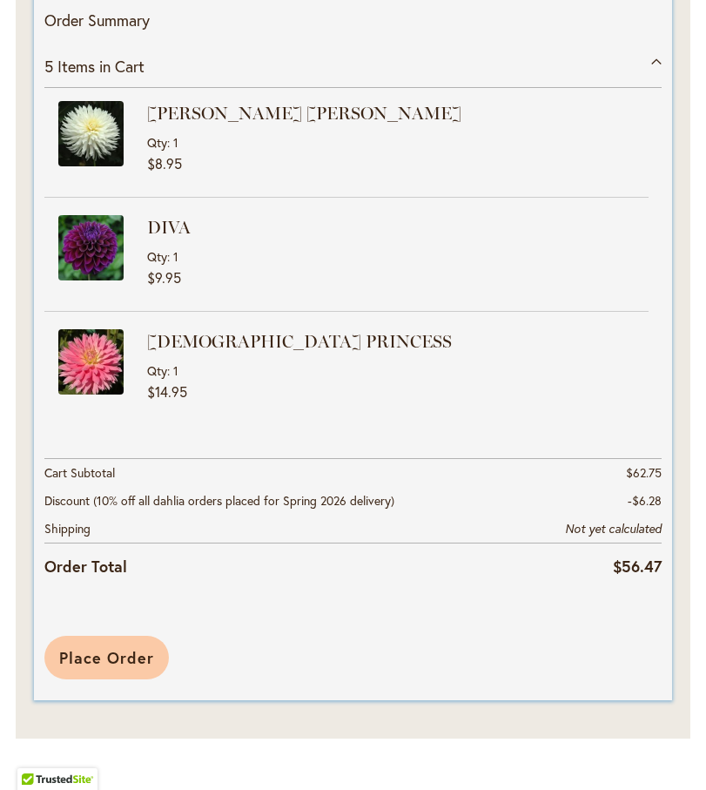
click at [99, 657] on span "Place Order" at bounding box center [106, 657] width 95 height 21
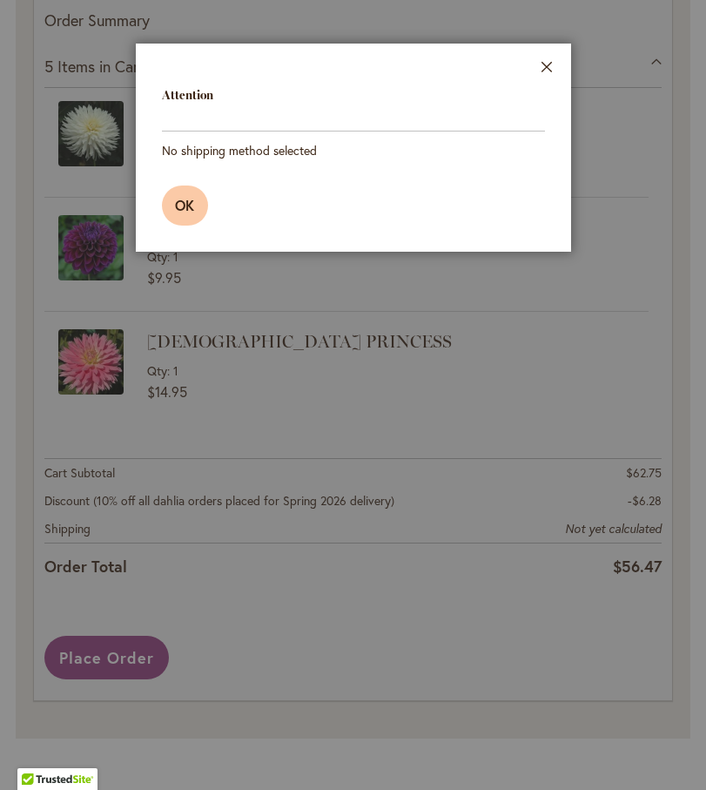
click at [198, 195] on button "OK" at bounding box center [185, 205] width 47 height 40
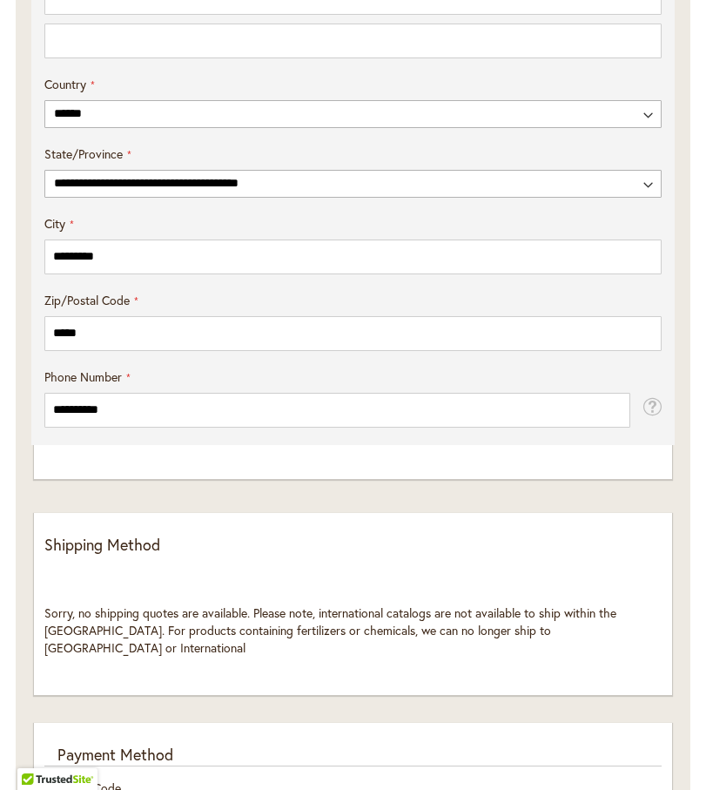
scroll to position [1122, 0]
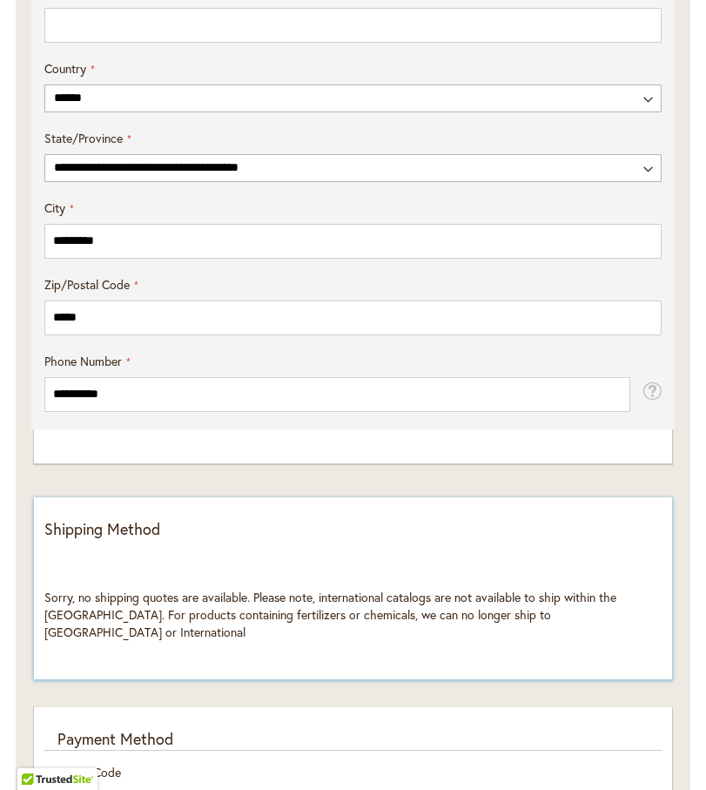
click at [137, 558] on div "**********" at bounding box center [352, 579] width 617 height 123
click at [135, 610] on span "Sorry, no shipping quotes are available. Please note, international catalogs ar…" at bounding box center [330, 614] width 572 height 51
click at [219, 637] on span "Sorry, no shipping quotes are available. Please note, international catalogs ar…" at bounding box center [330, 614] width 572 height 51
click at [433, 652] on div "**********" at bounding box center [353, 588] width 638 height 182
drag, startPoint x: 433, startPoint y: 652, endPoint x: 453, endPoint y: 647, distance: 20.7
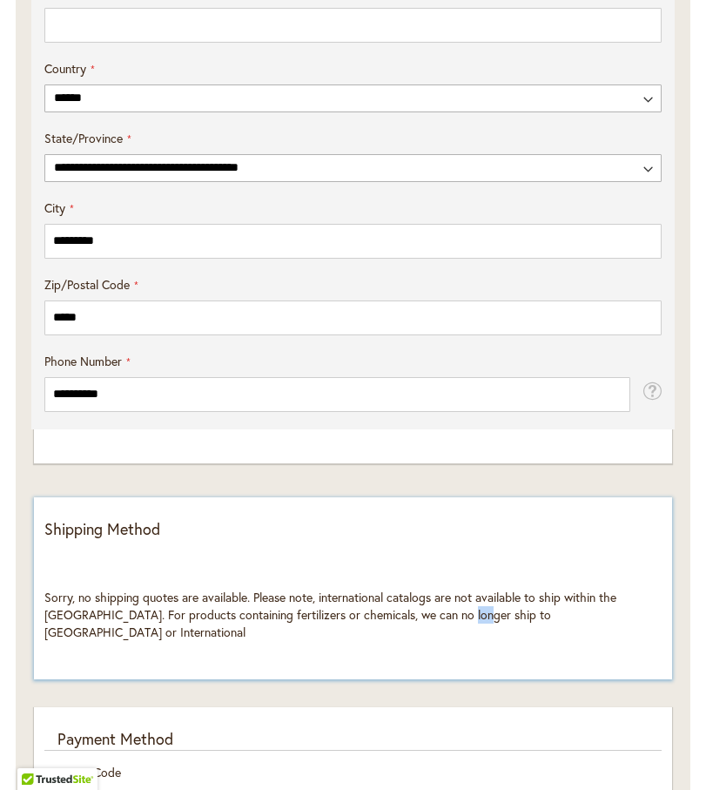
click at [453, 647] on div "**********" at bounding box center [353, 588] width 638 height 182
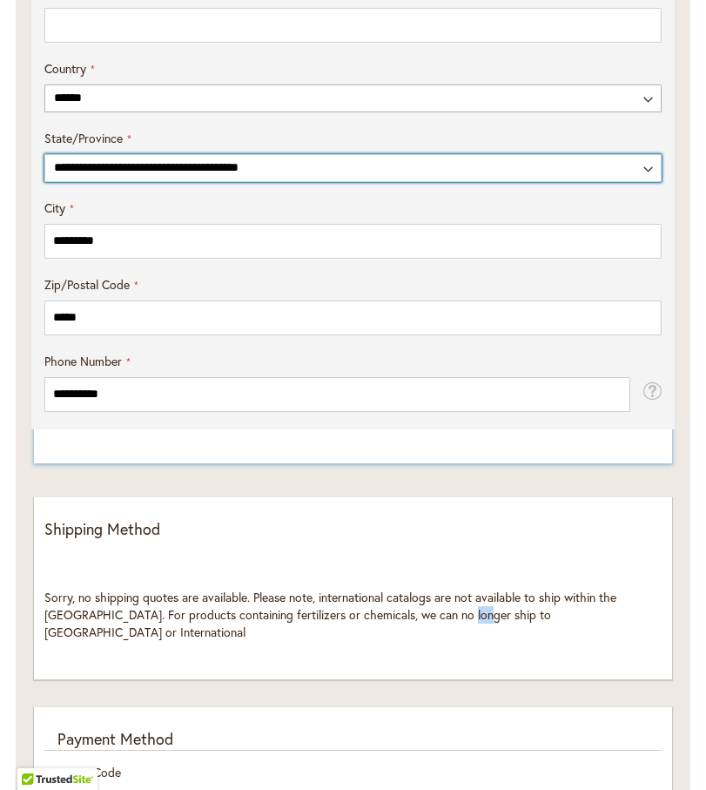
click at [645, 182] on select "**********" at bounding box center [352, 168] width 617 height 28
select select "**"
click at [44, 170] on select "**********" at bounding box center [352, 168] width 617 height 28
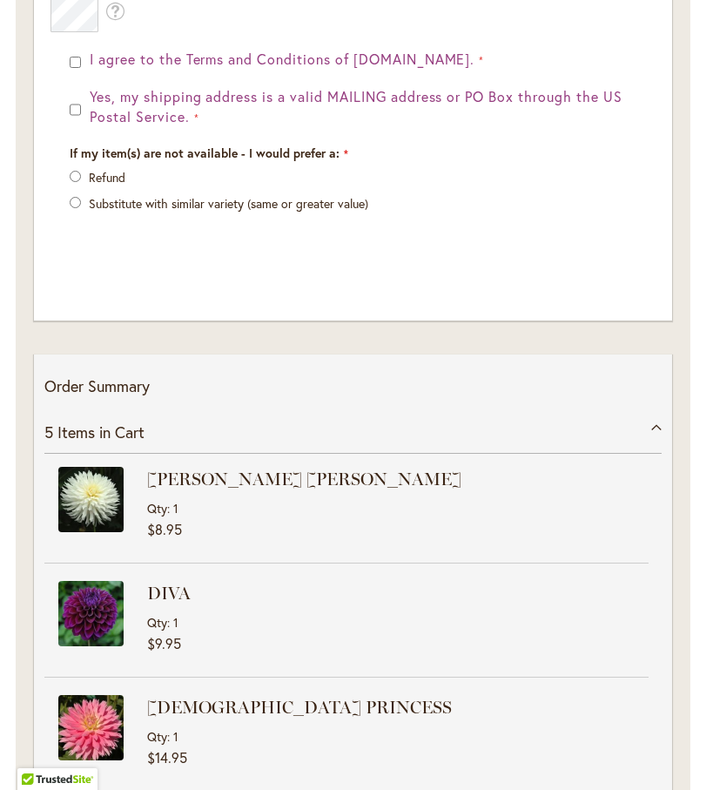
scroll to position [3158, 0]
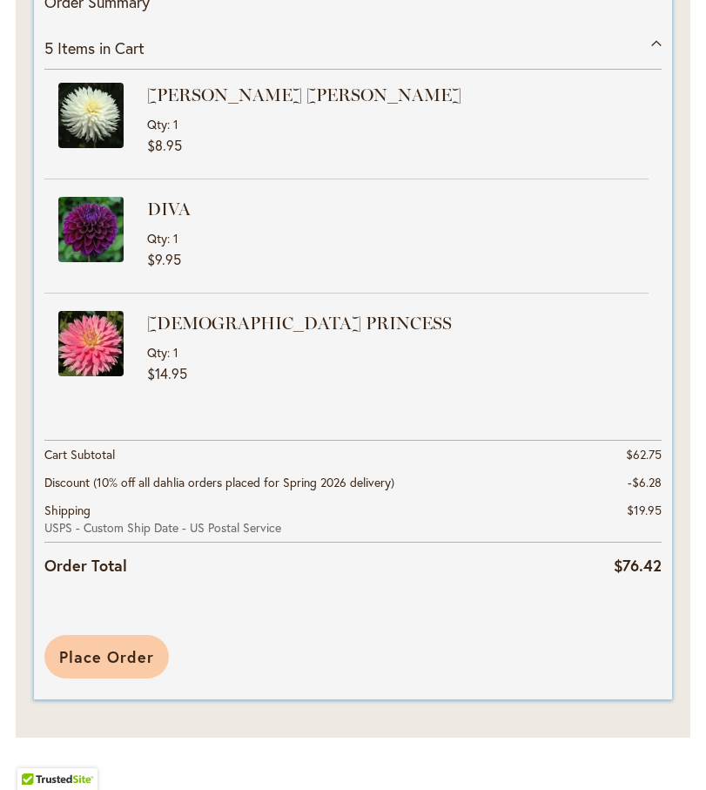
click at [134, 657] on span "Place Order" at bounding box center [106, 656] width 95 height 21
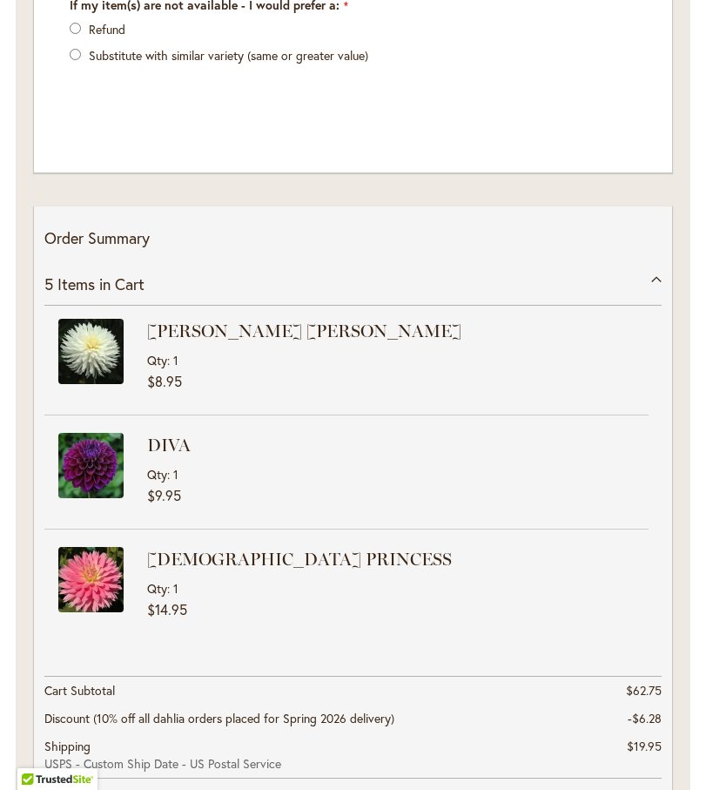
scroll to position [3180, 0]
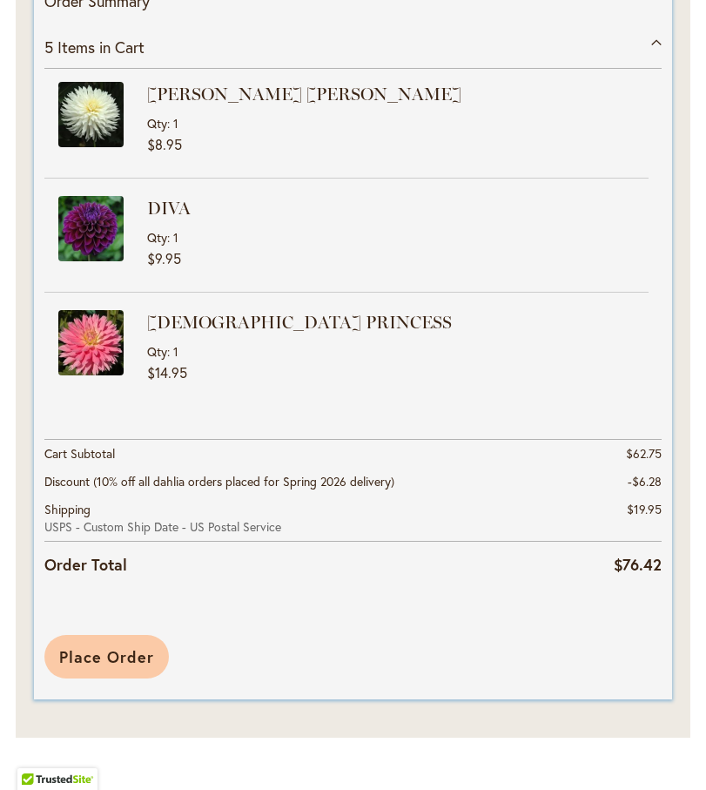
click at [111, 646] on span "Place Order" at bounding box center [106, 656] width 95 height 21
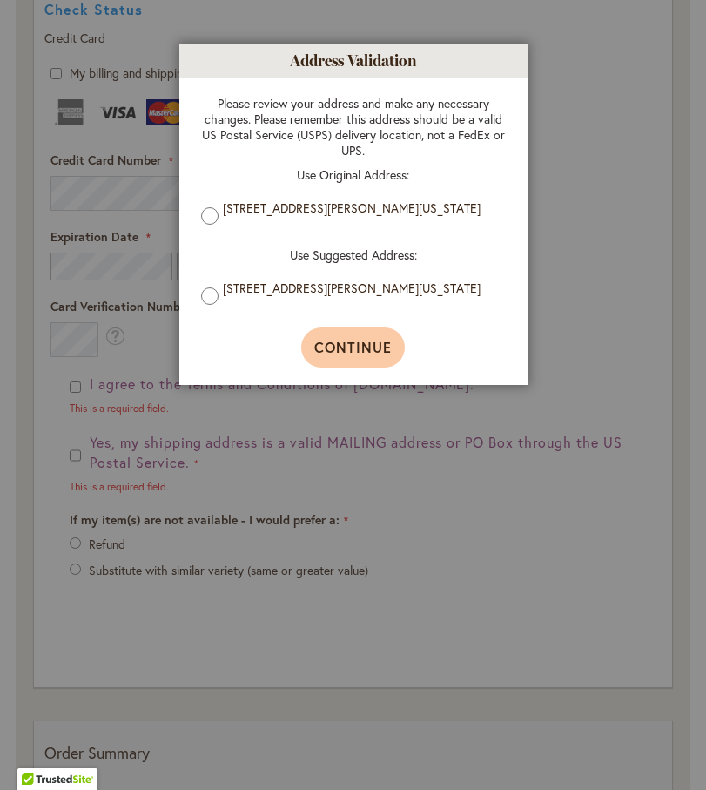
click at [379, 356] on span "Continue" at bounding box center [353, 347] width 78 height 18
type input "**********"
type input "*********"
type input "**********"
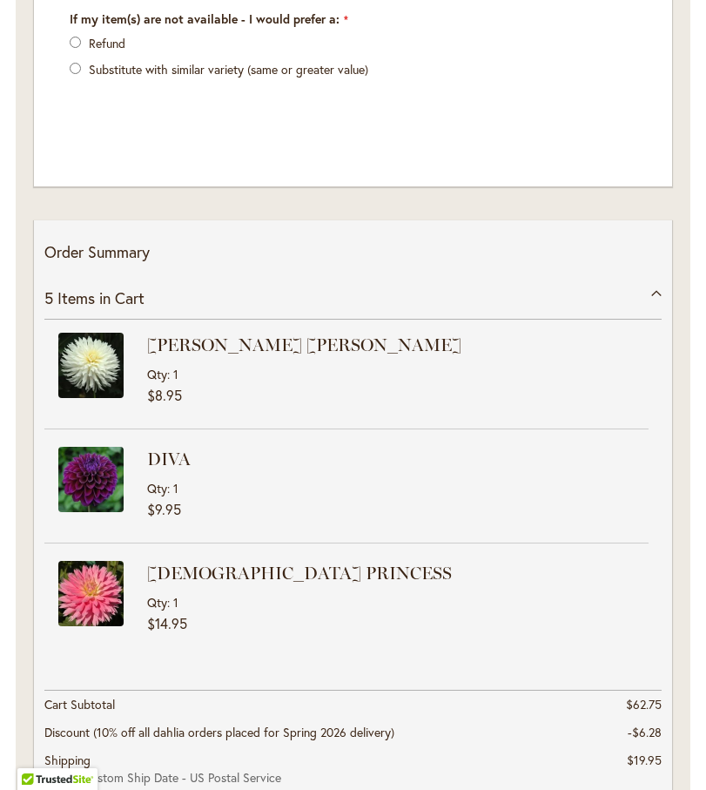
scroll to position [3180, 0]
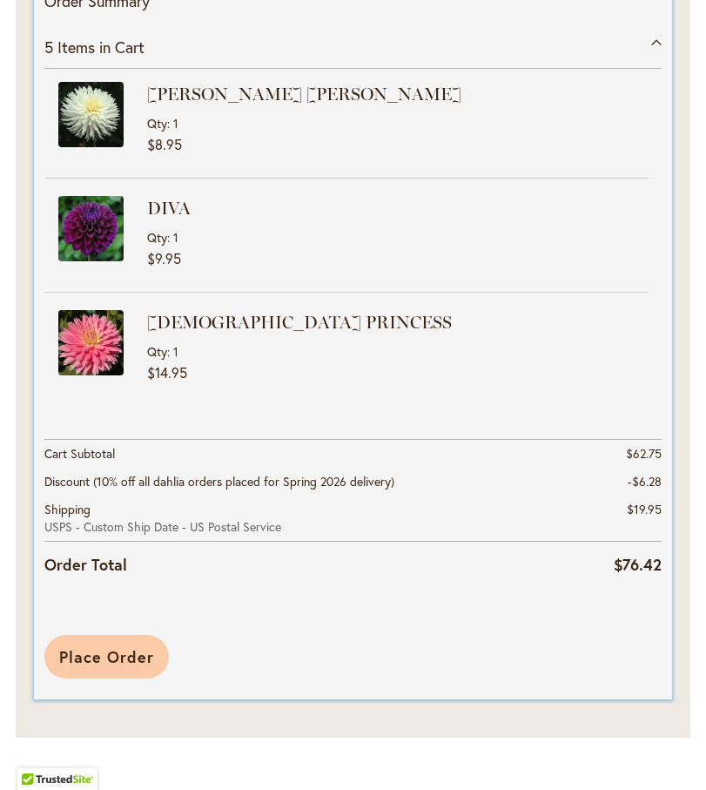
click at [127, 648] on span "Place Order" at bounding box center [106, 656] width 95 height 21
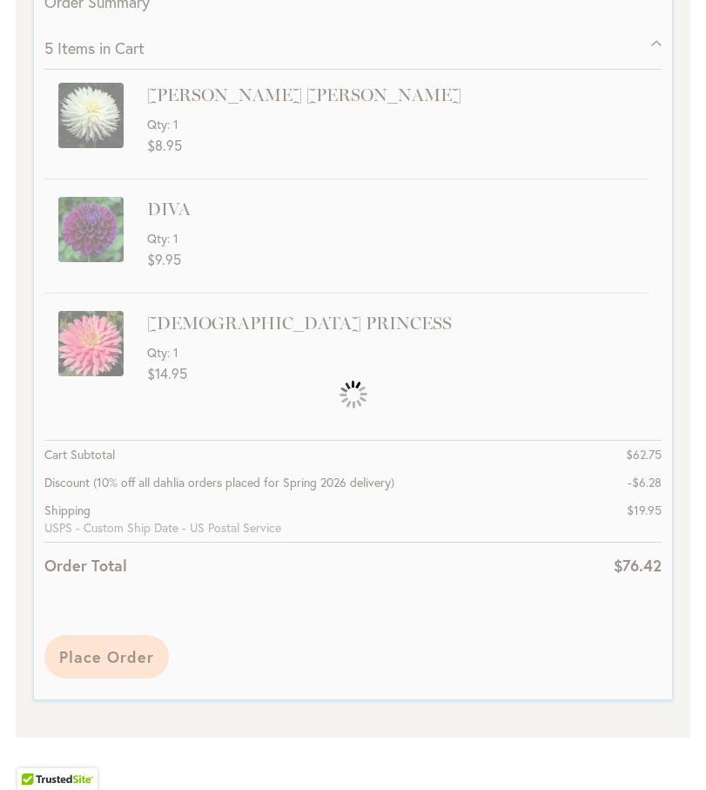
scroll to position [3138, 0]
